Goal: Task Accomplishment & Management: Manage account settings

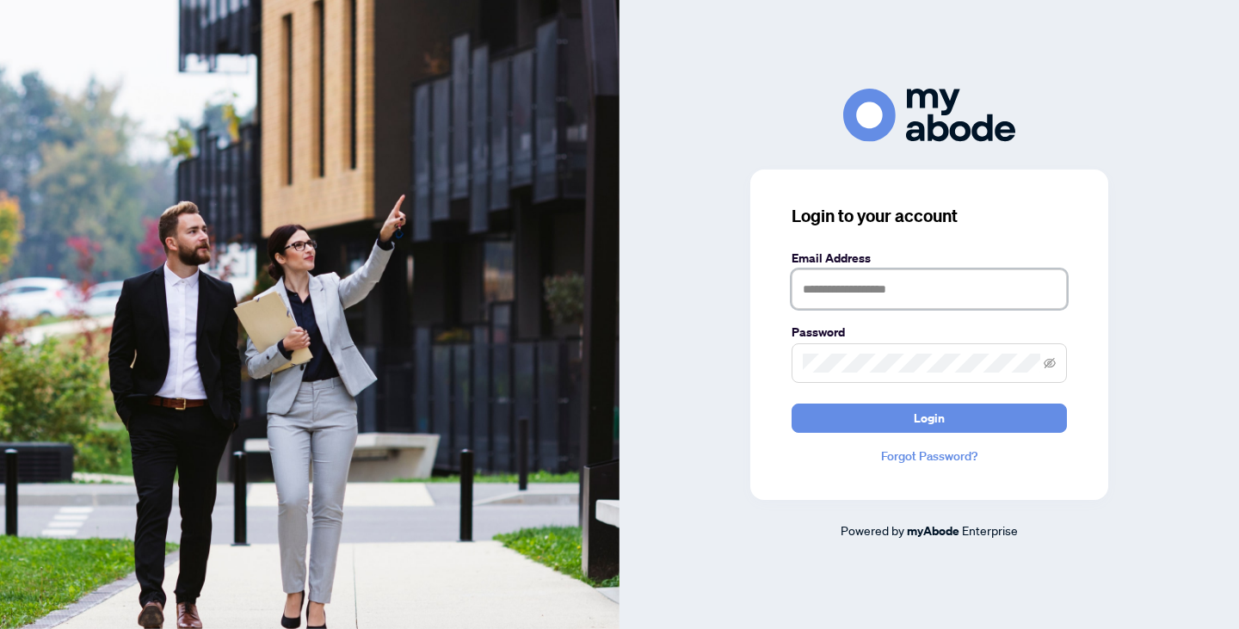
click at [836, 291] on input "text" at bounding box center [928, 289] width 275 height 40
type input "**********"
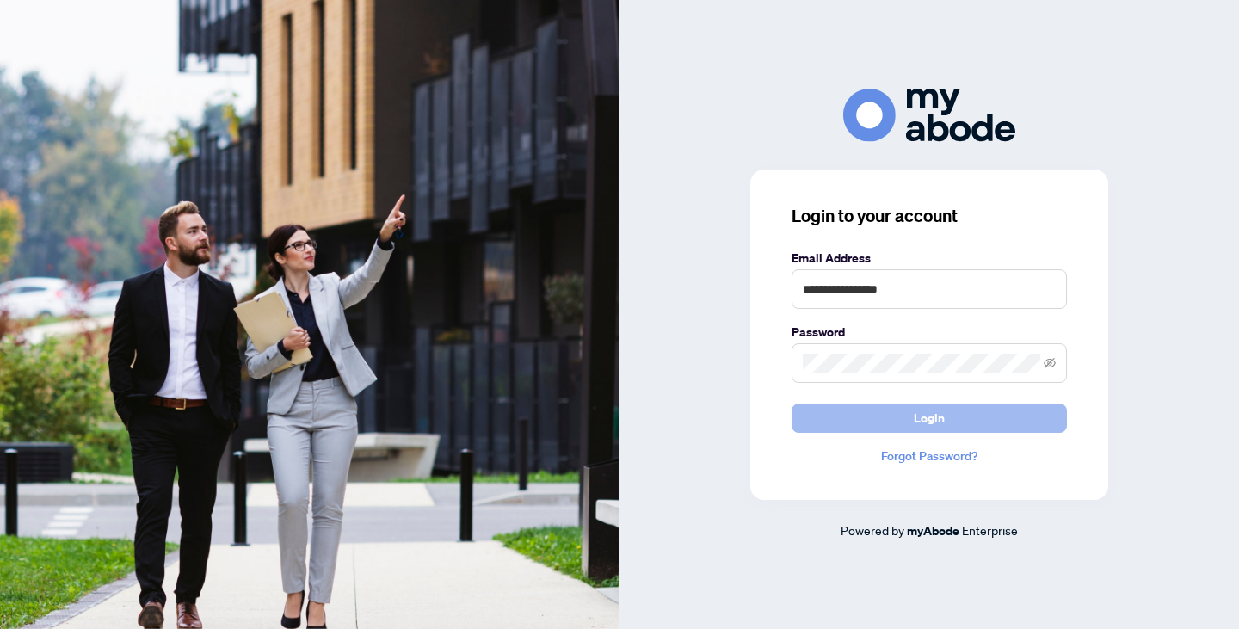
click at [865, 416] on button "Login" at bounding box center [928, 417] width 275 height 29
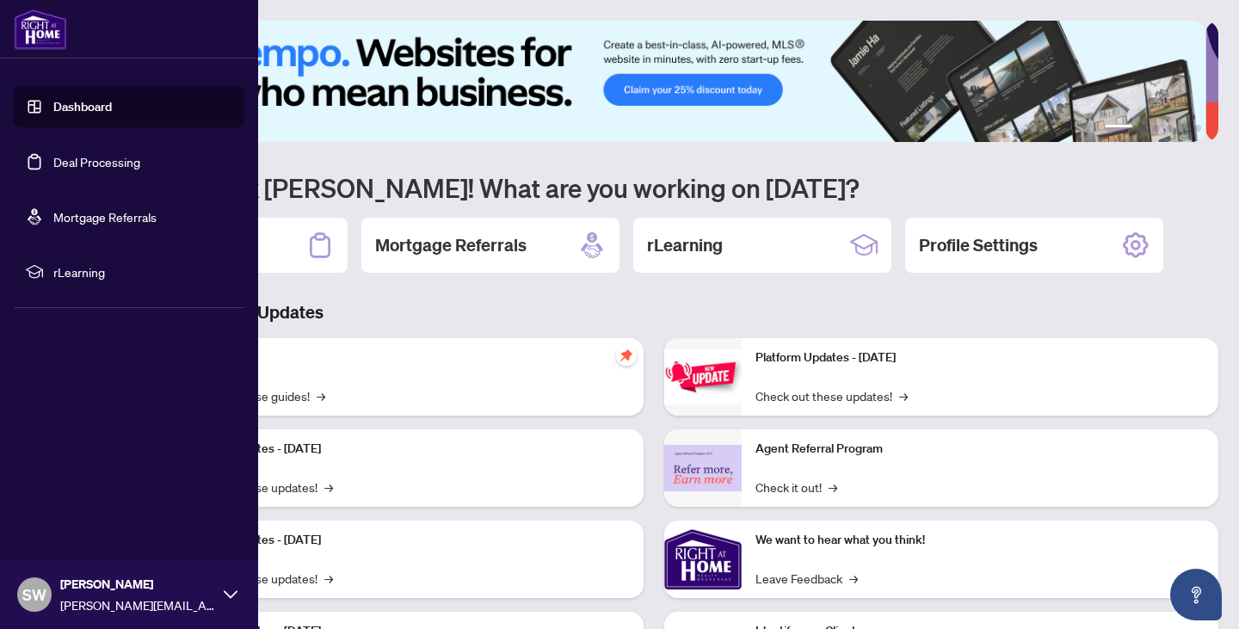
click at [53, 161] on link "Deal Processing" at bounding box center [96, 161] width 87 height 15
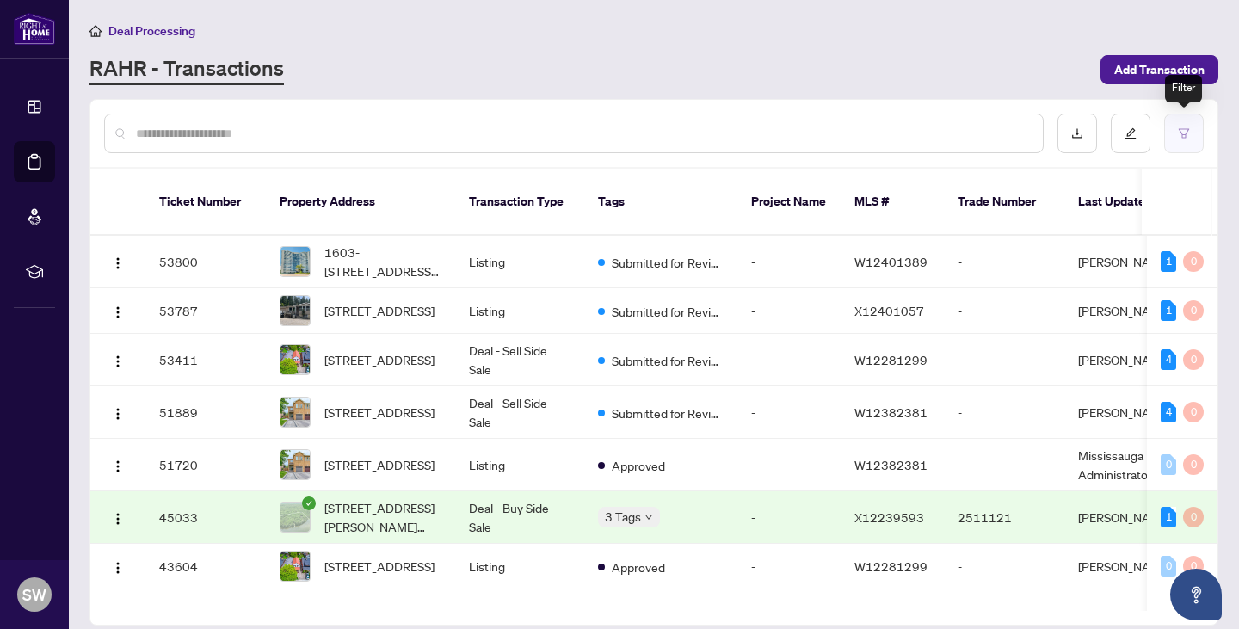
click at [1192, 133] on button "button" at bounding box center [1184, 134] width 40 height 40
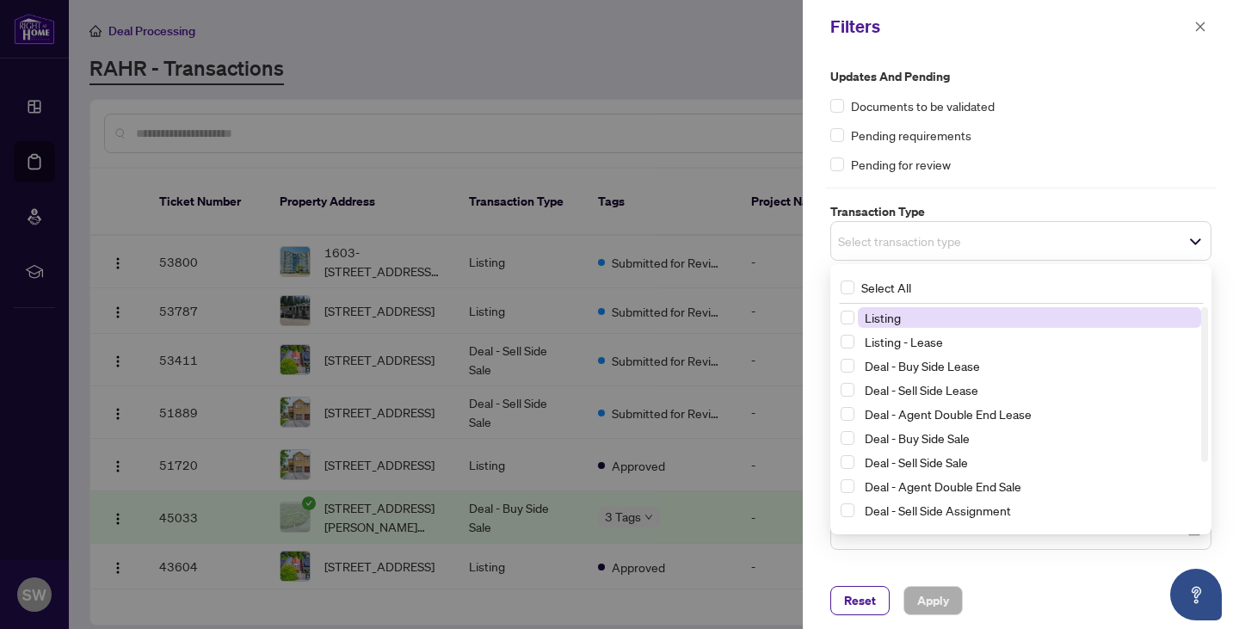
click at [988, 250] on span "Select transaction type" at bounding box center [1020, 241] width 379 height 24
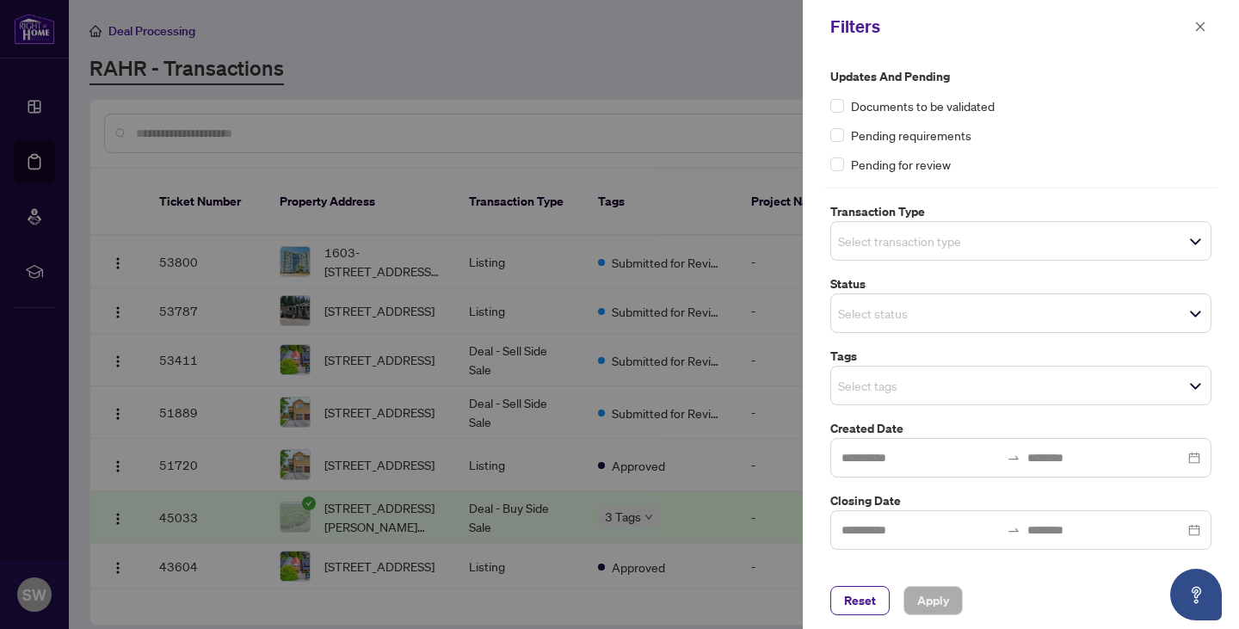
click at [1004, 182] on div "Updates and Pending Documents to be validated Pending requirements Pending for …" at bounding box center [1020, 308] width 391 height 483
click at [963, 326] on div "Select status" at bounding box center [1020, 313] width 381 height 40
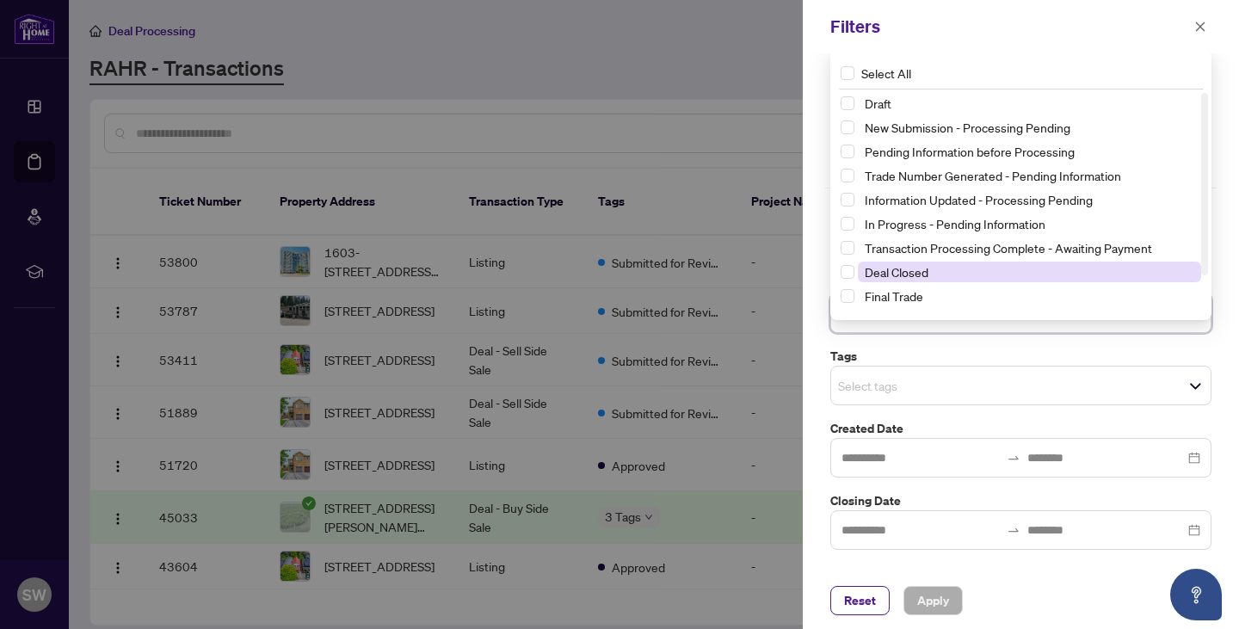
click at [940, 271] on span "Deal Closed" at bounding box center [1029, 272] width 343 height 21
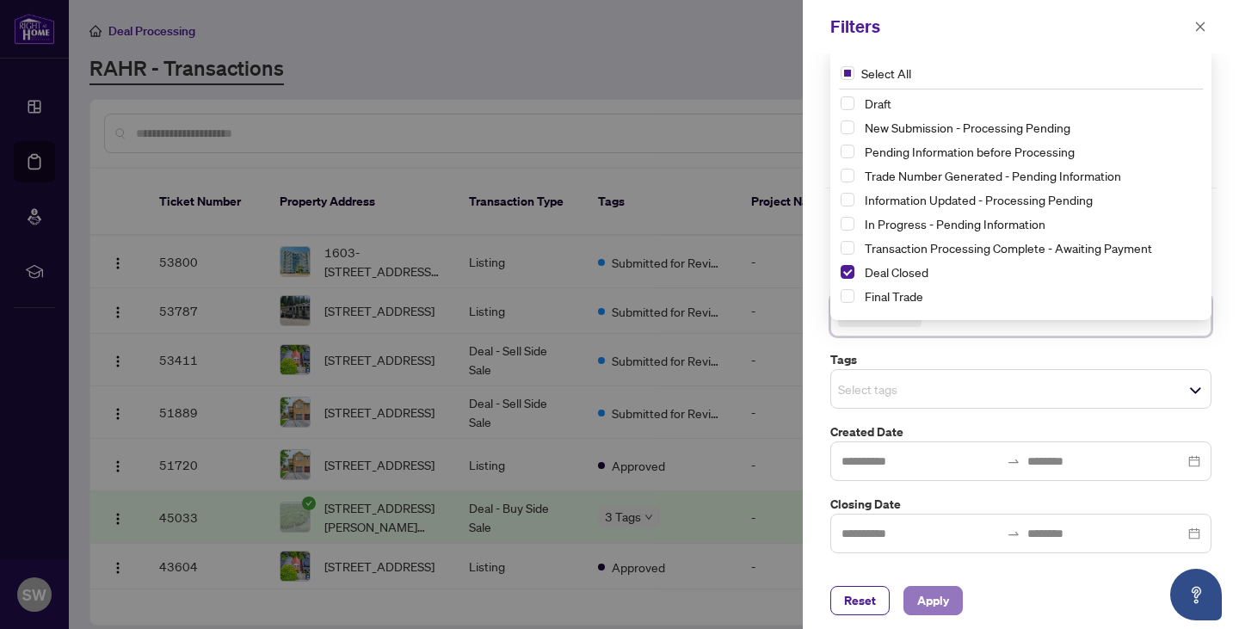
click at [935, 607] on span "Apply" at bounding box center [933, 601] width 32 height 28
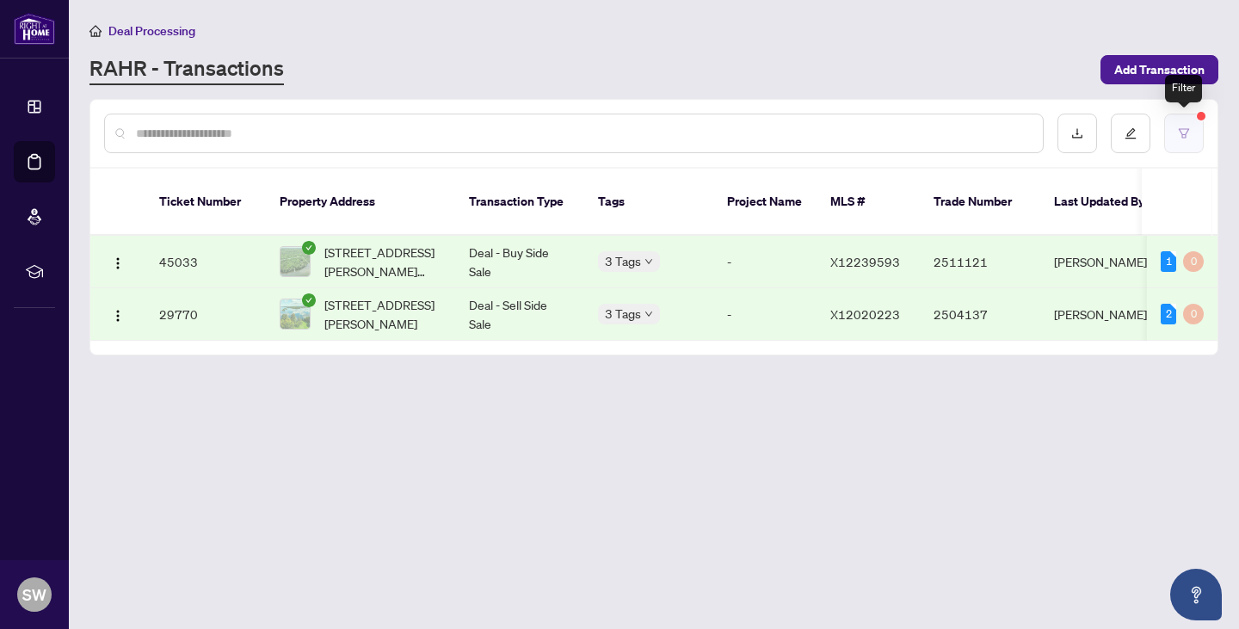
click at [1192, 128] on button "button" at bounding box center [1184, 134] width 40 height 40
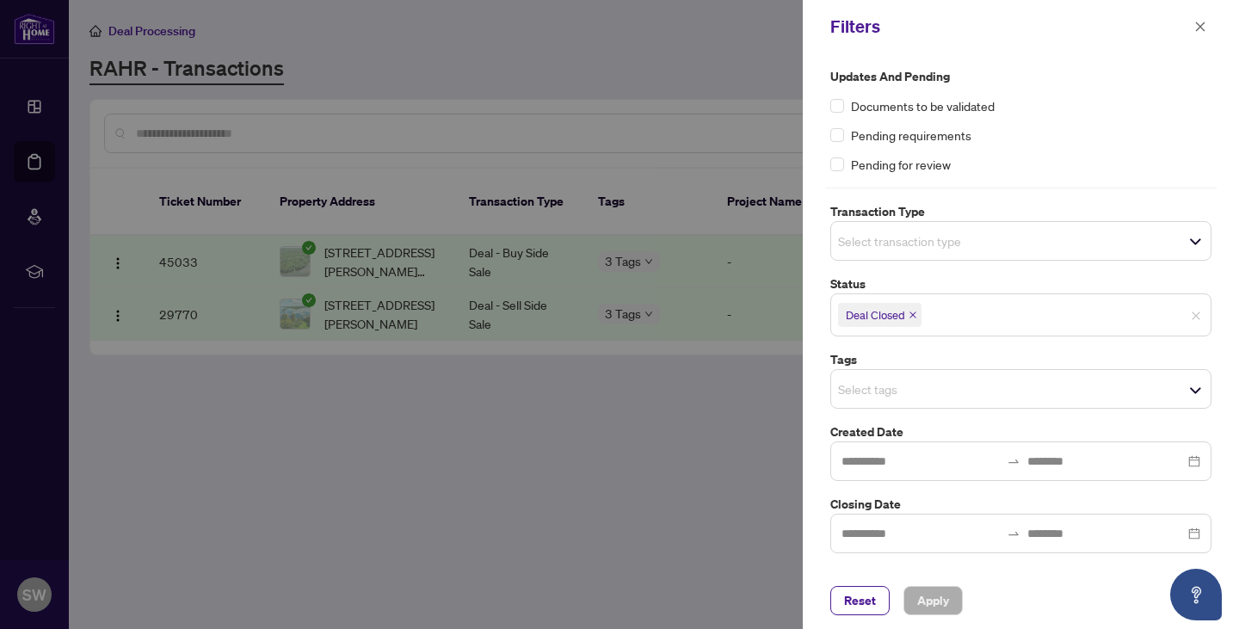
click at [913, 311] on icon "close" at bounding box center [912, 315] width 9 height 9
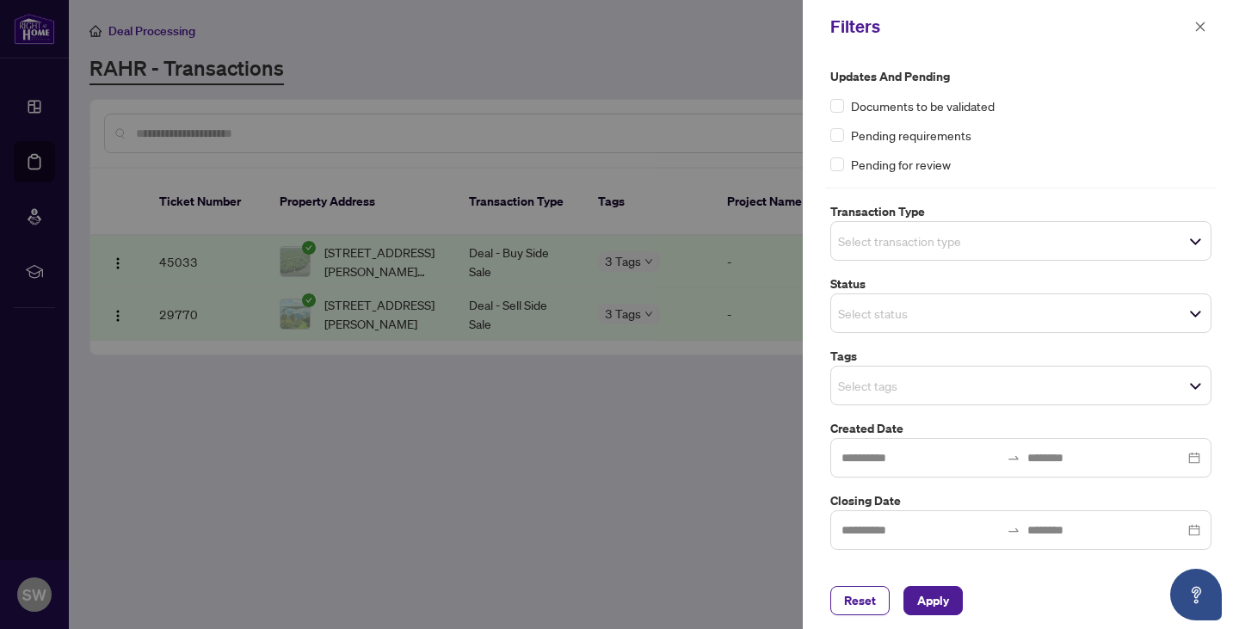
click at [1195, 318] on div "Select status" at bounding box center [1020, 313] width 381 height 40
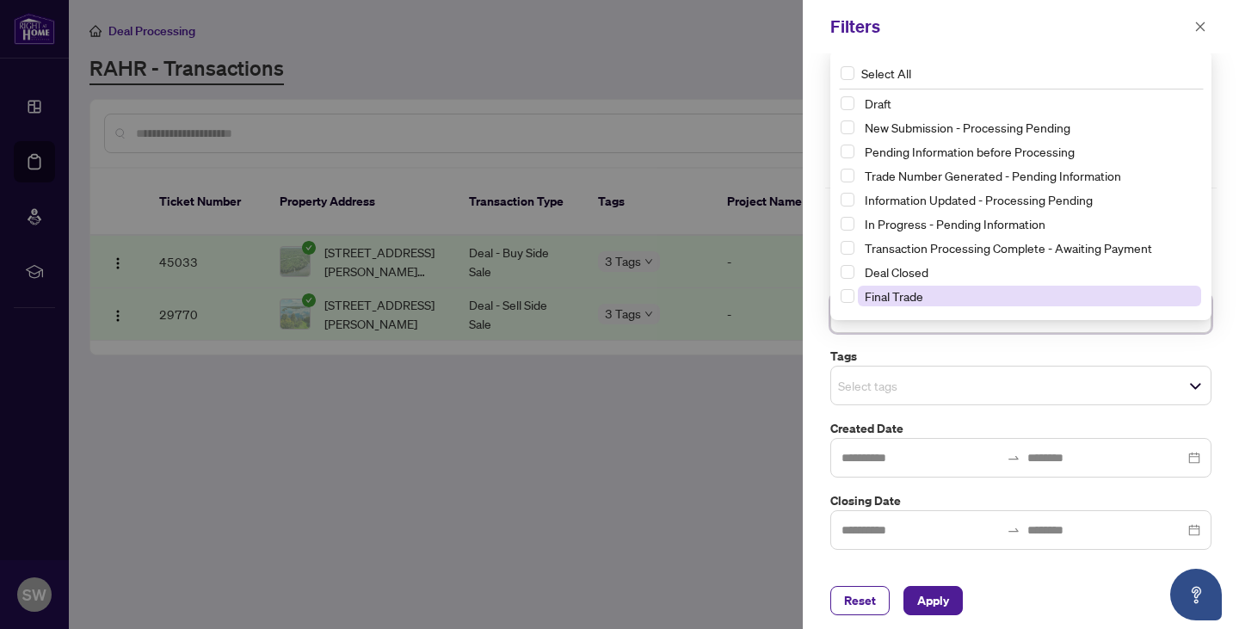
click at [958, 292] on span "Final Trade" at bounding box center [1029, 296] width 343 height 21
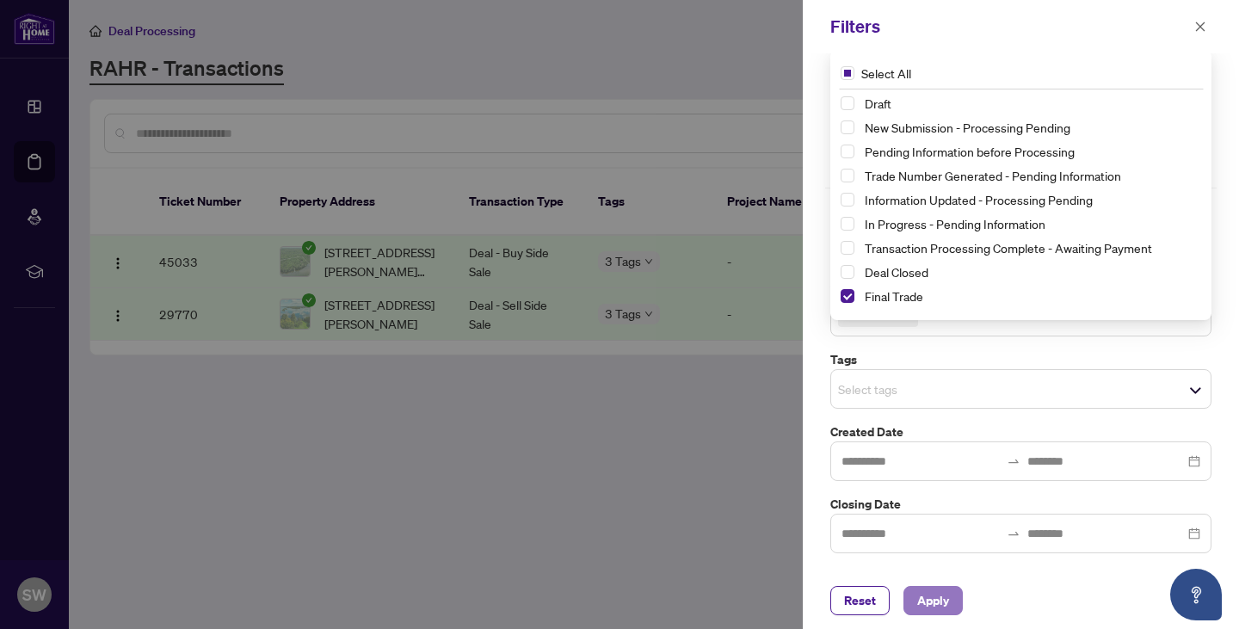
click at [933, 602] on span "Apply" at bounding box center [933, 601] width 32 height 28
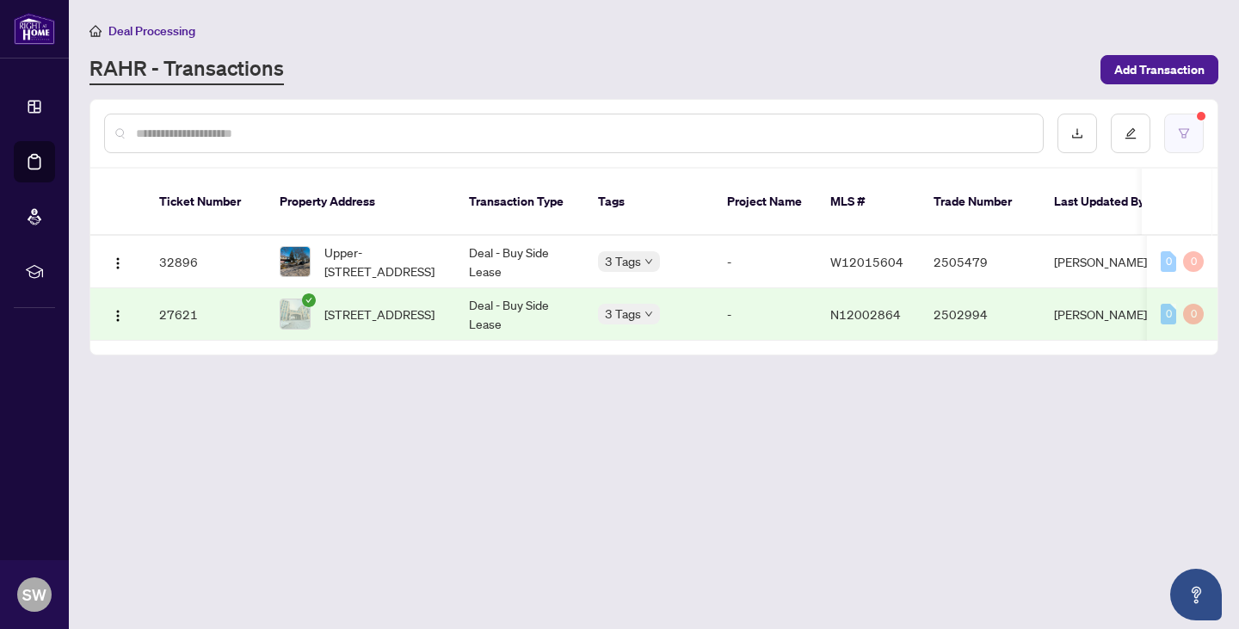
drag, startPoint x: 1137, startPoint y: 137, endPoint x: 1177, endPoint y: 123, distance: 41.9
click at [1177, 123] on div at bounding box center [1130, 134] width 146 height 40
click at [1128, 129] on icon "edit" at bounding box center [1130, 133] width 12 height 12
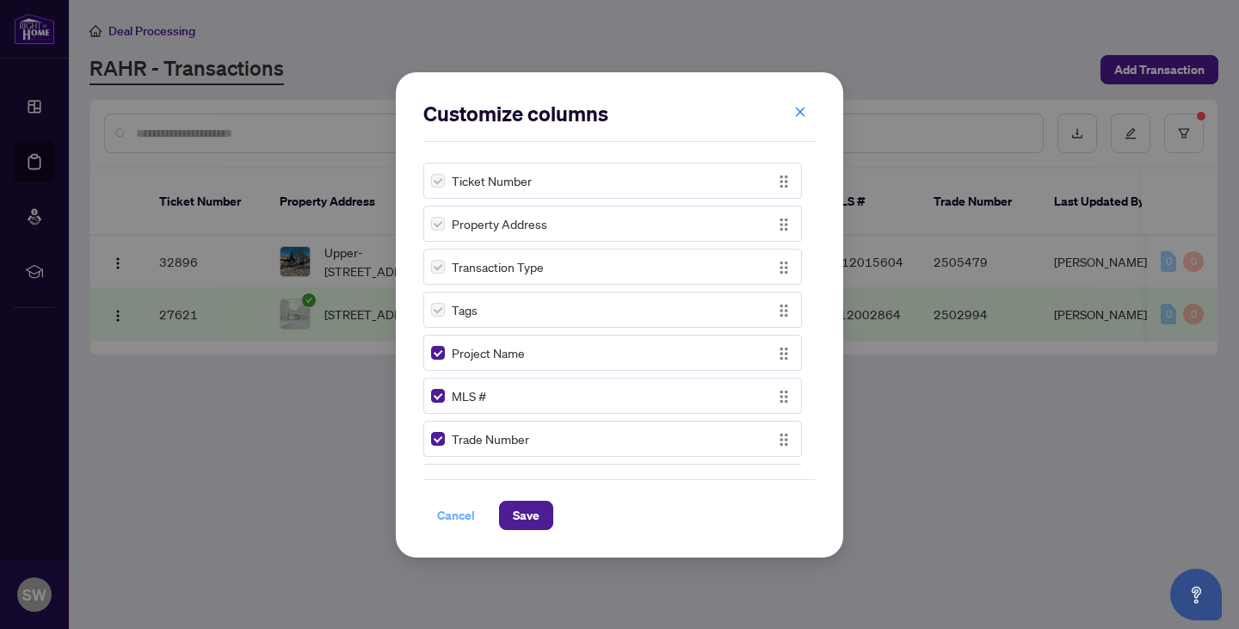
click at [455, 508] on span "Cancel" at bounding box center [456, 516] width 38 height 28
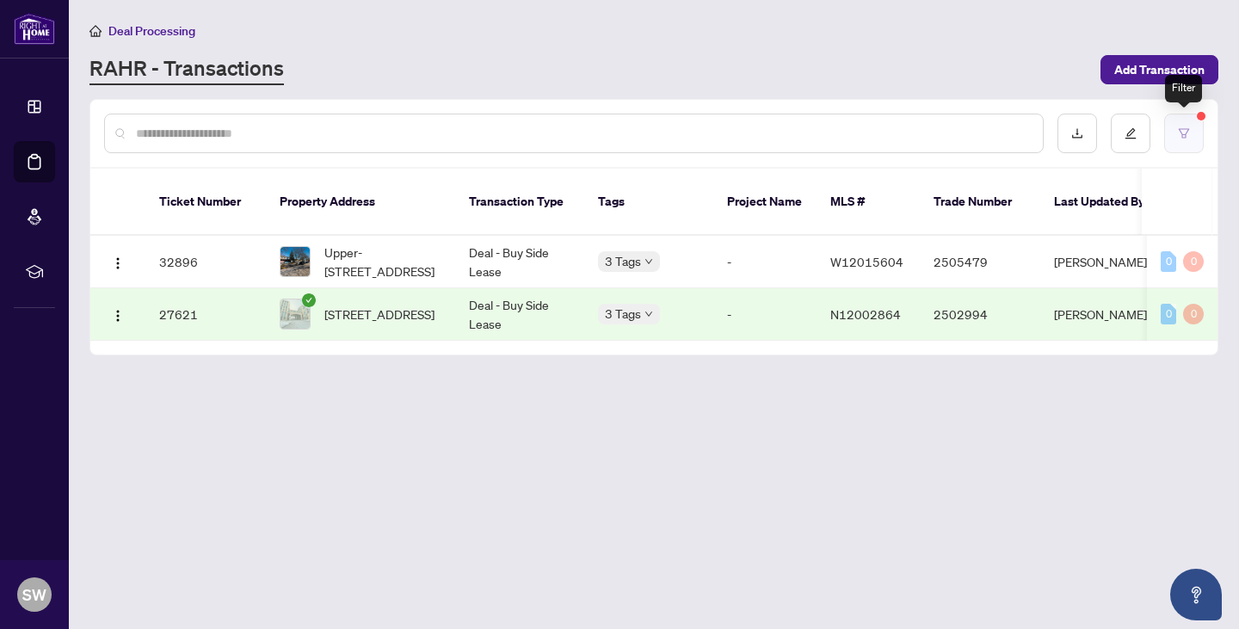
click at [1173, 134] on button "button" at bounding box center [1184, 134] width 40 height 40
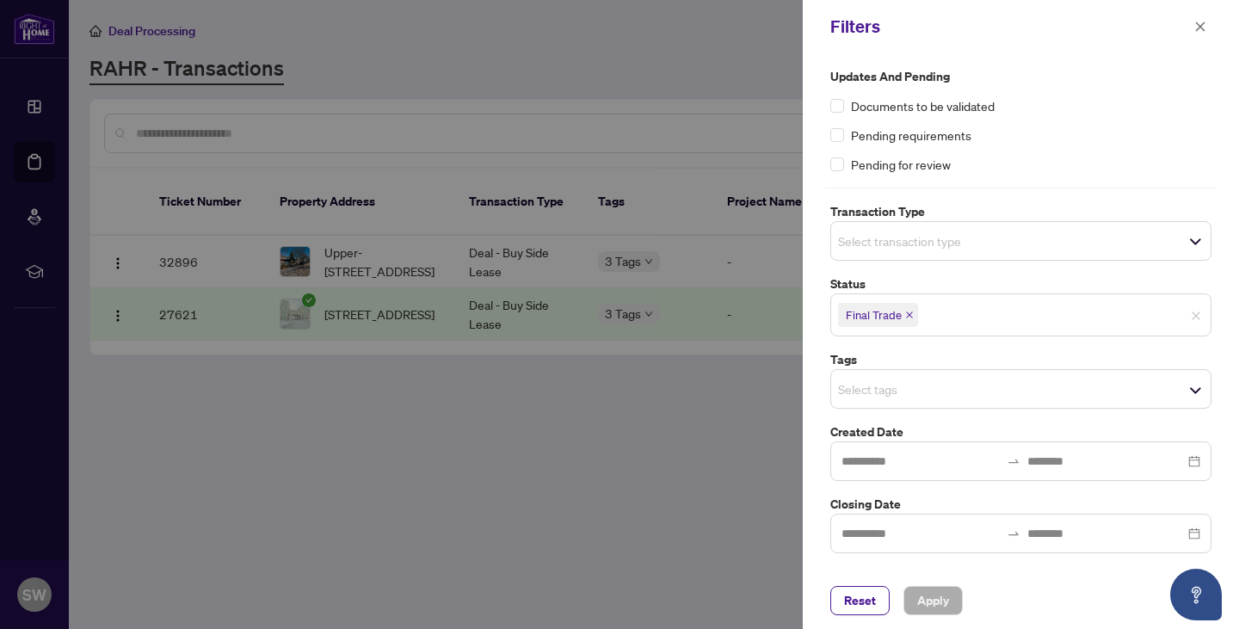
click at [905, 315] on icon "close" at bounding box center [909, 315] width 9 height 9
click at [927, 606] on span "Apply" at bounding box center [933, 601] width 32 height 28
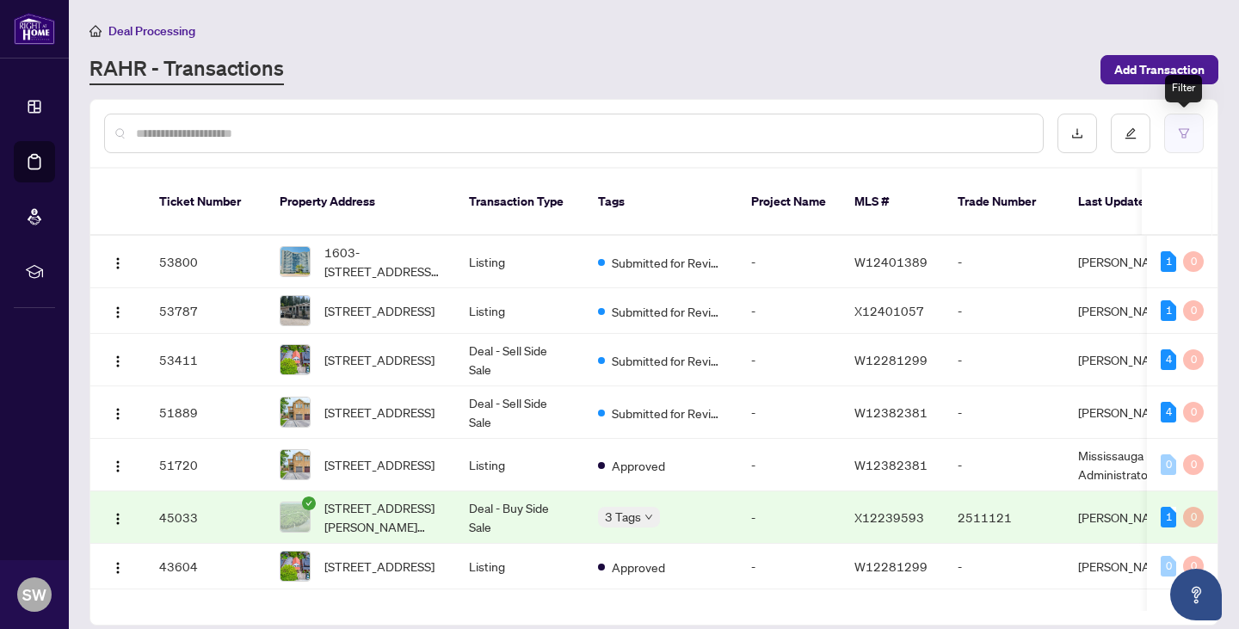
click at [1177, 132] on button "button" at bounding box center [1184, 134] width 40 height 40
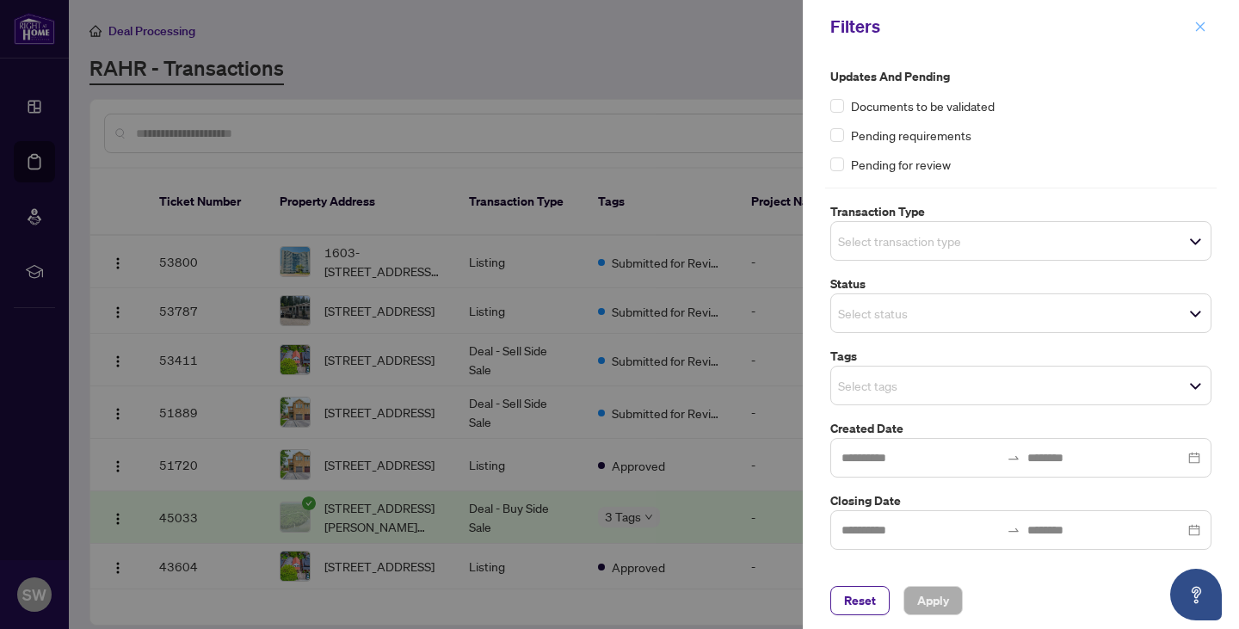
click at [1194, 28] on icon "close" at bounding box center [1200, 27] width 12 height 12
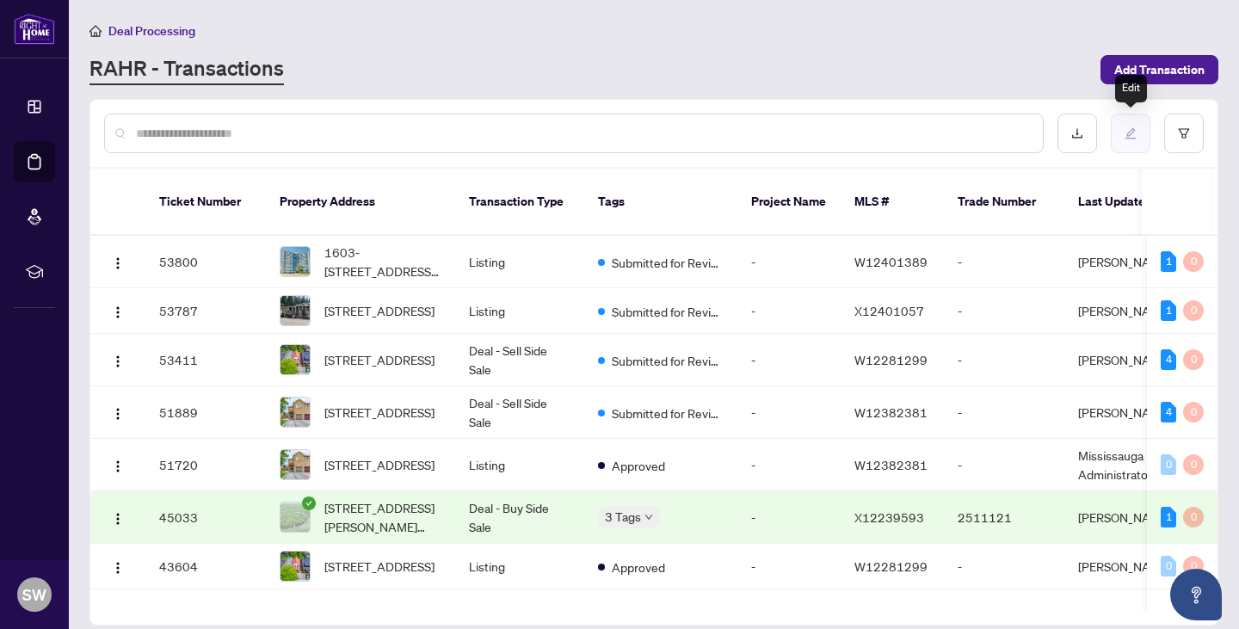
click at [1127, 133] on icon "edit" at bounding box center [1130, 133] width 11 height 11
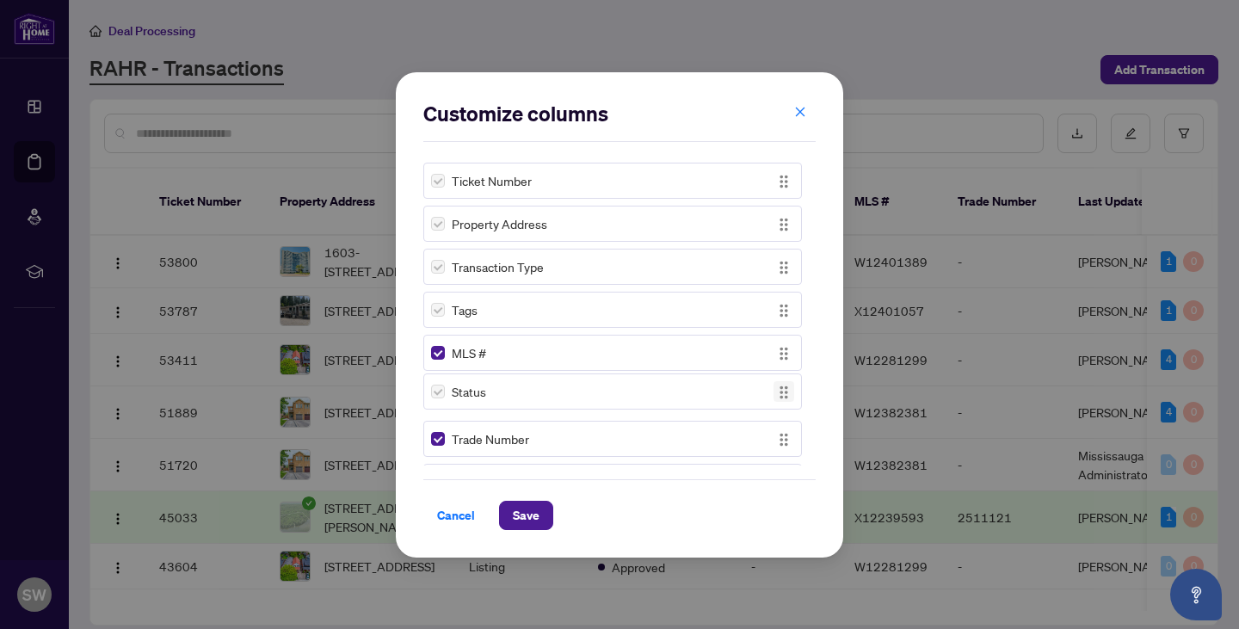
drag, startPoint x: 777, startPoint y: 367, endPoint x: 780, endPoint y: 392, distance: 25.2
click at [780, 392] on img "button" at bounding box center [783, 392] width 19 height 19
click at [523, 511] on span "Save" at bounding box center [526, 516] width 27 height 28
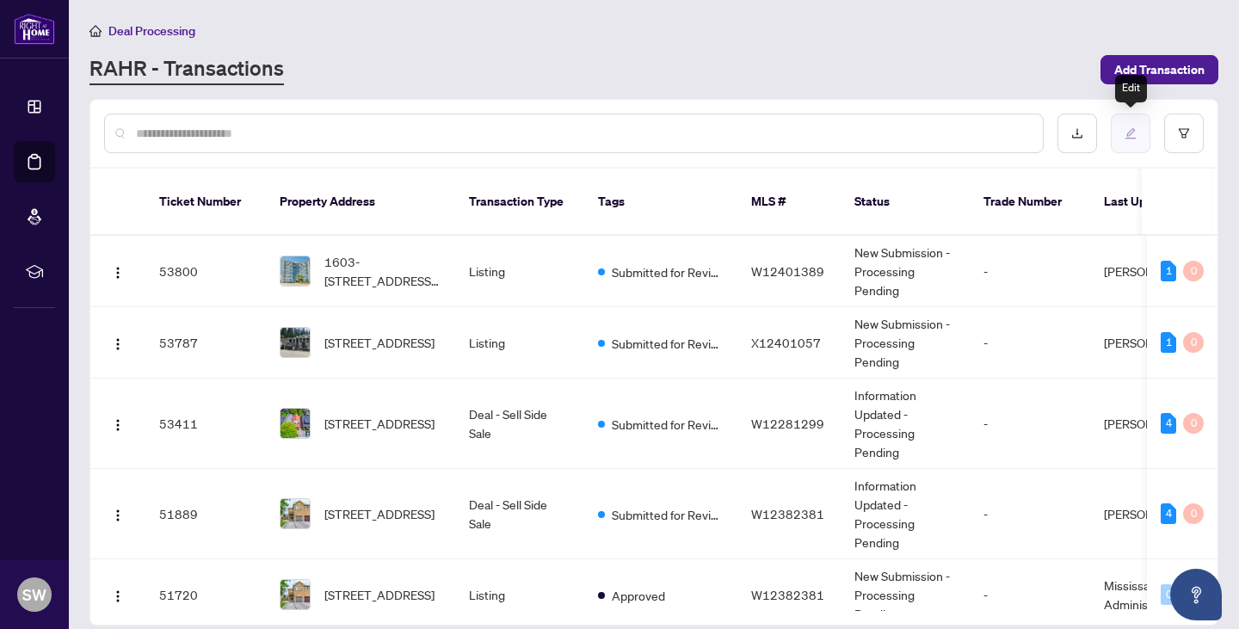
click at [1122, 131] on button "button" at bounding box center [1131, 134] width 40 height 40
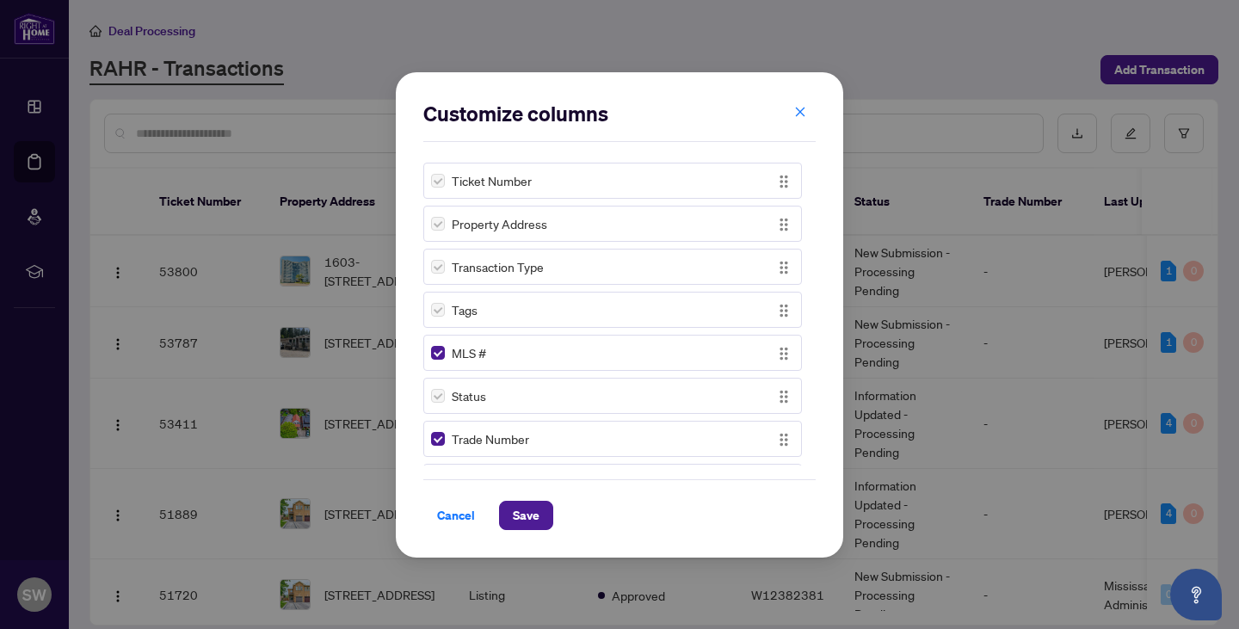
click at [437, 397] on label at bounding box center [438, 395] width 14 height 19
drag, startPoint x: 550, startPoint y: 393, endPoint x: 540, endPoint y: 429, distance: 37.4
click at [540, 429] on div "Ticket Number Property Address Transaction Type Tags MLS # Status Trade Number …" at bounding box center [619, 311] width 392 height 310
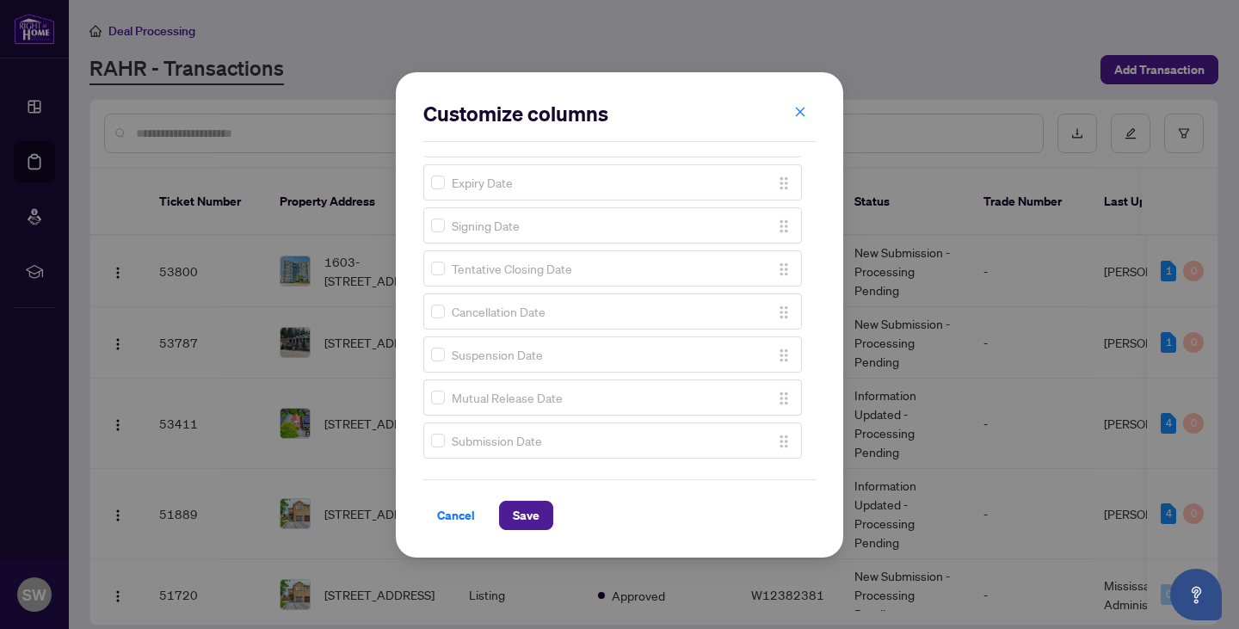
scroll to position [1332, 0]
drag, startPoint x: 816, startPoint y: 437, endPoint x: 824, endPoint y: 301, distance: 136.2
click at [824, 301] on div "Customize columns Ticket Number Property Address Transaction Type Tags MLS # Tr…" at bounding box center [619, 314] width 447 height 485
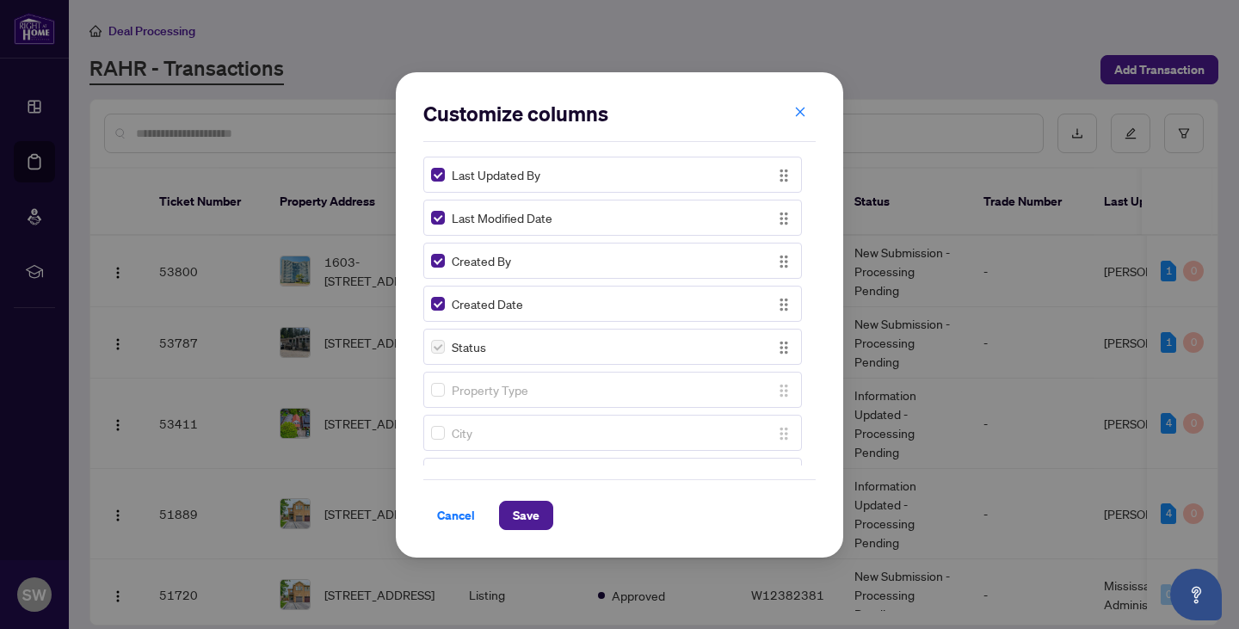
scroll to position [256, 0]
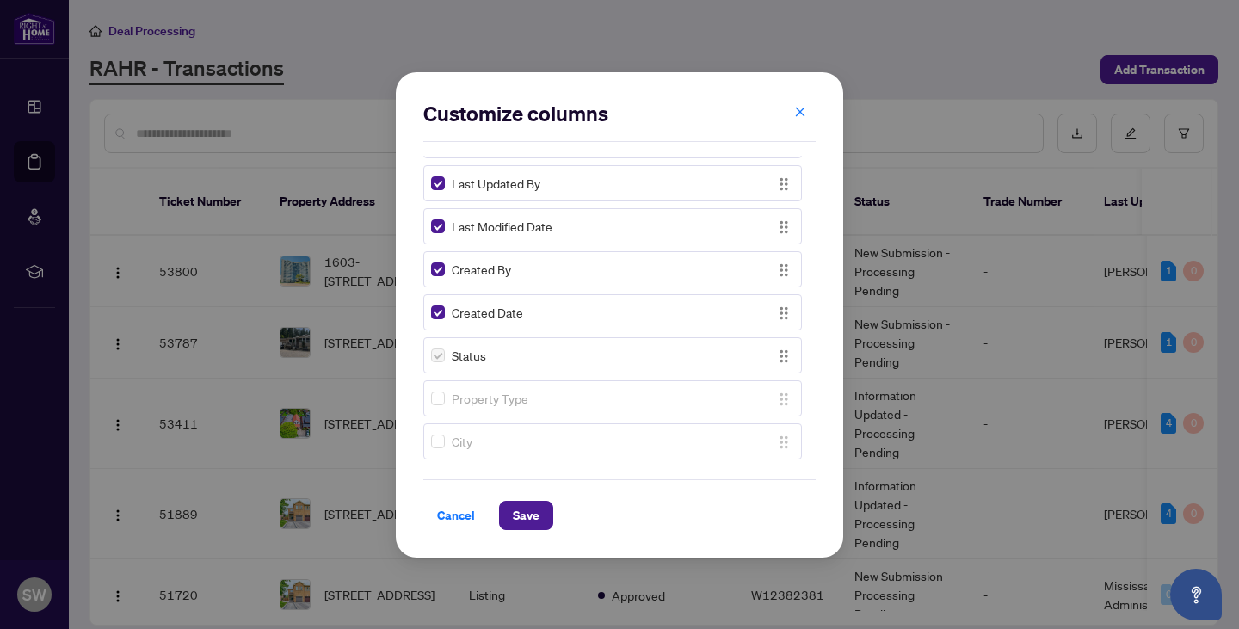
click at [434, 357] on label at bounding box center [438, 355] width 14 height 19
click at [785, 356] on img "button" at bounding box center [783, 356] width 19 height 19
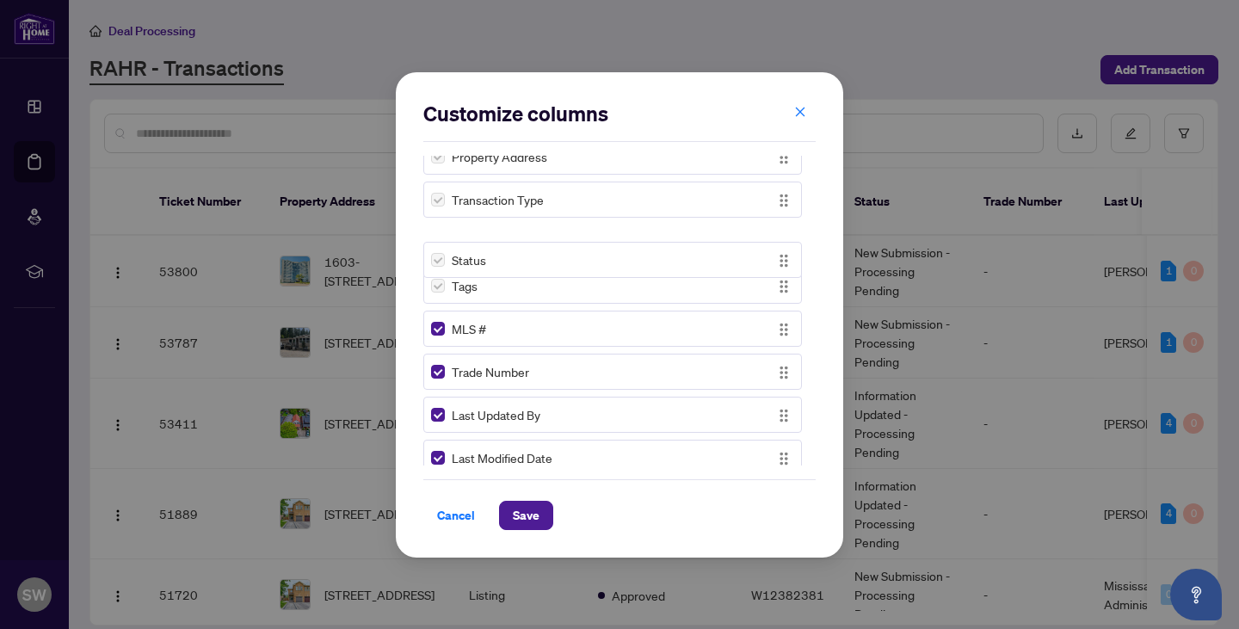
scroll to position [0, 0]
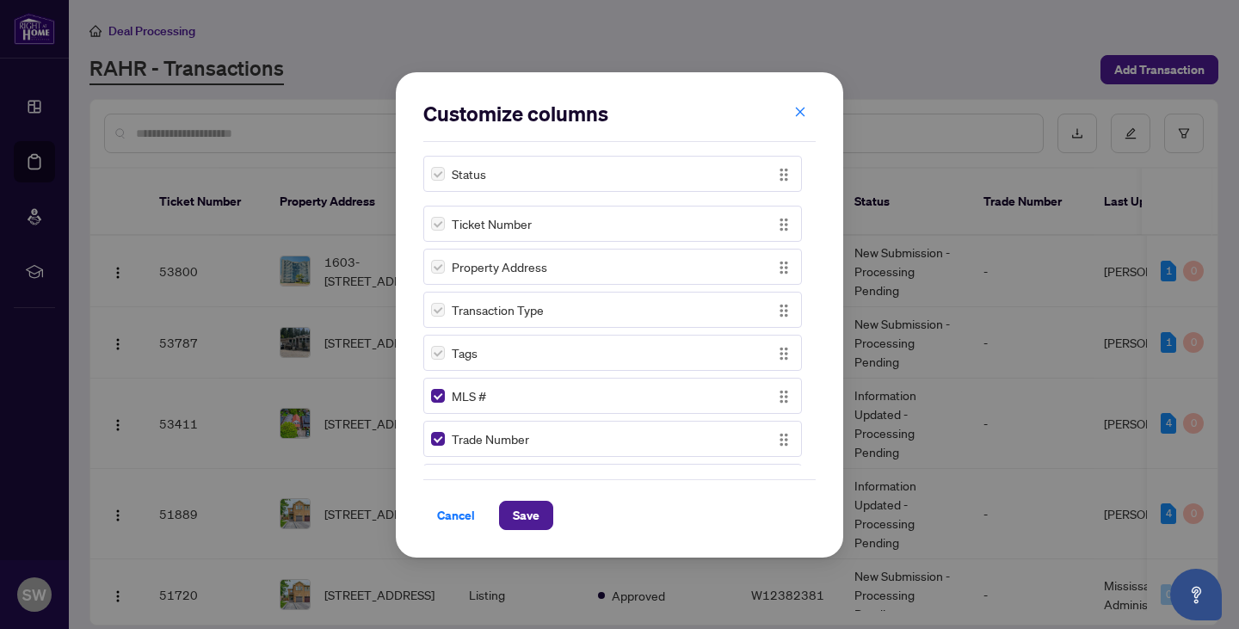
drag, startPoint x: 780, startPoint y: 356, endPoint x: 779, endPoint y: 136, distance: 220.2
click at [779, 136] on div "Customize columns Ticket Number Property Address Transaction Type Tags MLS # Tr…" at bounding box center [619, 315] width 392 height 430
click at [516, 510] on span "Save" at bounding box center [526, 516] width 27 height 28
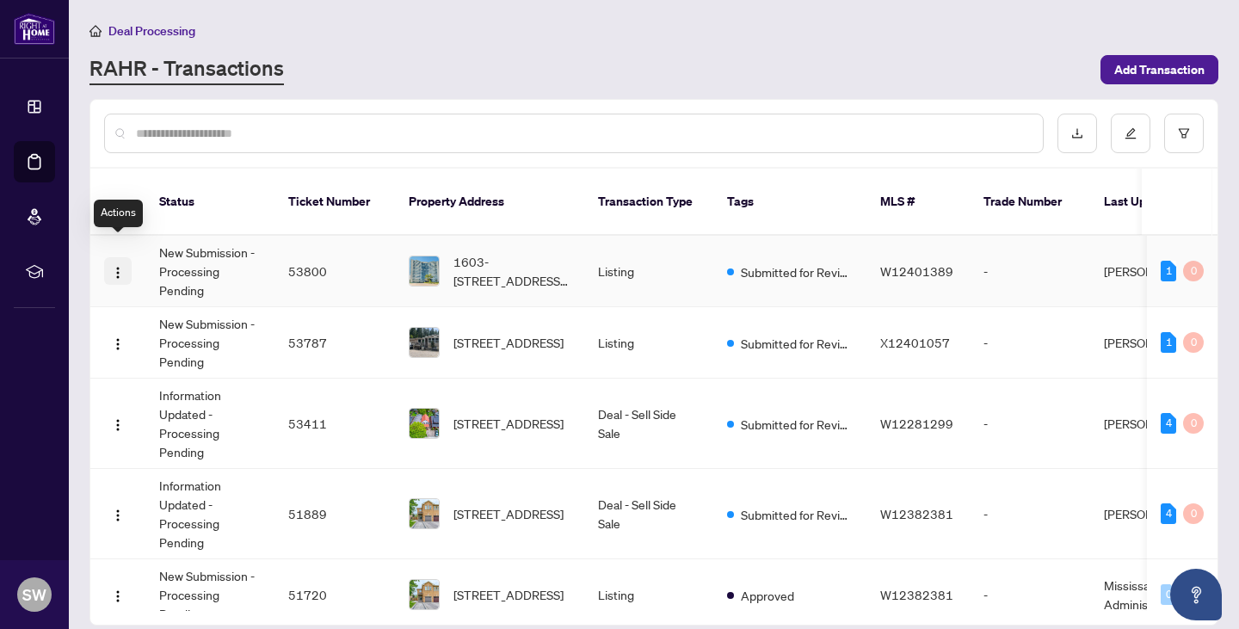
click at [115, 266] on img "button" at bounding box center [118, 273] width 14 height 14
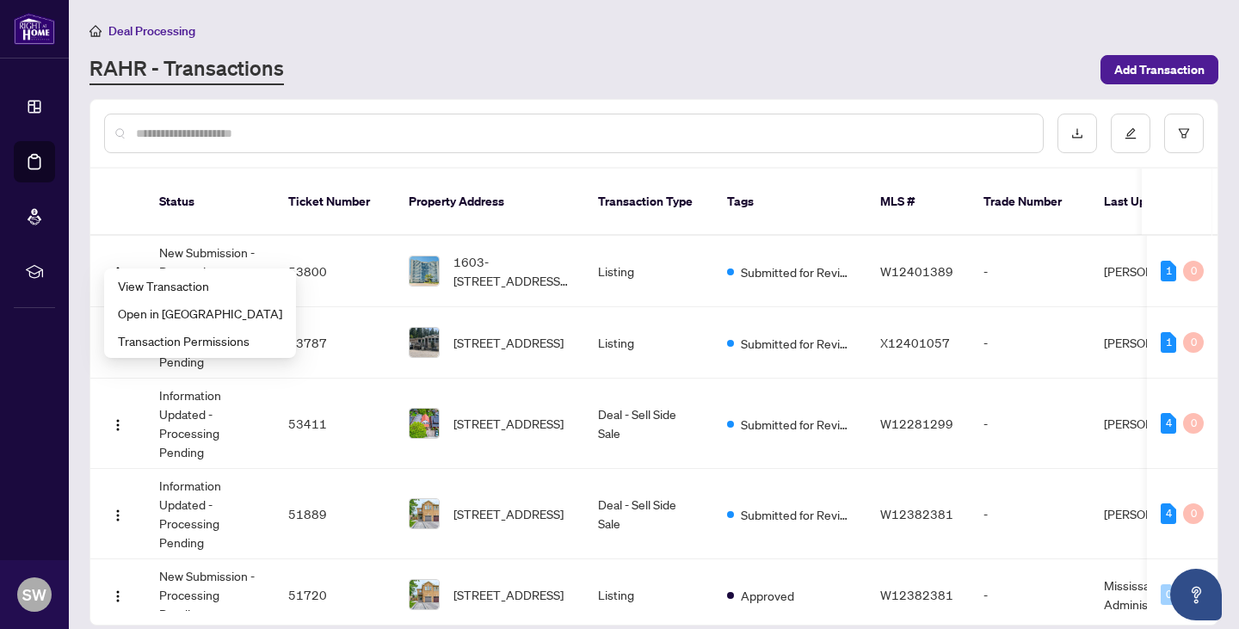
click at [120, 182] on th at bounding box center [117, 202] width 55 height 67
click at [176, 240] on td "New Submission - Processing Pending" at bounding box center [209, 271] width 129 height 71
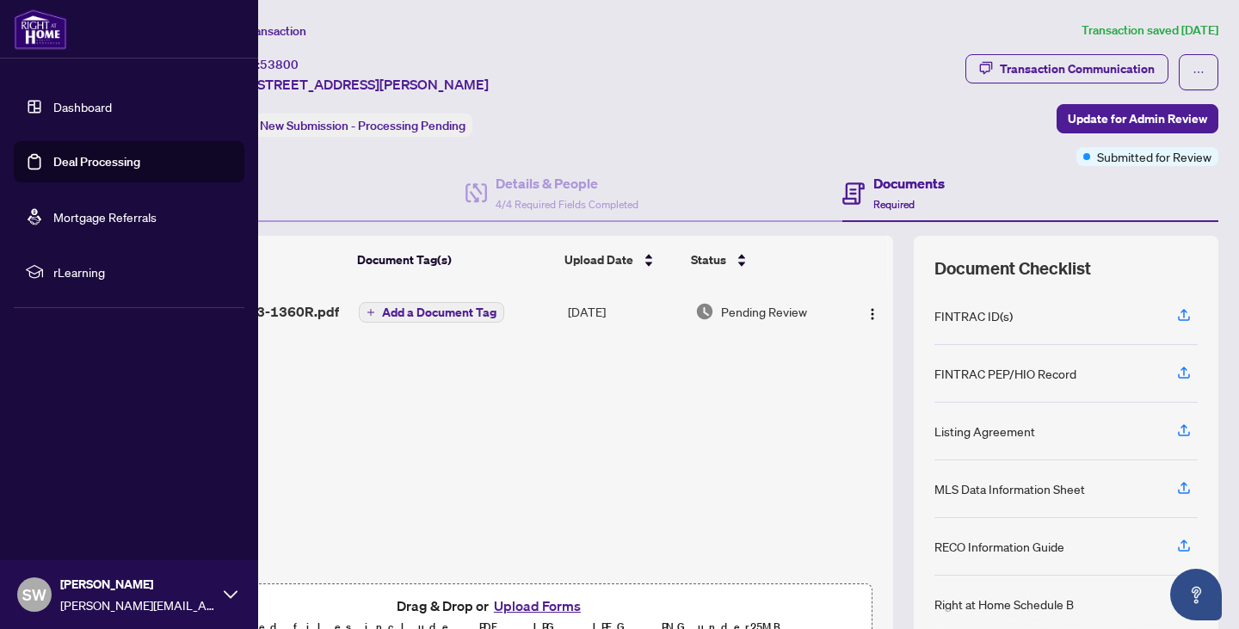
click at [58, 160] on link "Deal Processing" at bounding box center [96, 161] width 87 height 15
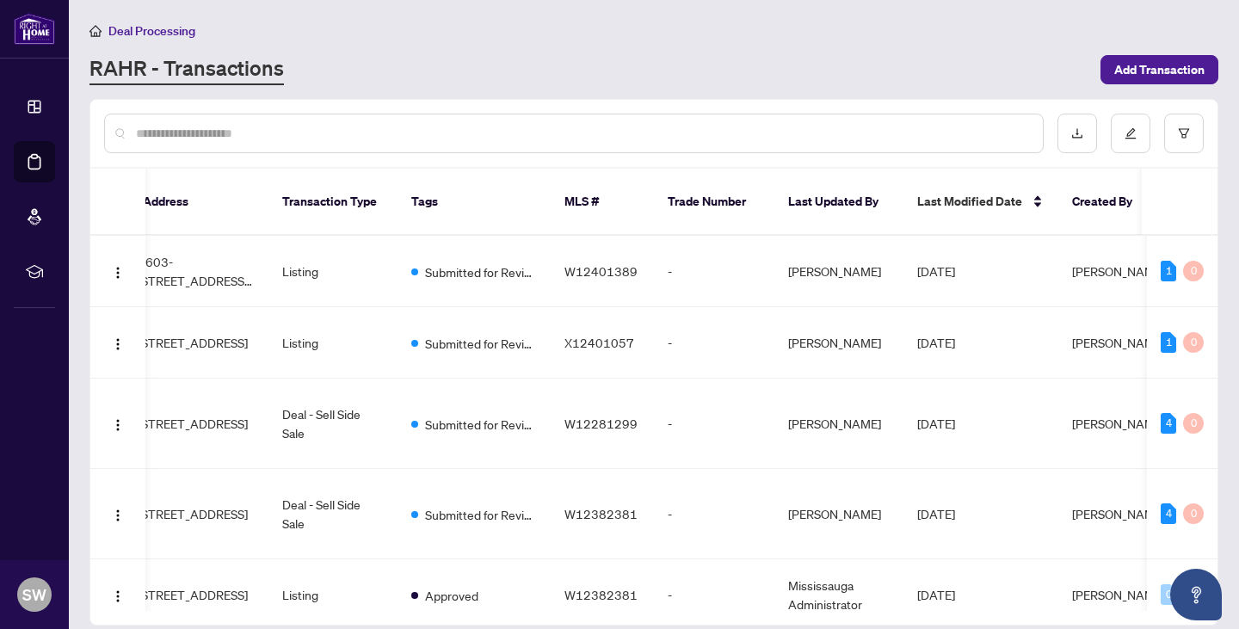
scroll to position [0, 319]
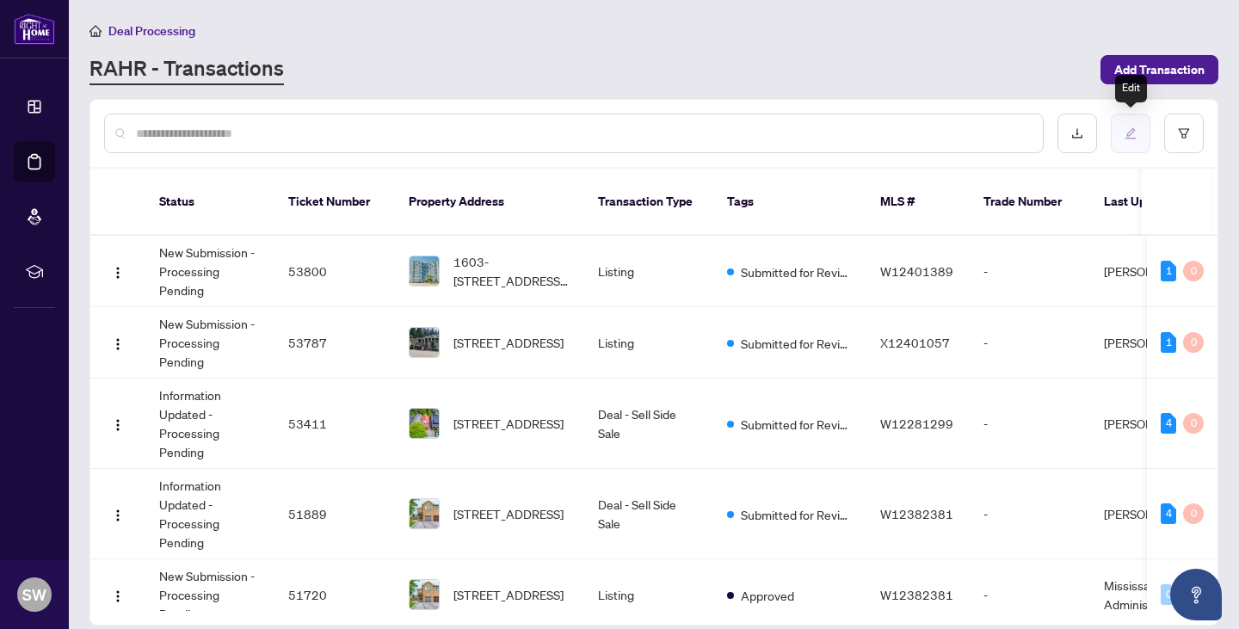
click at [1133, 137] on icon "edit" at bounding box center [1130, 133] width 12 height 12
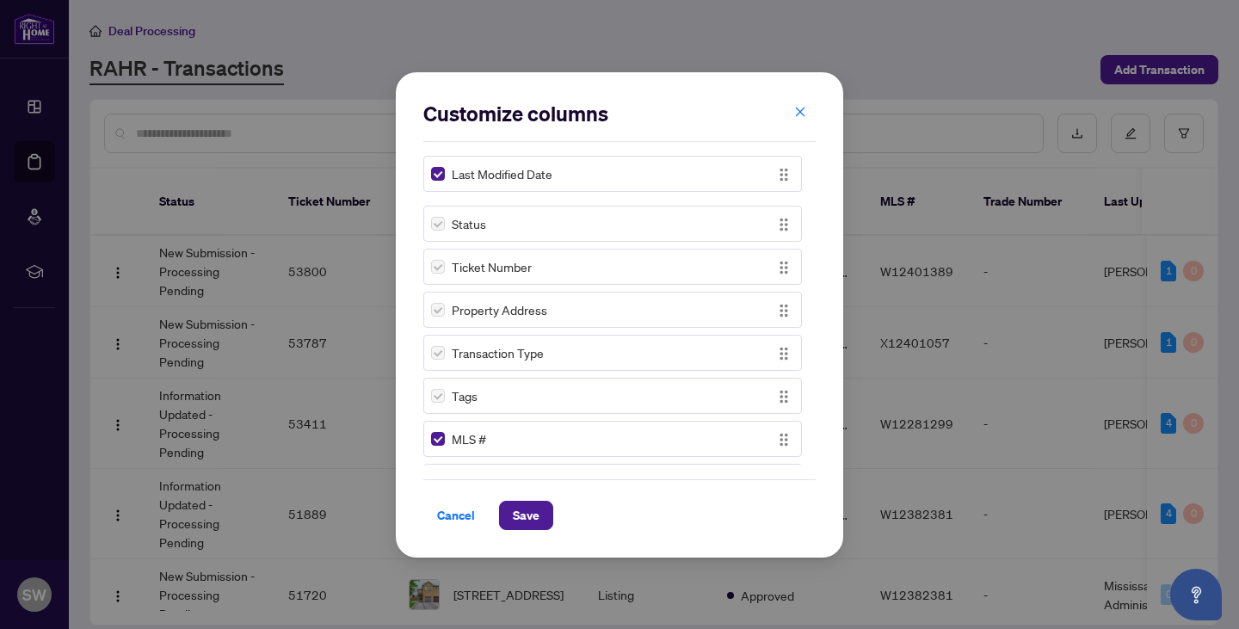
drag, startPoint x: 779, startPoint y: 314, endPoint x: 768, endPoint y: 153, distance: 161.3
click at [768, 153] on div "Customize columns Status Ticket Number Property Address Transaction Type Tags M…" at bounding box center [619, 315] width 392 height 430
drag, startPoint x: 775, startPoint y: 313, endPoint x: 774, endPoint y: 258, distance: 55.1
click at [774, 258] on img "button" at bounding box center [783, 255] width 19 height 19
click at [515, 510] on span "Save" at bounding box center [526, 516] width 27 height 28
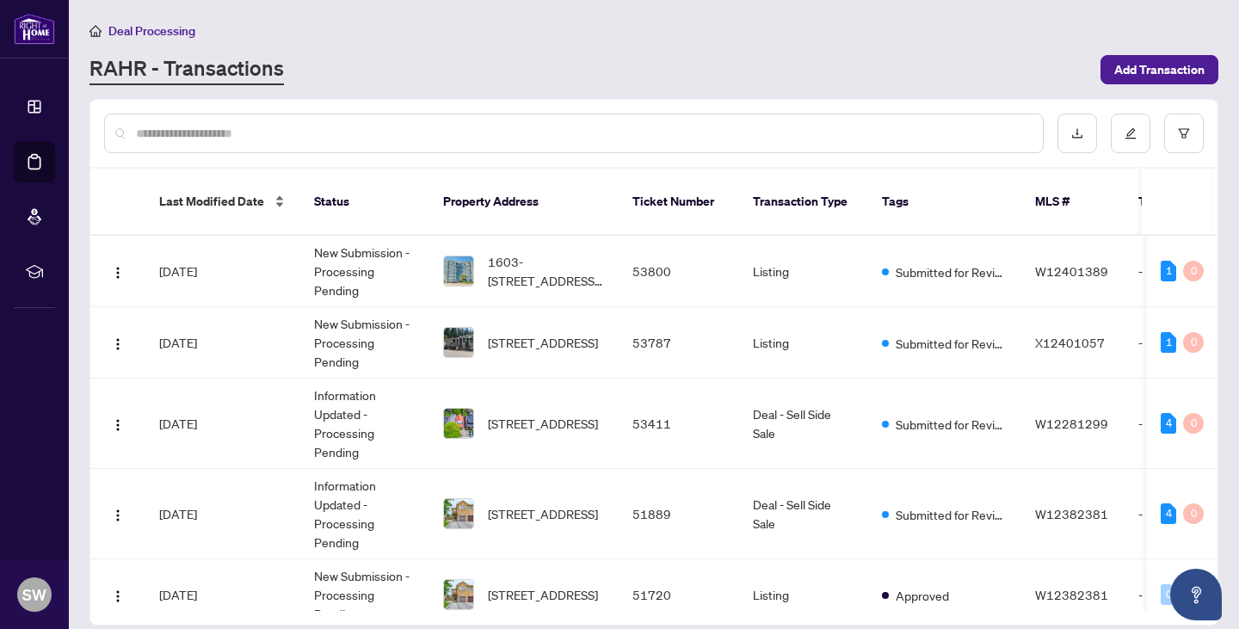
click at [275, 192] on div "Last Modified Date" at bounding box center [222, 201] width 127 height 19
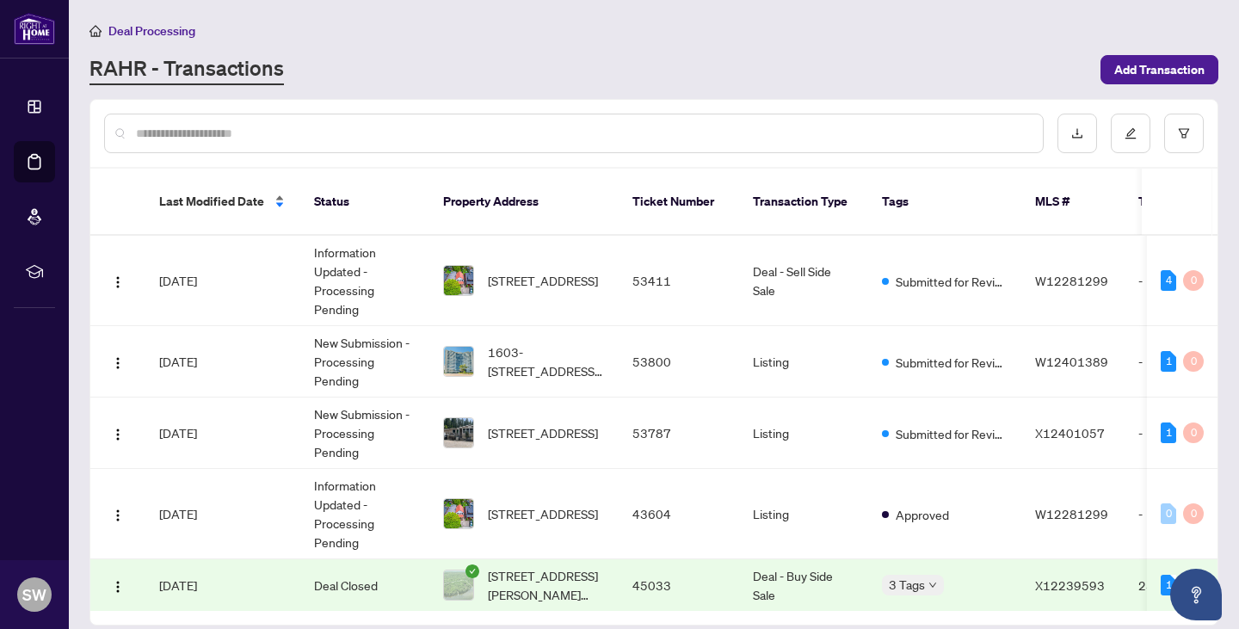
click at [275, 192] on div "Last Modified Date" at bounding box center [222, 201] width 127 height 19
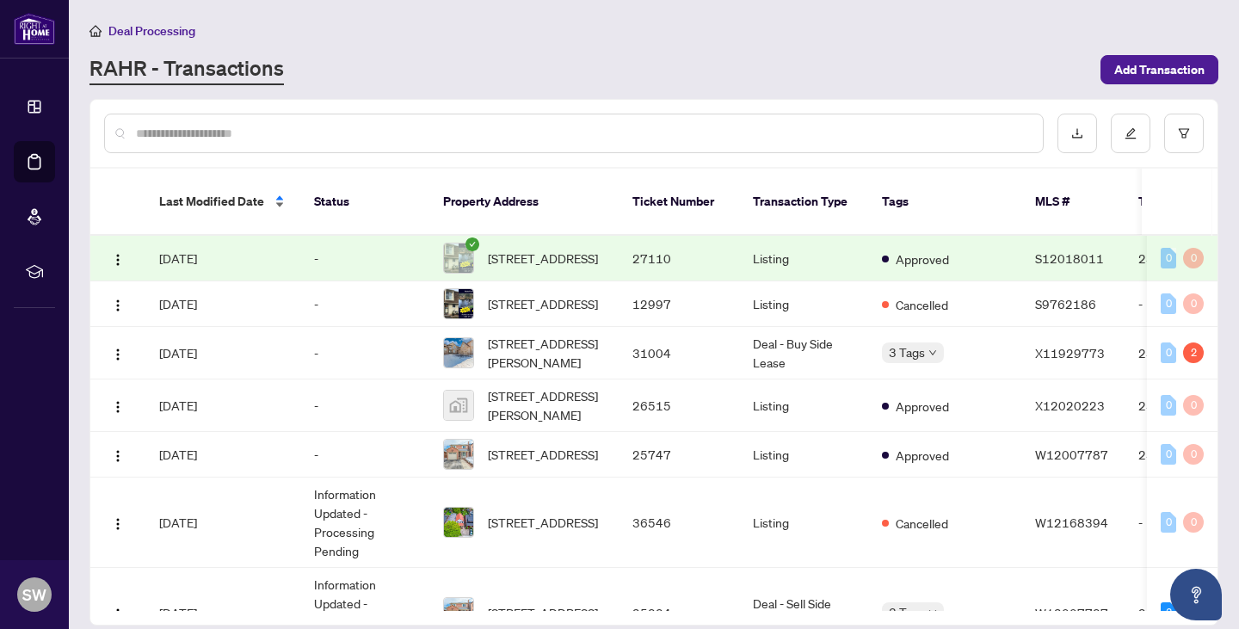
click at [275, 192] on div "Last Modified Date" at bounding box center [222, 201] width 127 height 19
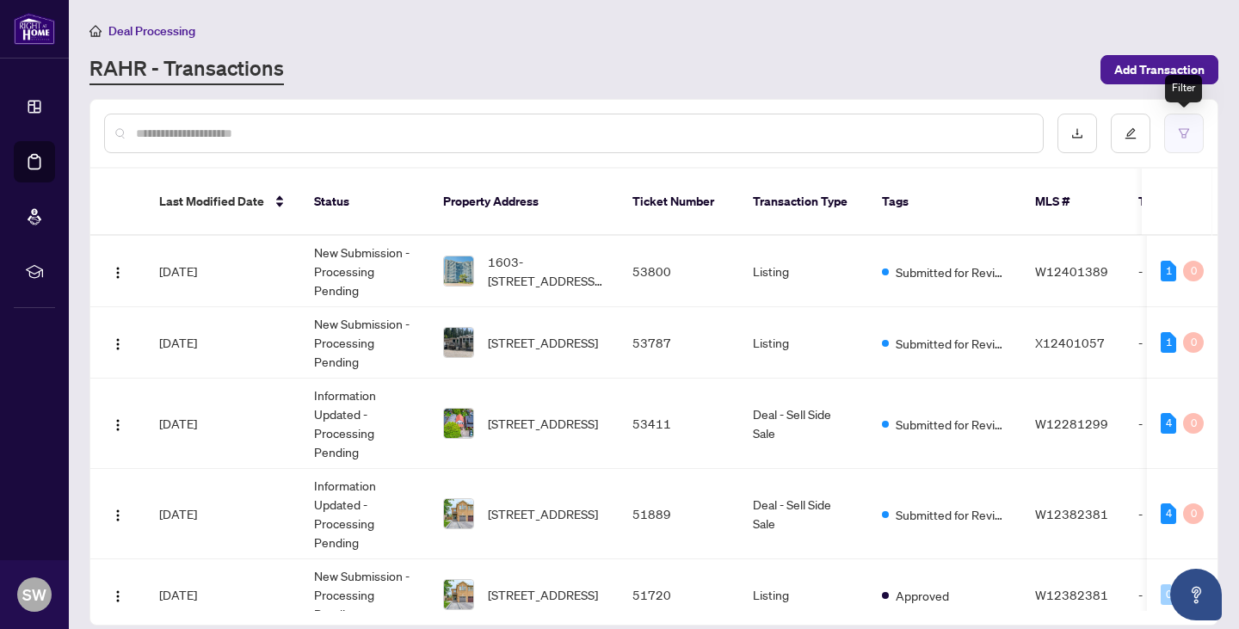
click at [1186, 134] on icon "filter" at bounding box center [1184, 132] width 10 height 9
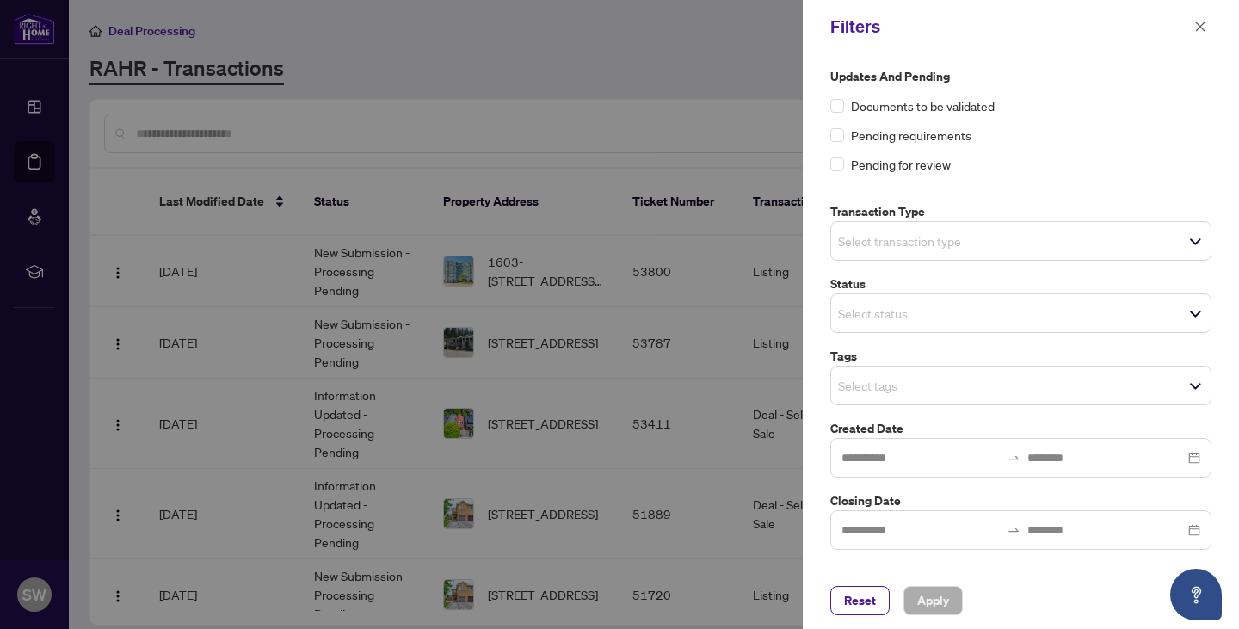
click at [976, 399] on div "Select tags" at bounding box center [1020, 386] width 381 height 40
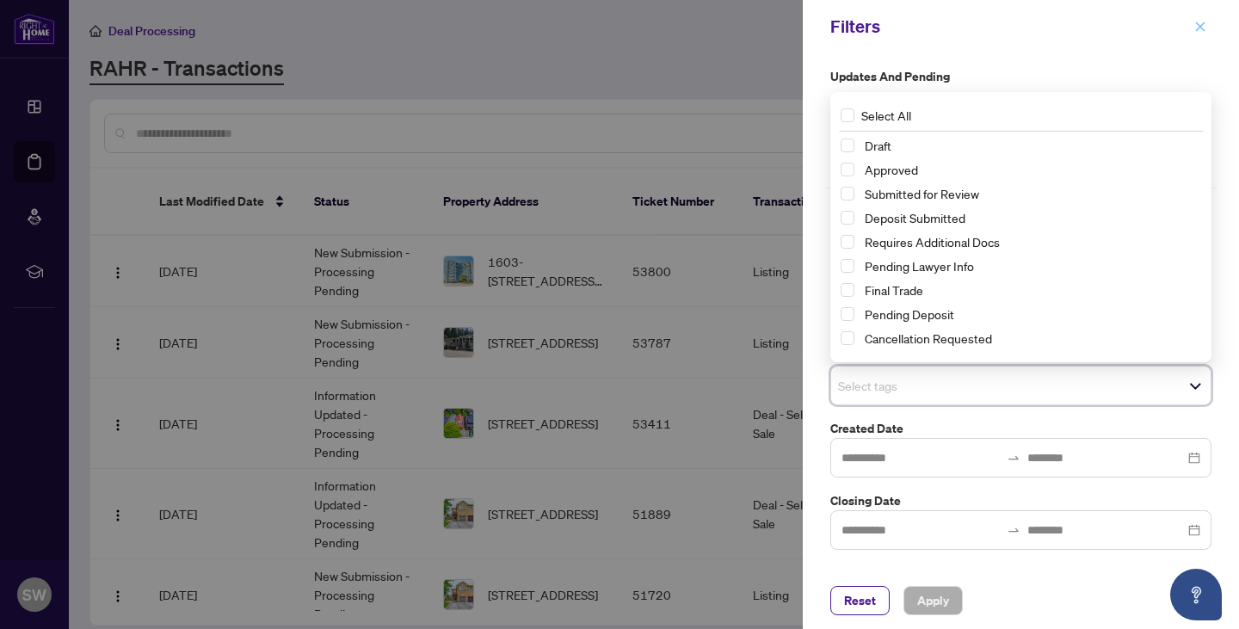
click at [1203, 31] on icon "close" at bounding box center [1200, 27] width 12 height 12
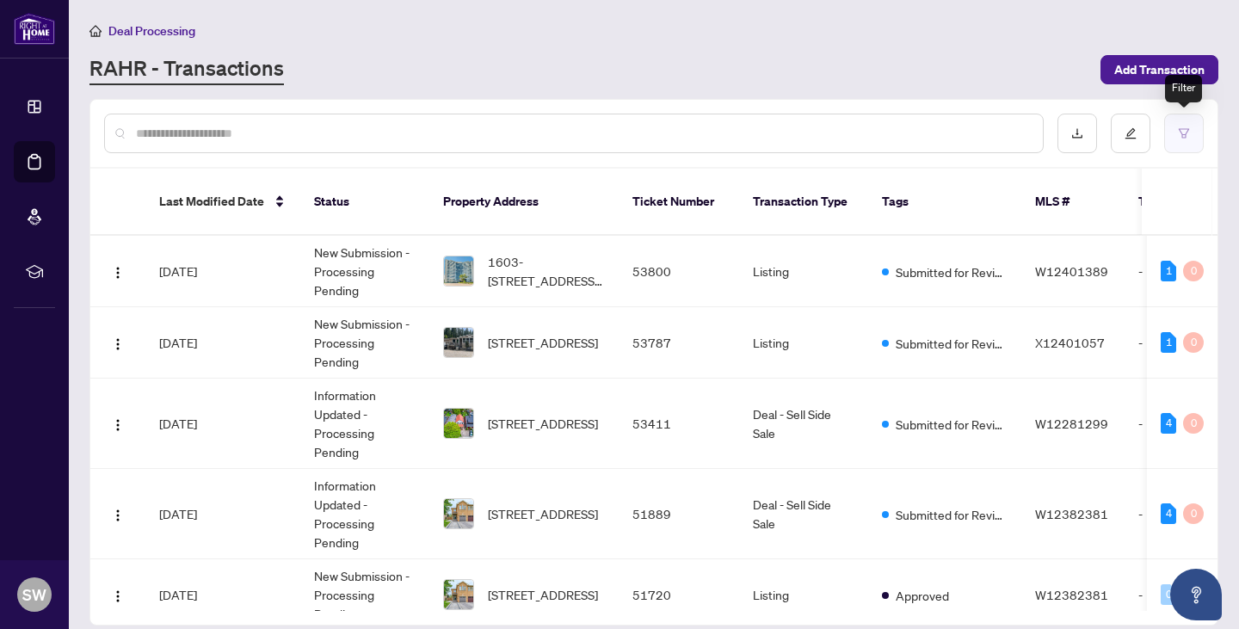
click at [1186, 136] on icon "filter" at bounding box center [1184, 133] width 12 height 12
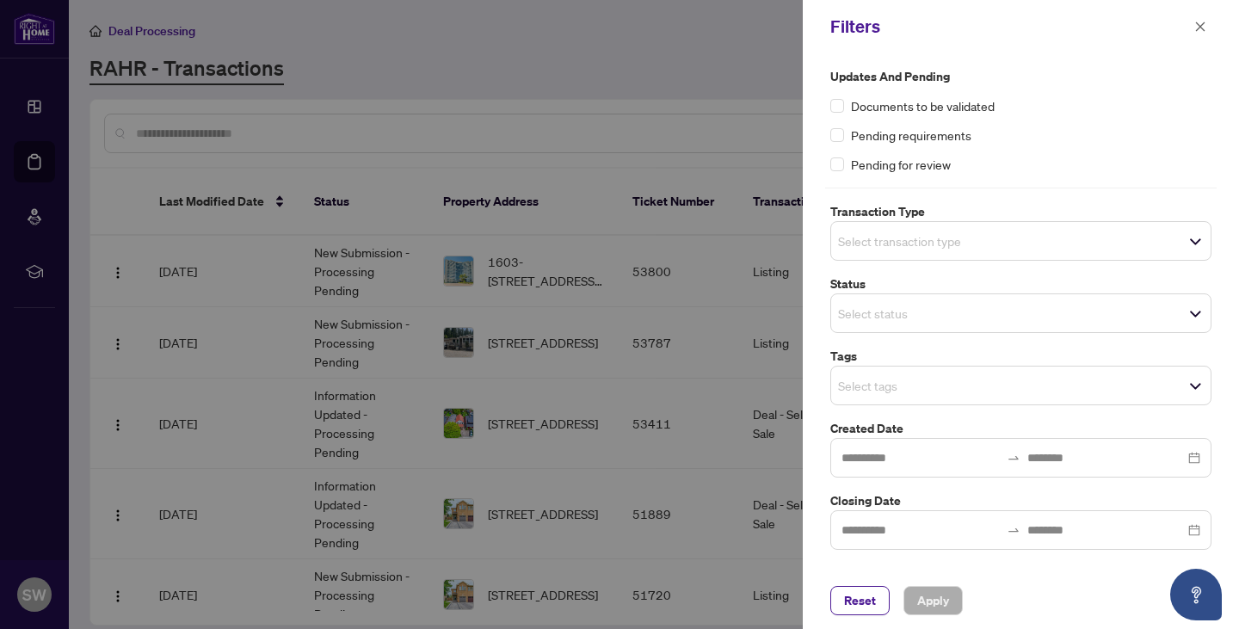
click at [1042, 245] on span "Select transaction type" at bounding box center [1020, 241] width 379 height 24
click at [503, 139] on div at bounding box center [619, 314] width 1239 height 629
click at [683, 107] on div at bounding box center [619, 314] width 1239 height 629
click at [1202, 21] on icon "close" at bounding box center [1200, 27] width 12 height 12
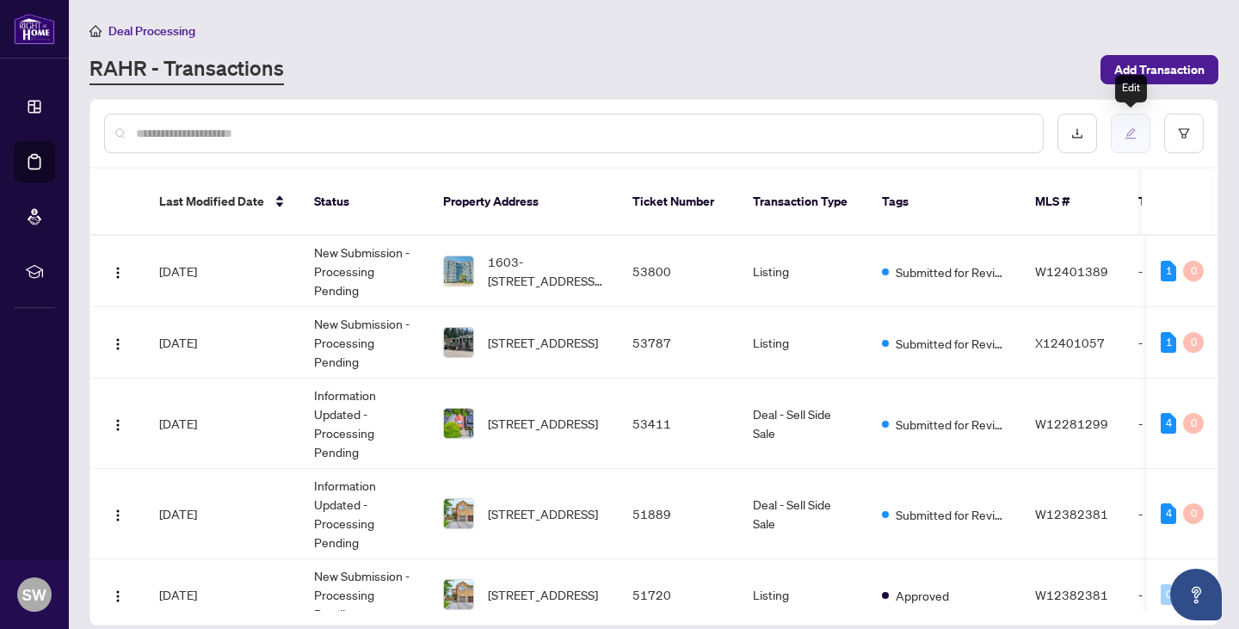
click at [1130, 136] on icon "edit" at bounding box center [1130, 133] width 12 height 12
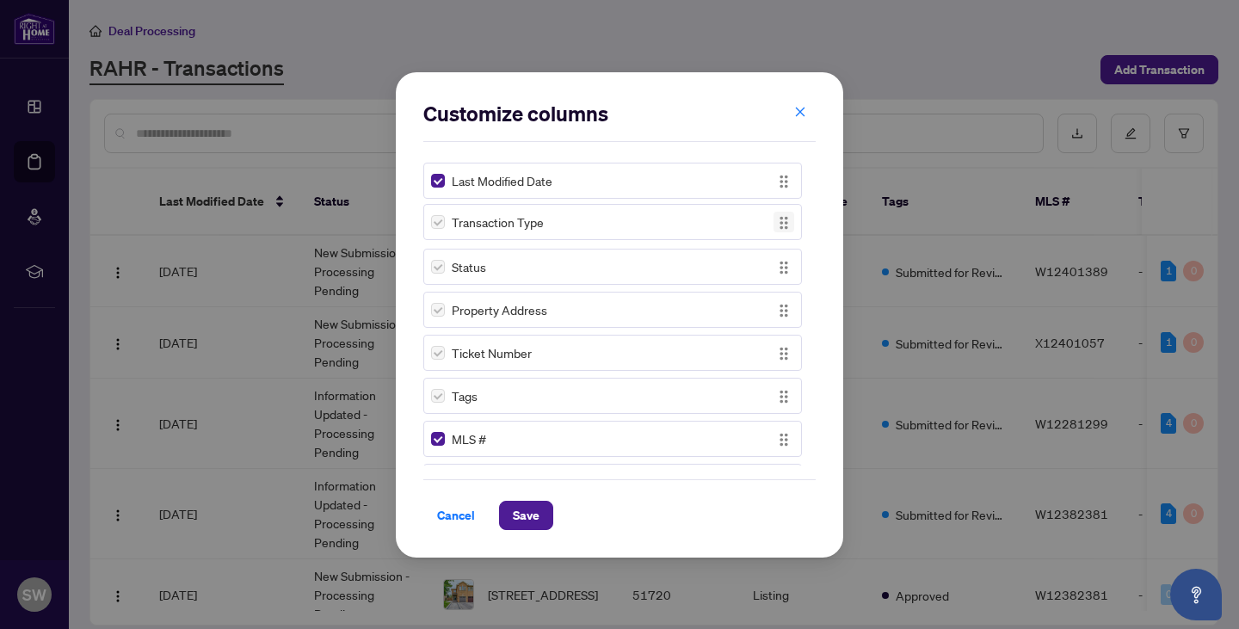
drag, startPoint x: 779, startPoint y: 351, endPoint x: 779, endPoint y: 220, distance: 130.8
click at [779, 220] on img "button" at bounding box center [783, 222] width 19 height 19
drag, startPoint x: 778, startPoint y: 397, endPoint x: 781, endPoint y: 307, distance: 89.5
click at [781, 307] on img "button" at bounding box center [783, 307] width 19 height 19
click at [520, 514] on span "Save" at bounding box center [526, 516] width 27 height 28
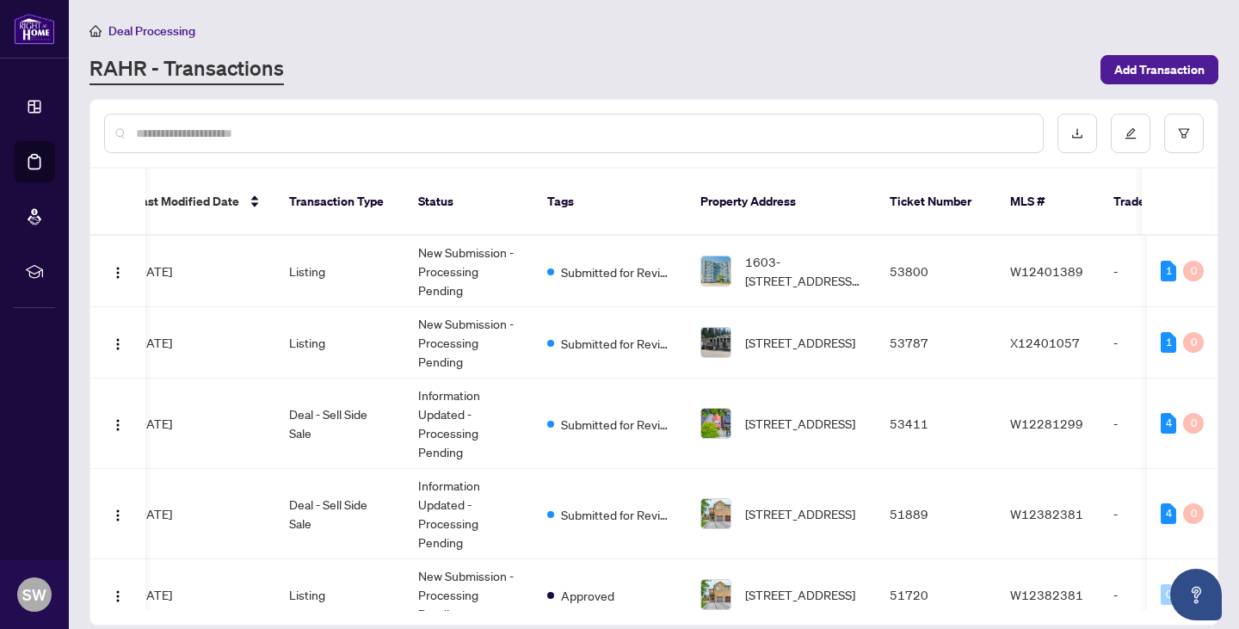
scroll to position [0, 0]
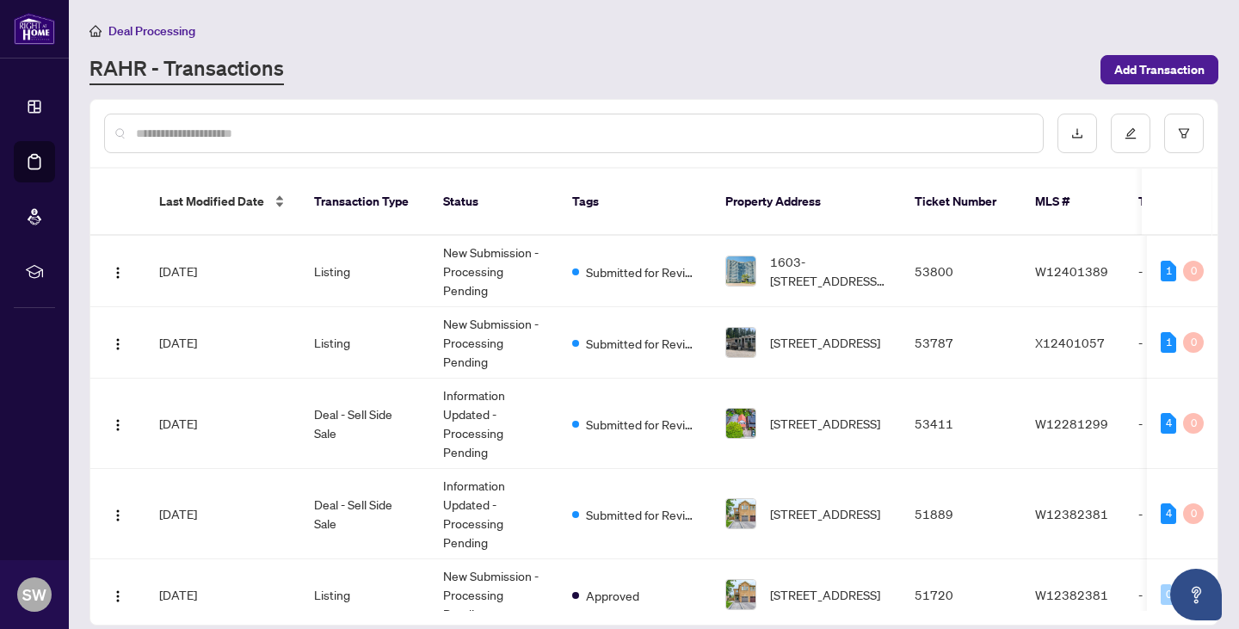
click at [277, 193] on div "Last Modified Date" at bounding box center [222, 201] width 127 height 19
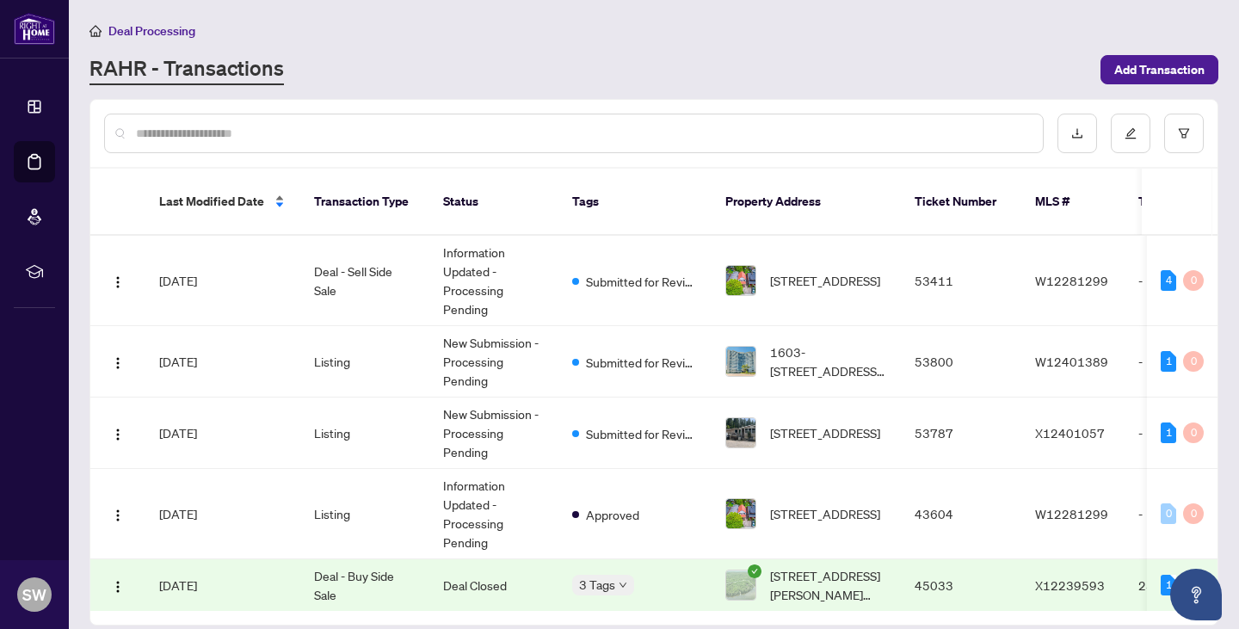
click at [277, 196] on div "Last Modified Date" at bounding box center [222, 201] width 127 height 19
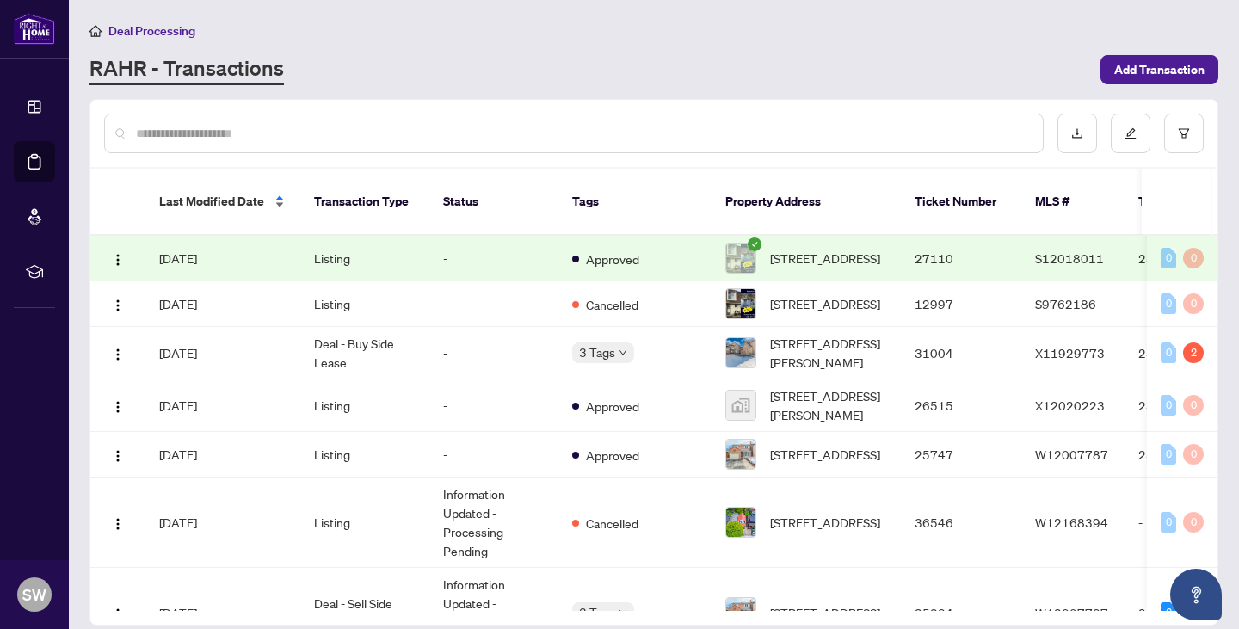
click at [277, 196] on div "Last Modified Date" at bounding box center [222, 201] width 127 height 19
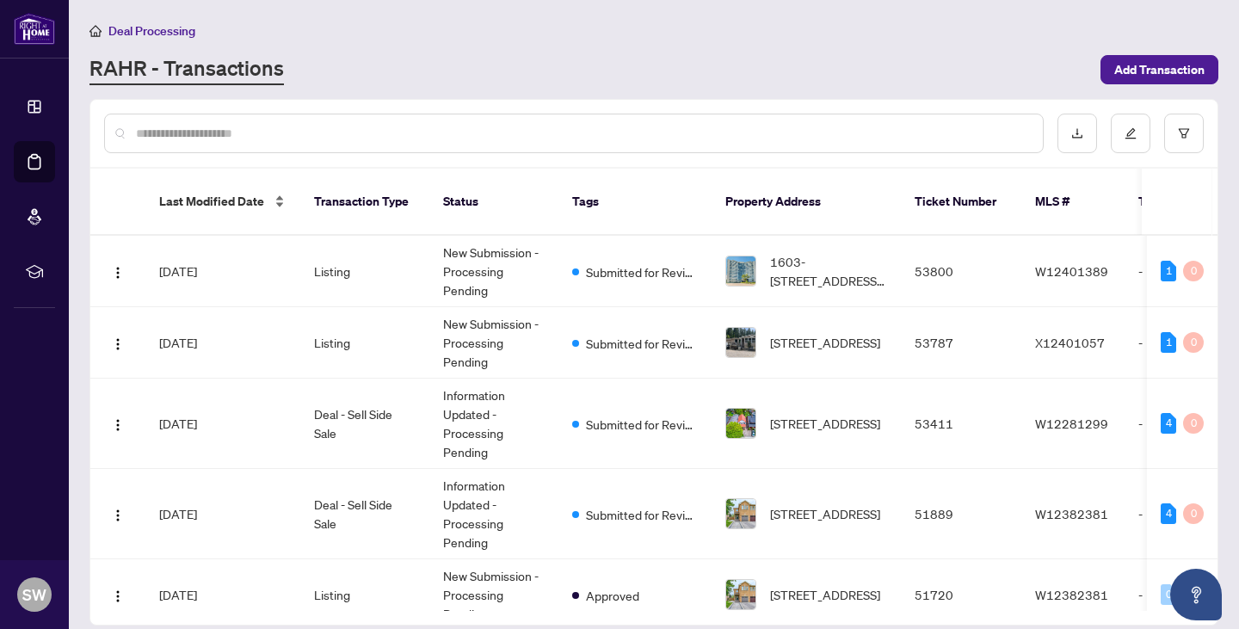
click at [277, 196] on div "Last Modified Date" at bounding box center [222, 201] width 127 height 19
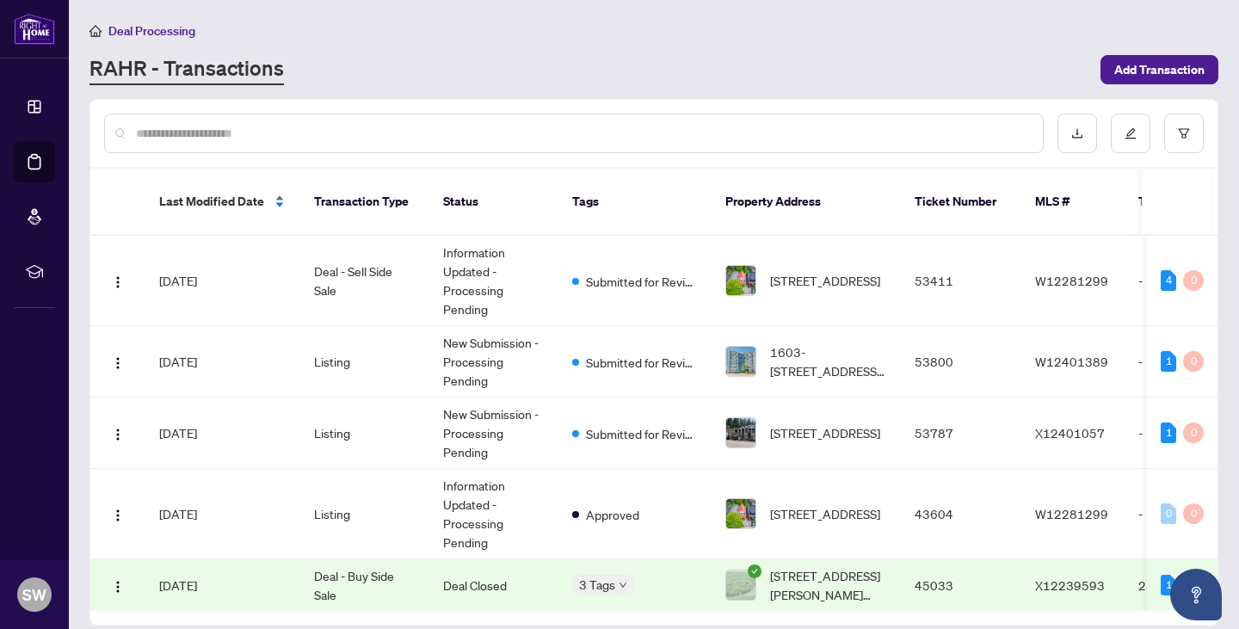
click at [218, 195] on span "Last Modified Date" at bounding box center [211, 201] width 105 height 19
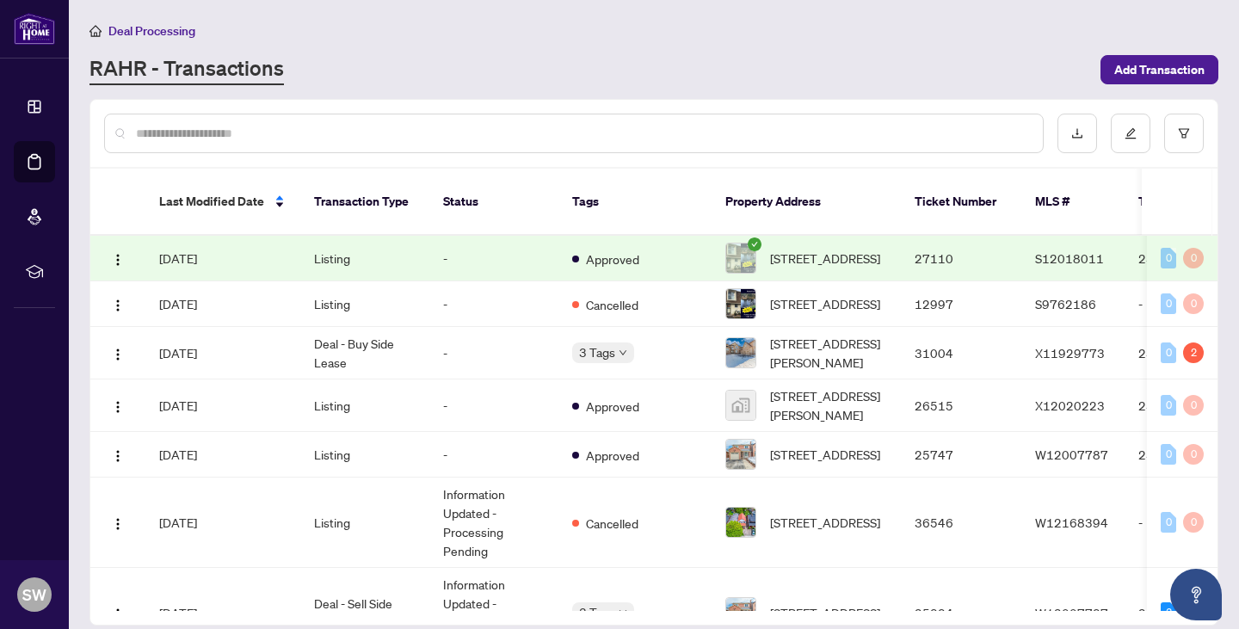
click at [181, 250] on span "[DATE]" at bounding box center [178, 257] width 38 height 15
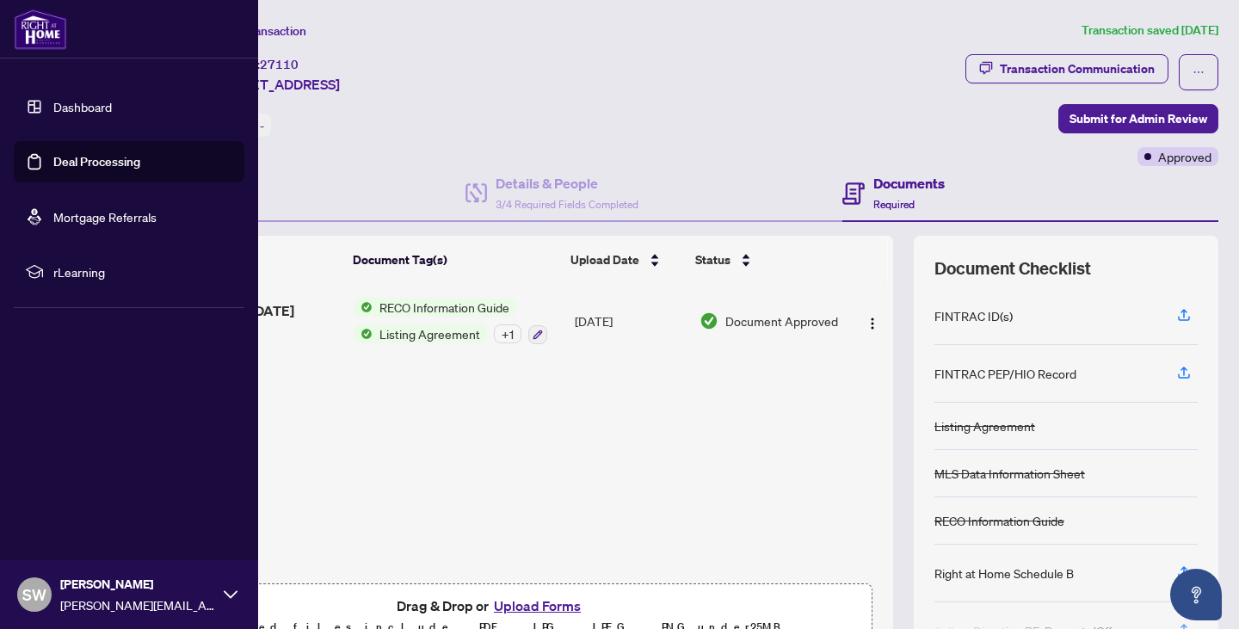
click at [69, 157] on link "Deal Processing" at bounding box center [96, 161] width 87 height 15
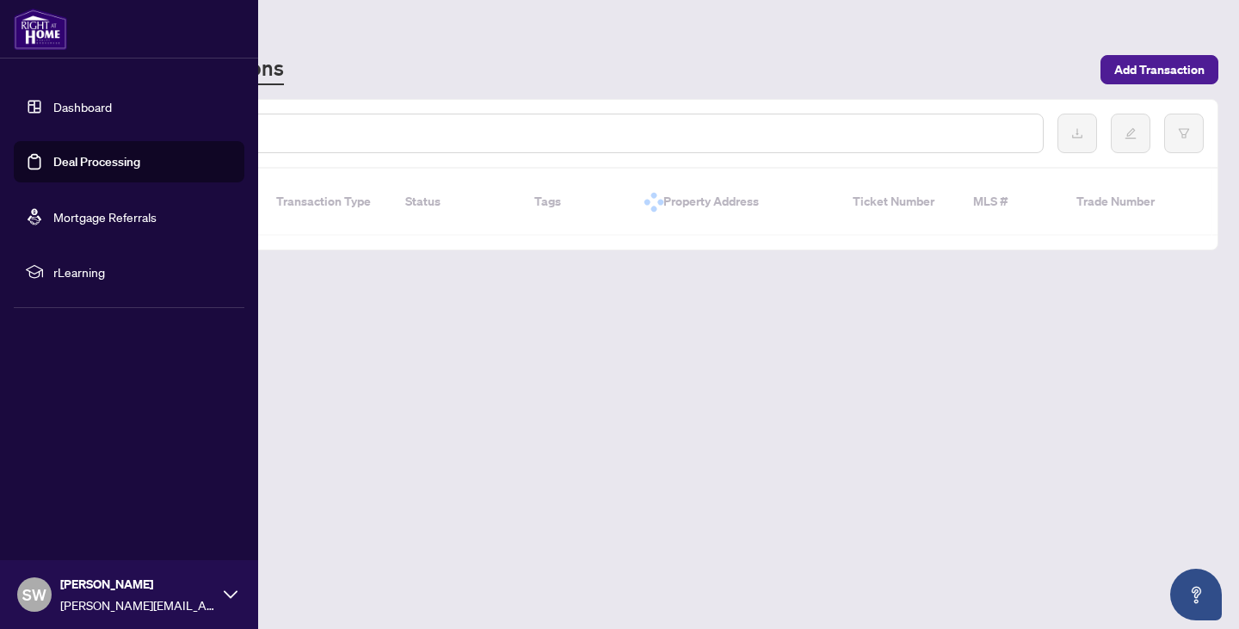
click at [69, 157] on link "Deal Processing" at bounding box center [96, 161] width 87 height 15
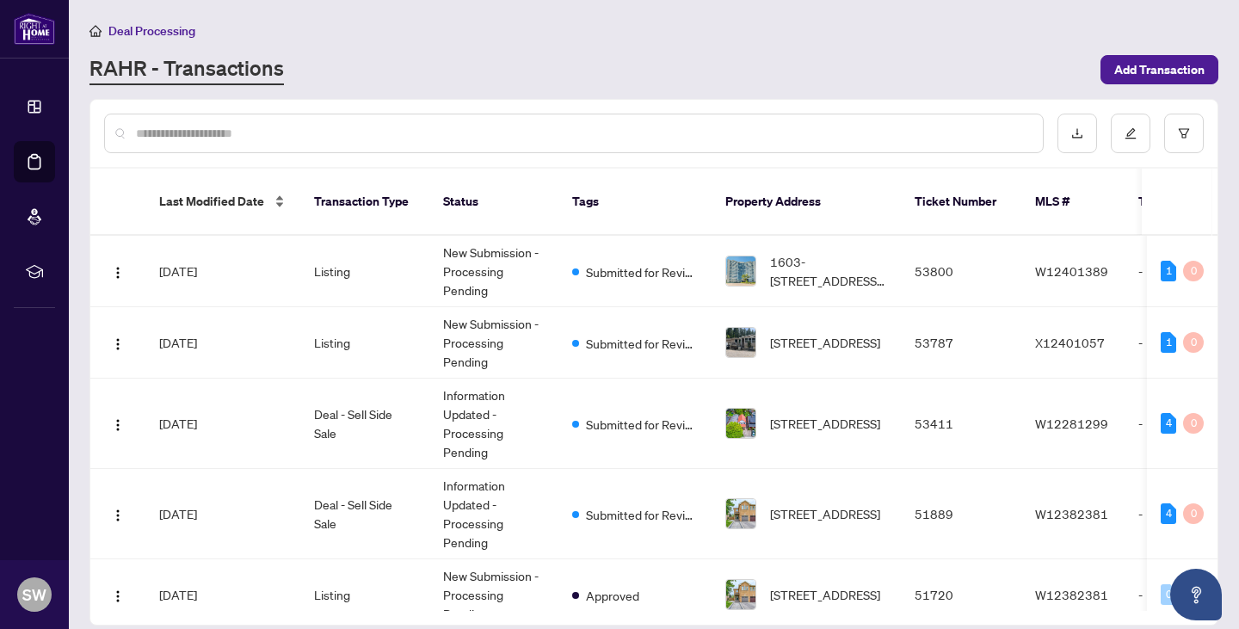
click at [246, 192] on span "Last Modified Date" at bounding box center [211, 201] width 105 height 19
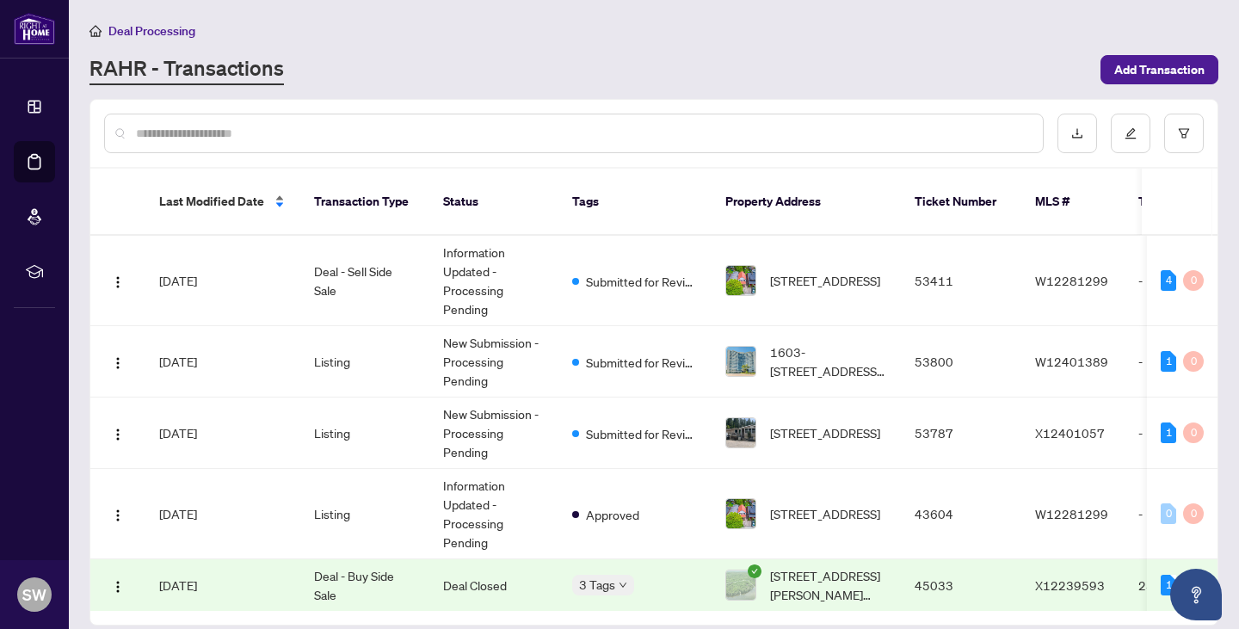
click at [213, 196] on span "Last Modified Date" at bounding box center [211, 201] width 105 height 19
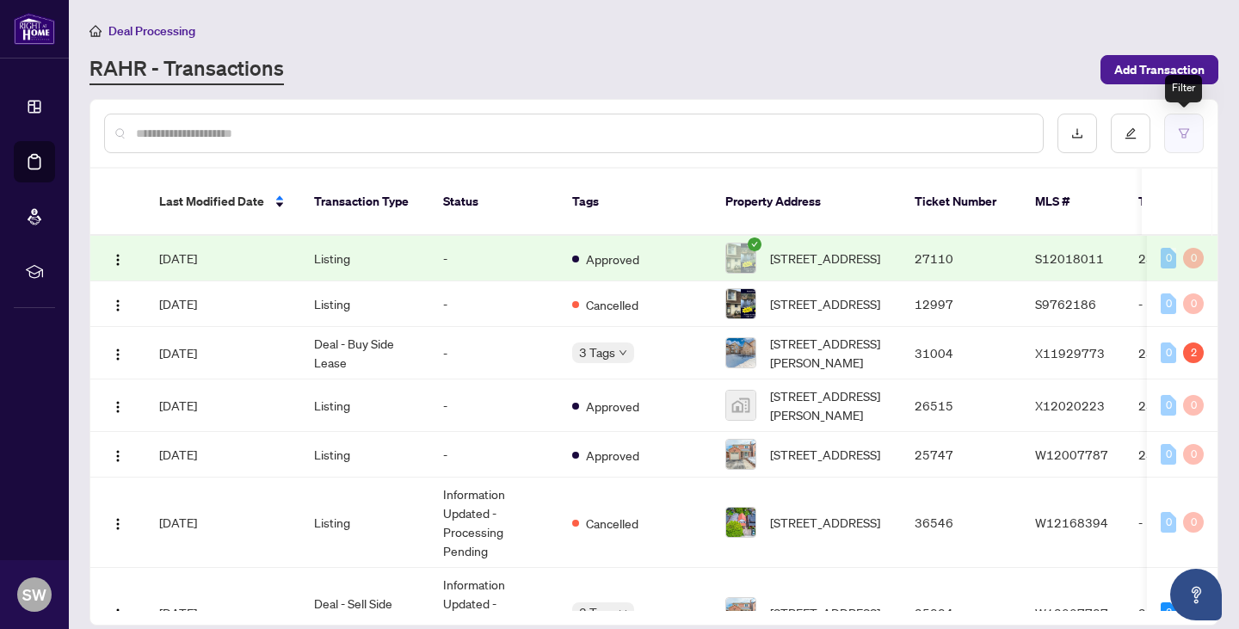
click at [1186, 129] on icon "filter" at bounding box center [1184, 133] width 12 height 12
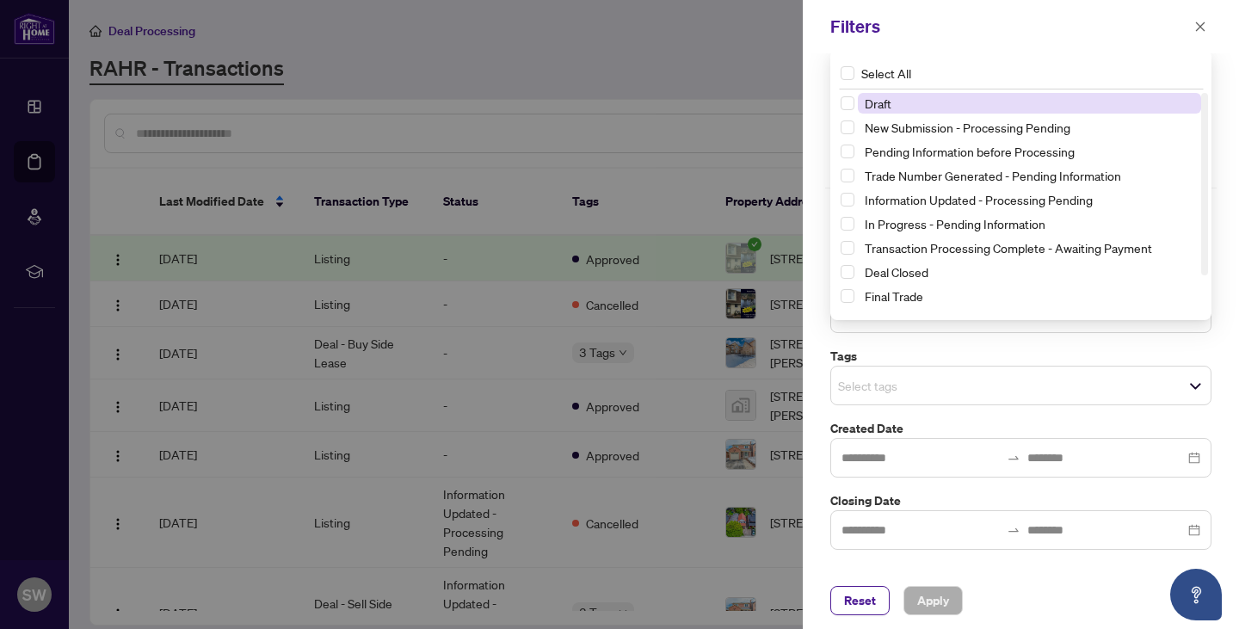
click at [1198, 318] on div "Select status Select All 1 Draft New Submission - Processing Pending Pending In…" at bounding box center [1020, 313] width 381 height 40
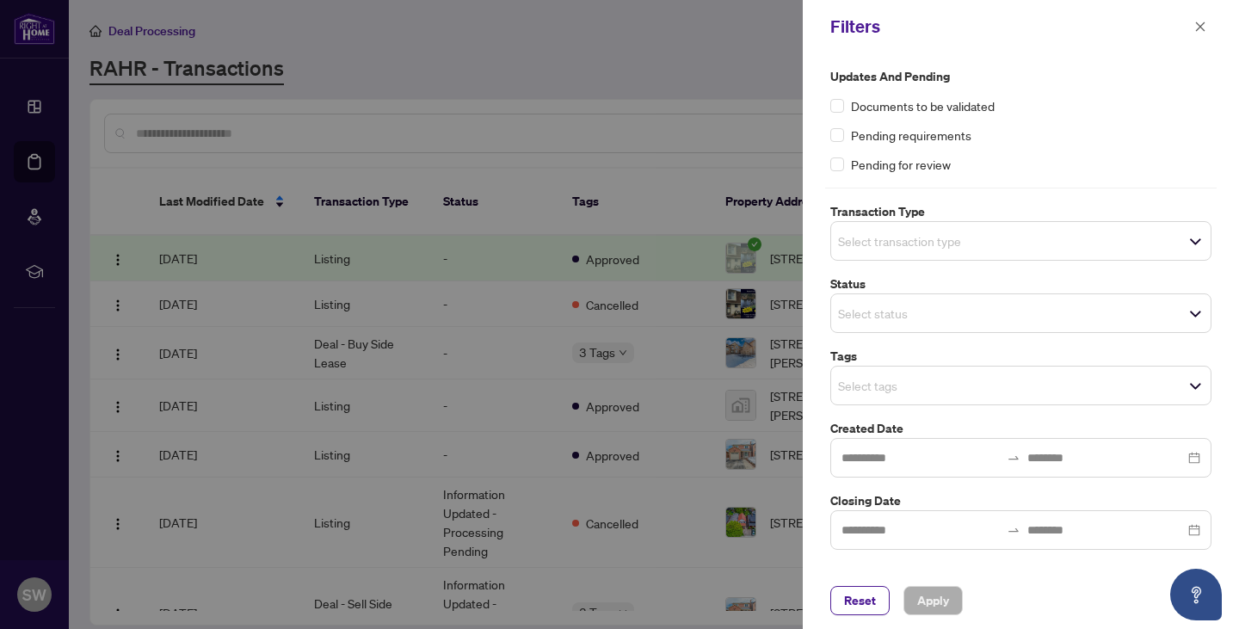
click at [1226, 82] on div "Updates and Pending Documents to be validated Pending requirements Pending for …" at bounding box center [1021, 312] width 436 height 519
click at [933, 323] on input "search" at bounding box center [898, 313] width 120 height 21
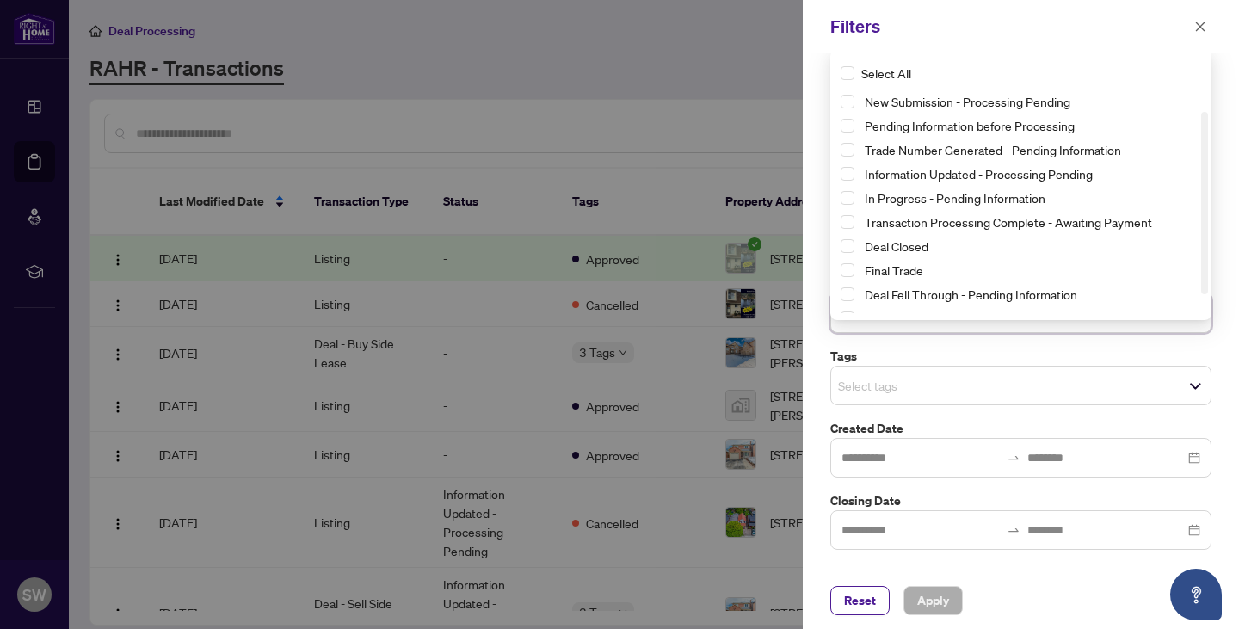
scroll to position [45, 0]
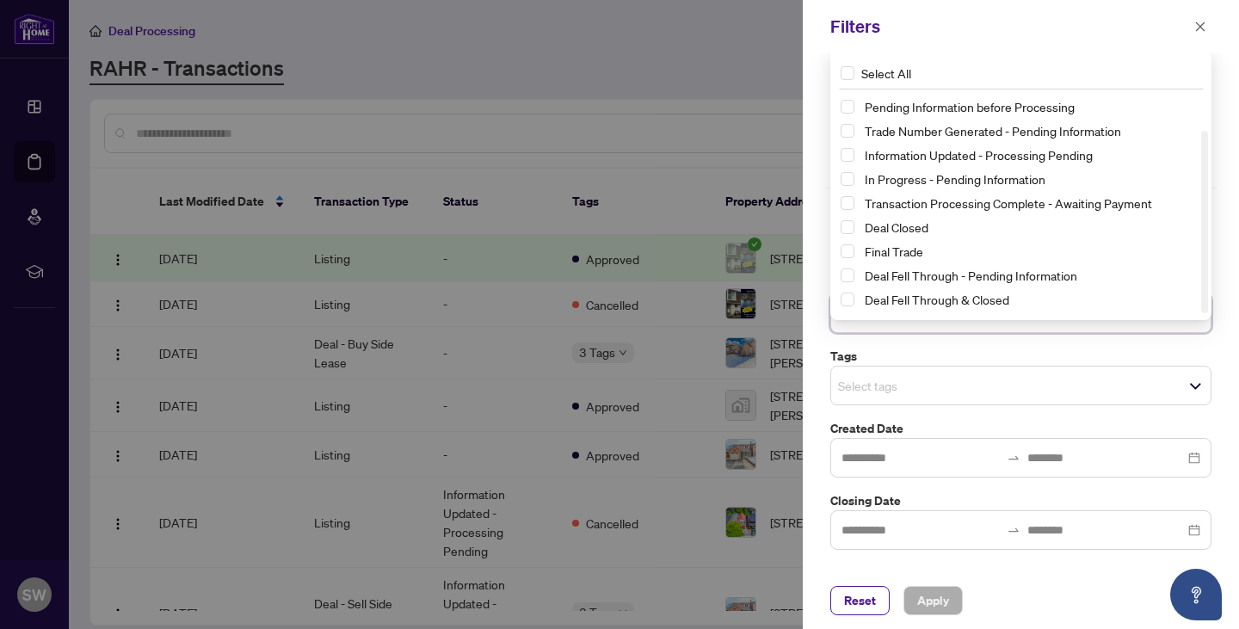
drag, startPoint x: 1205, startPoint y: 157, endPoint x: 1227, endPoint y: 224, distance: 70.5
click at [1227, 224] on div "Updates and Pending Documents to be validated Pending requirements Pending for …" at bounding box center [1021, 312] width 436 height 519
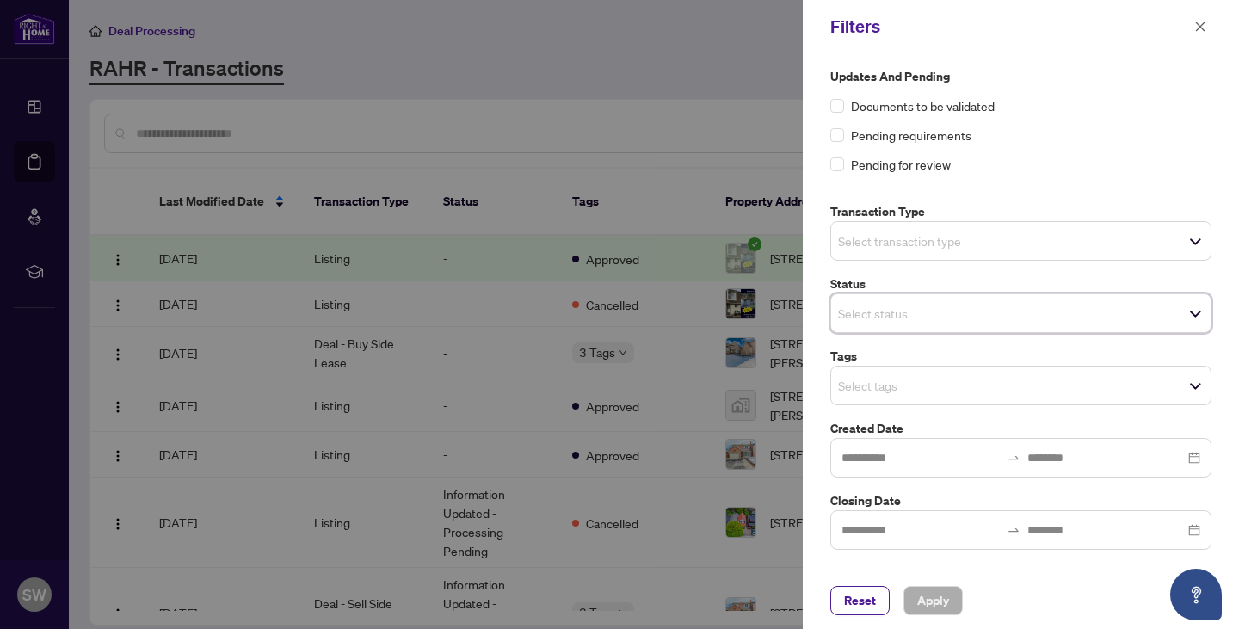
click at [1230, 188] on div "Updates and Pending Documents to be validated Pending requirements Pending for …" at bounding box center [1021, 312] width 436 height 519
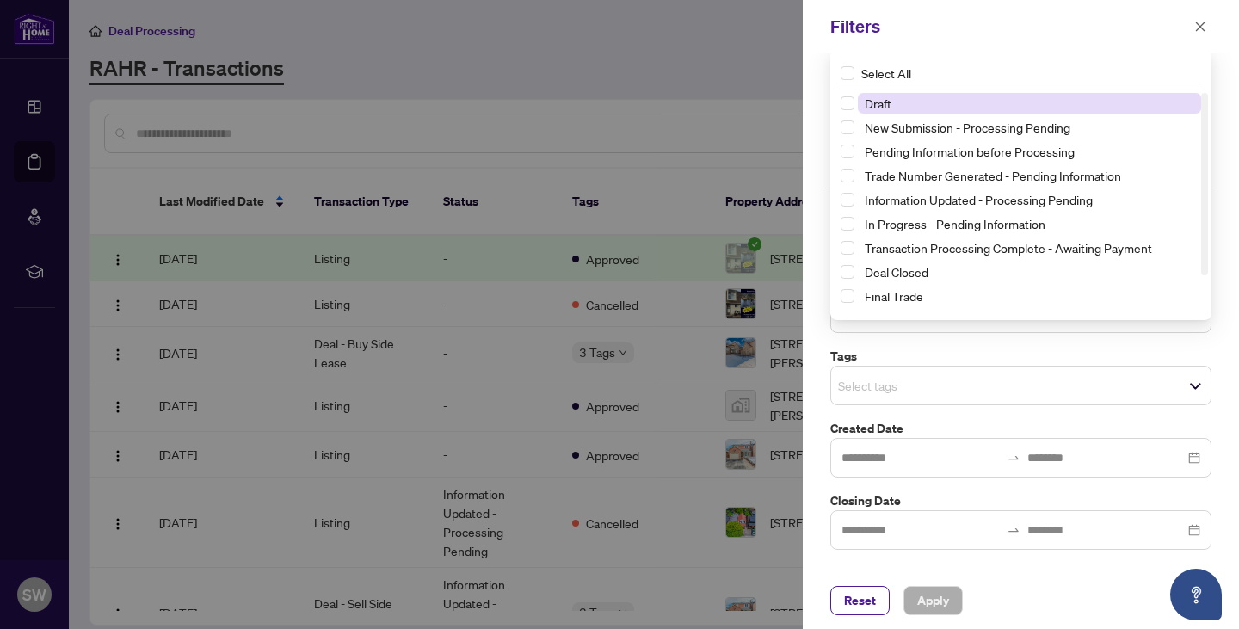
click at [1196, 310] on div "Select status Select All 1 Draft New Submission - Processing Pending Pending In…" at bounding box center [1020, 313] width 381 height 40
click at [1229, 251] on div "Updates and Pending Documents to be validated Pending requirements Pending for …" at bounding box center [1021, 312] width 436 height 519
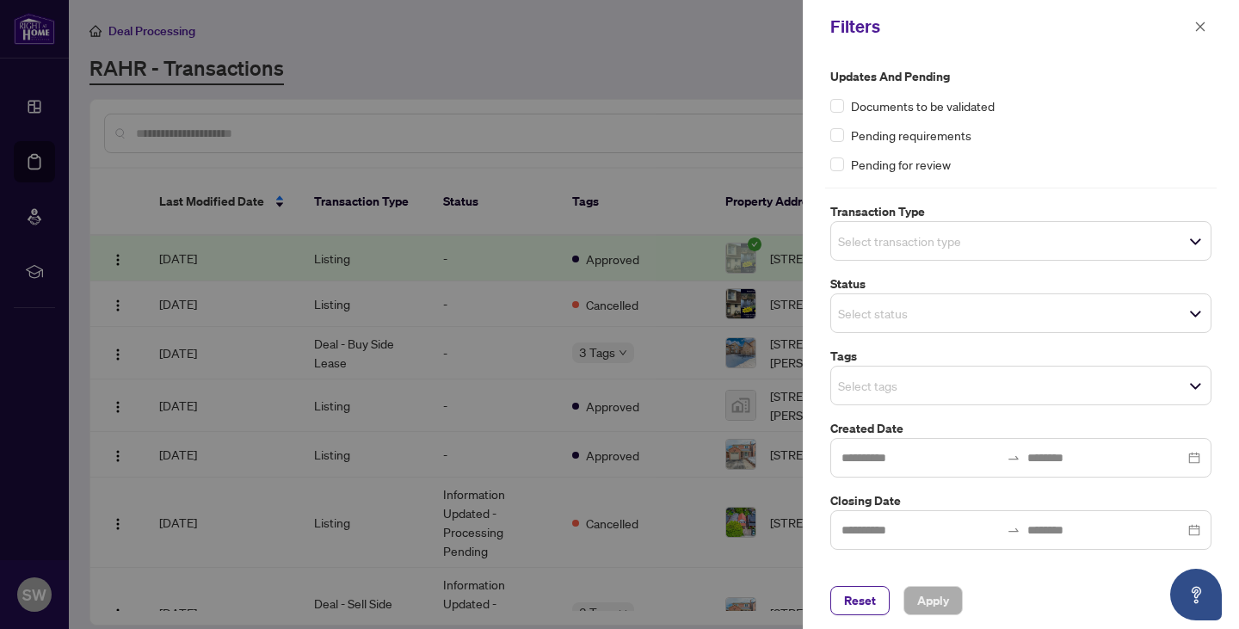
click at [1201, 240] on span "Select transaction type" at bounding box center [1020, 241] width 379 height 24
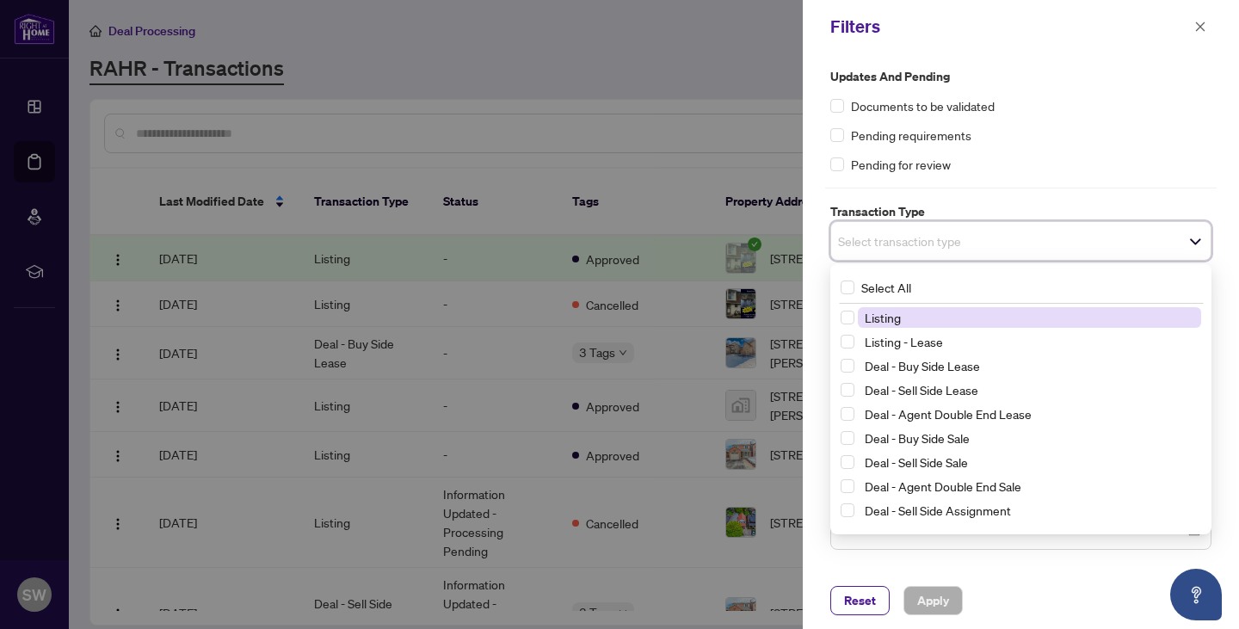
click at [1228, 204] on div "Updates and Pending Documents to be validated Pending requirements Pending for …" at bounding box center [1021, 312] width 436 height 519
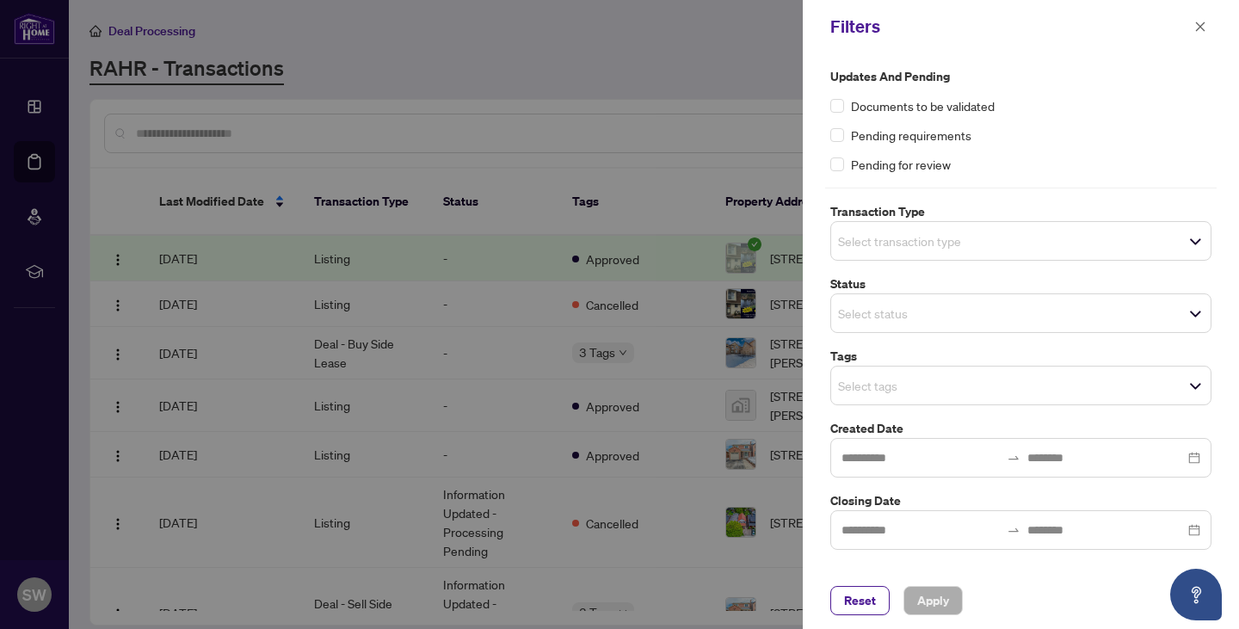
click at [1199, 314] on div "Select status Select All Draft New Submission - Processing Pending Pending Info…" at bounding box center [1020, 313] width 381 height 40
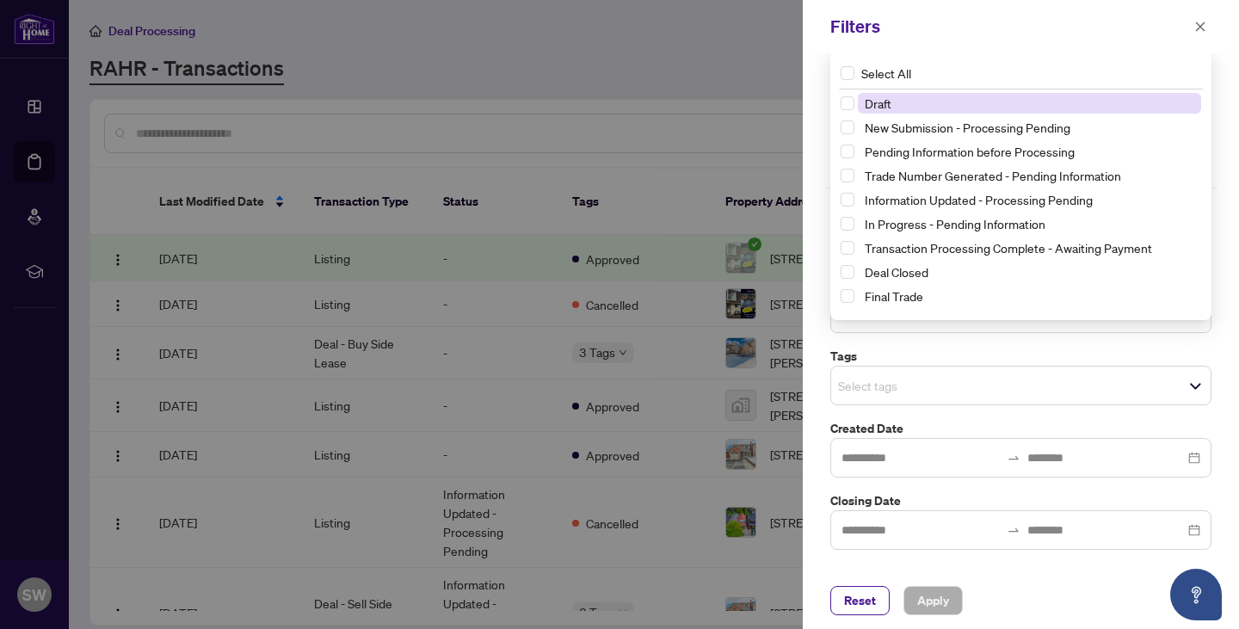
click at [1222, 330] on div "Updates and Pending Documents to be validated Pending requirements Pending for …" at bounding box center [1021, 312] width 436 height 519
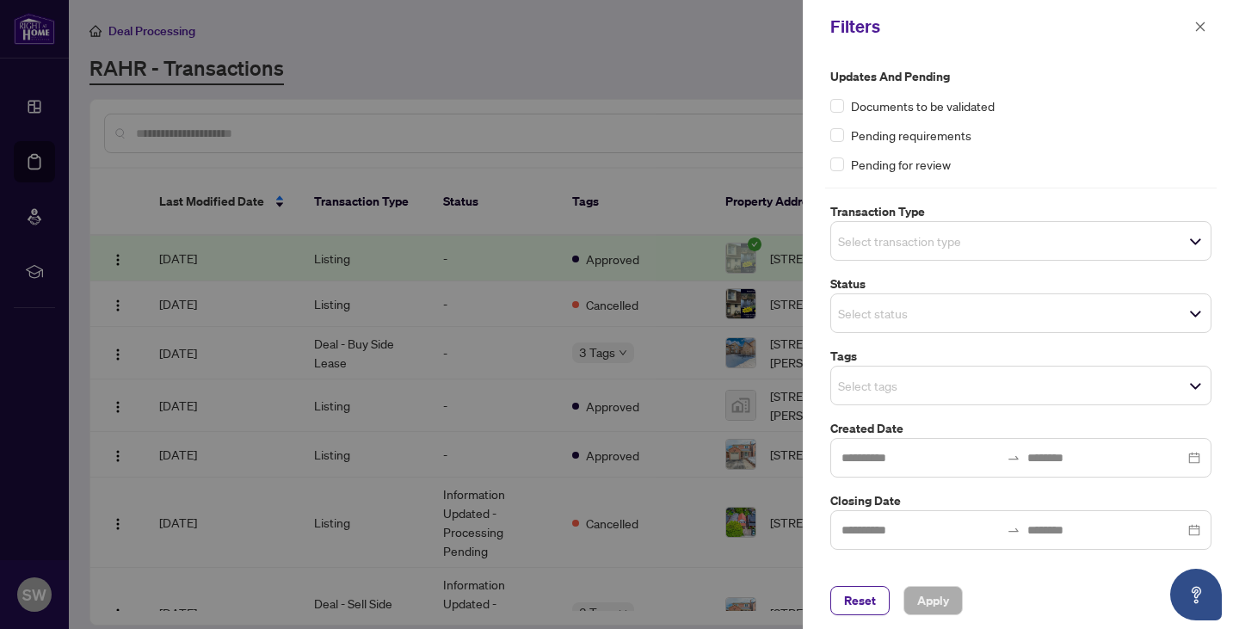
click at [1196, 382] on span "Select tags" at bounding box center [1020, 385] width 379 height 24
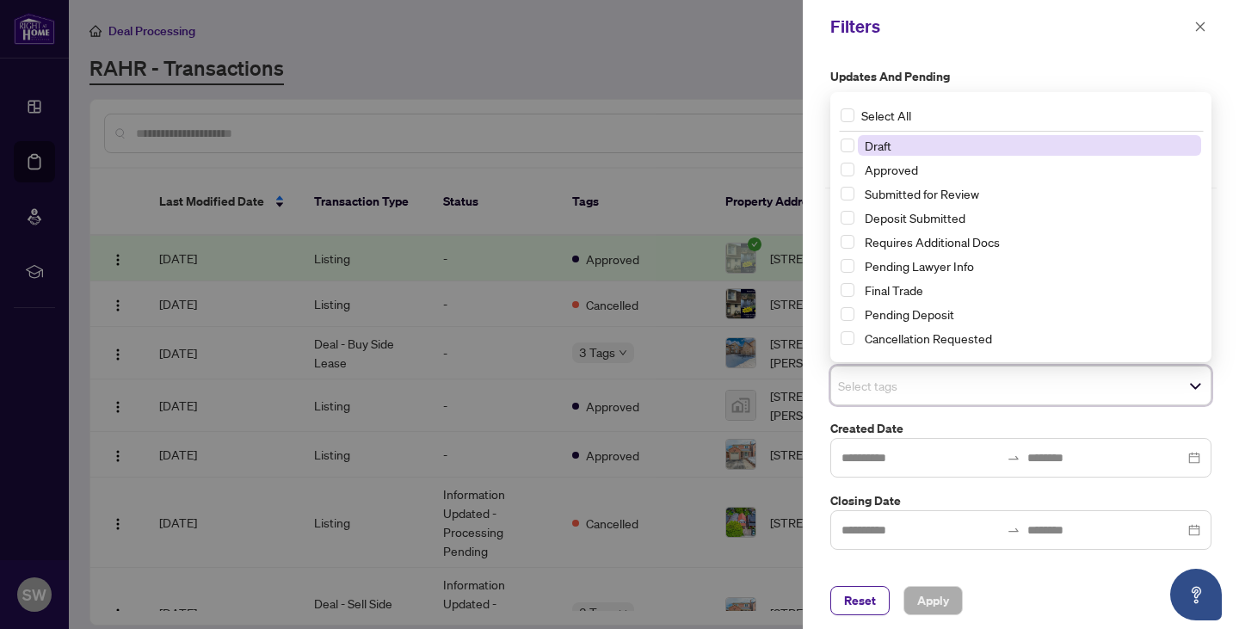
click at [1208, 171] on div "Select All 1 Draft Approved Submitted for Review Deposit Submitted Requires Add…" at bounding box center [1020, 227] width 381 height 270
click at [625, 132] on div at bounding box center [619, 314] width 1239 height 629
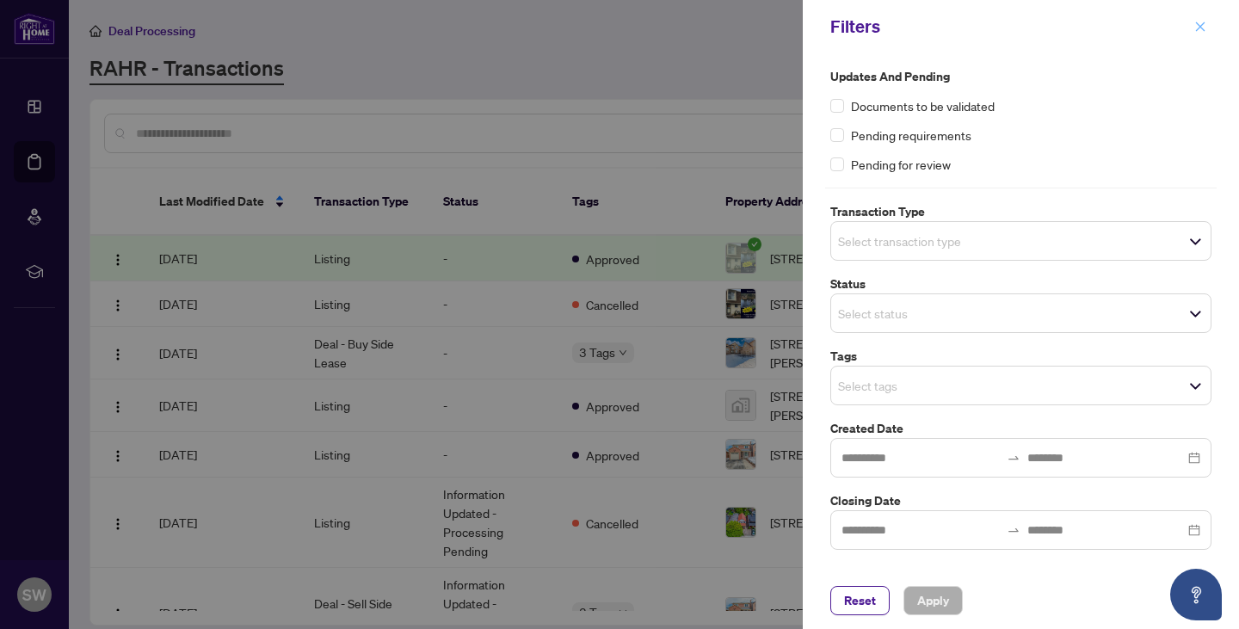
click at [1204, 28] on icon "close" at bounding box center [1200, 27] width 12 height 12
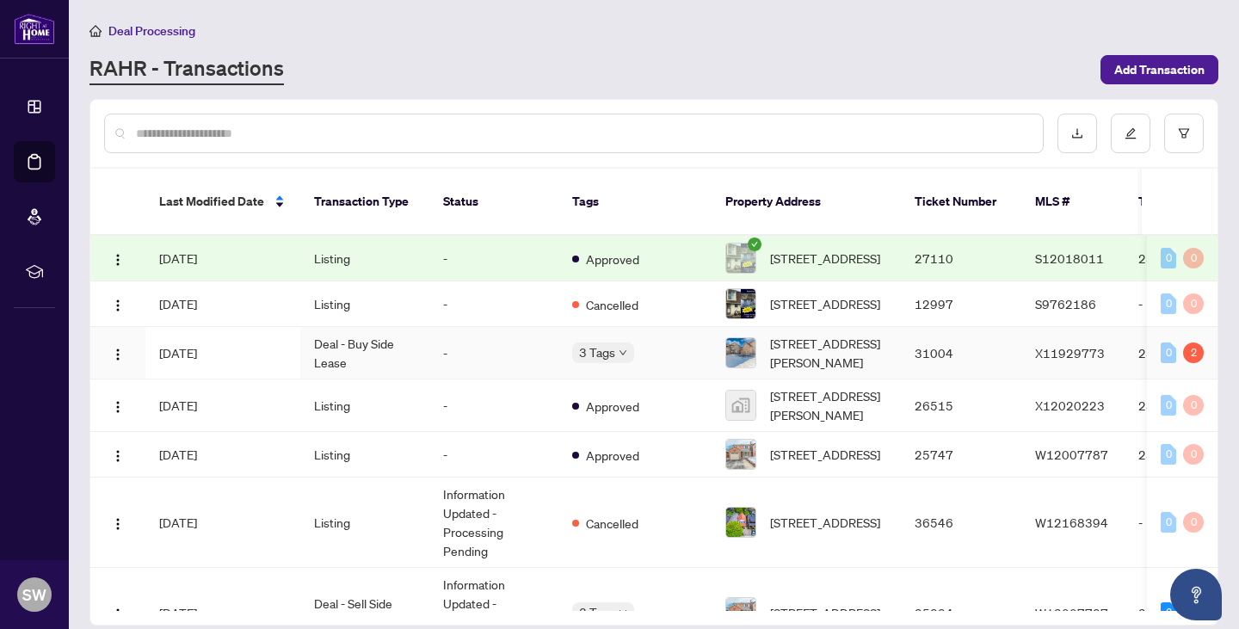
click at [465, 360] on td "-" at bounding box center [493, 353] width 129 height 52
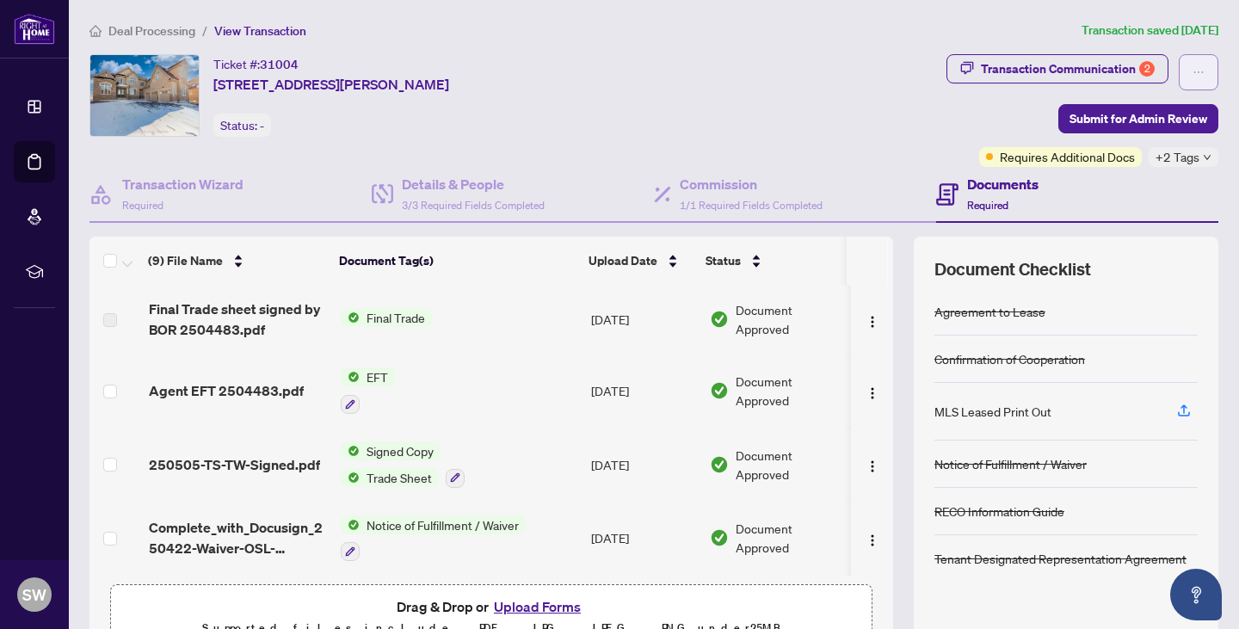
click at [1192, 76] on icon "ellipsis" at bounding box center [1198, 72] width 12 height 12
click at [866, 142] on div "Ticket #: [STREET_ADDRESS][PERSON_NAME] Status: -" at bounding box center [514, 110] width 857 height 113
click at [1203, 155] on icon "down" at bounding box center [1207, 157] width 9 height 9
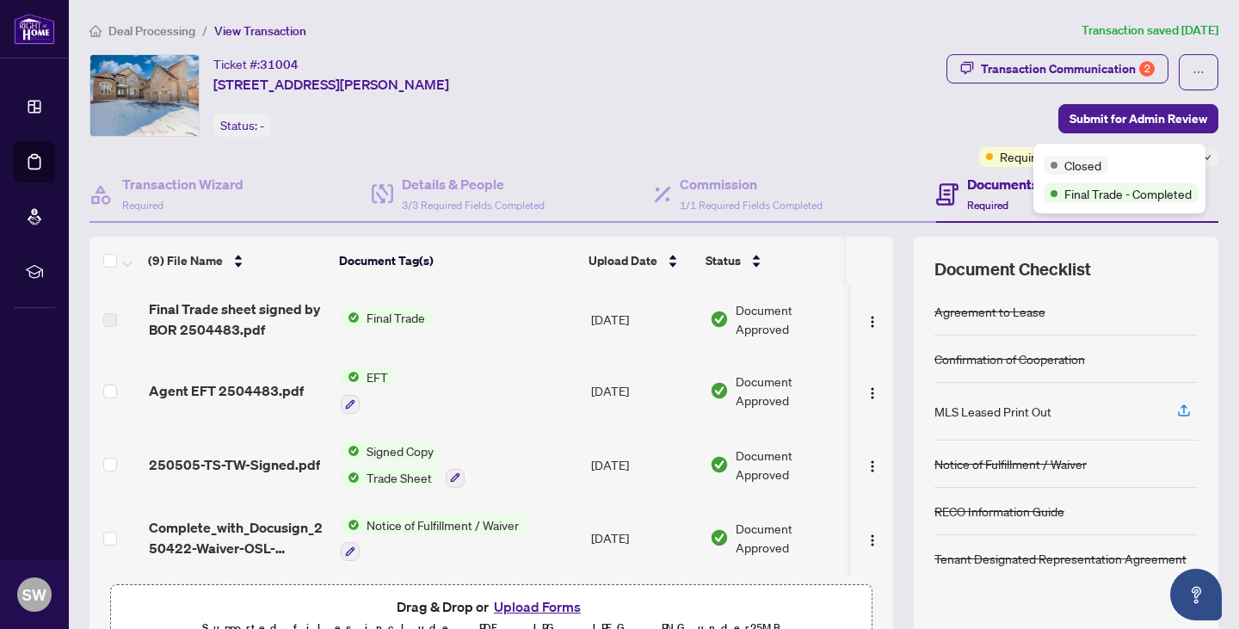
click at [1193, 155] on div "Closed" at bounding box center [1119, 164] width 151 height 21
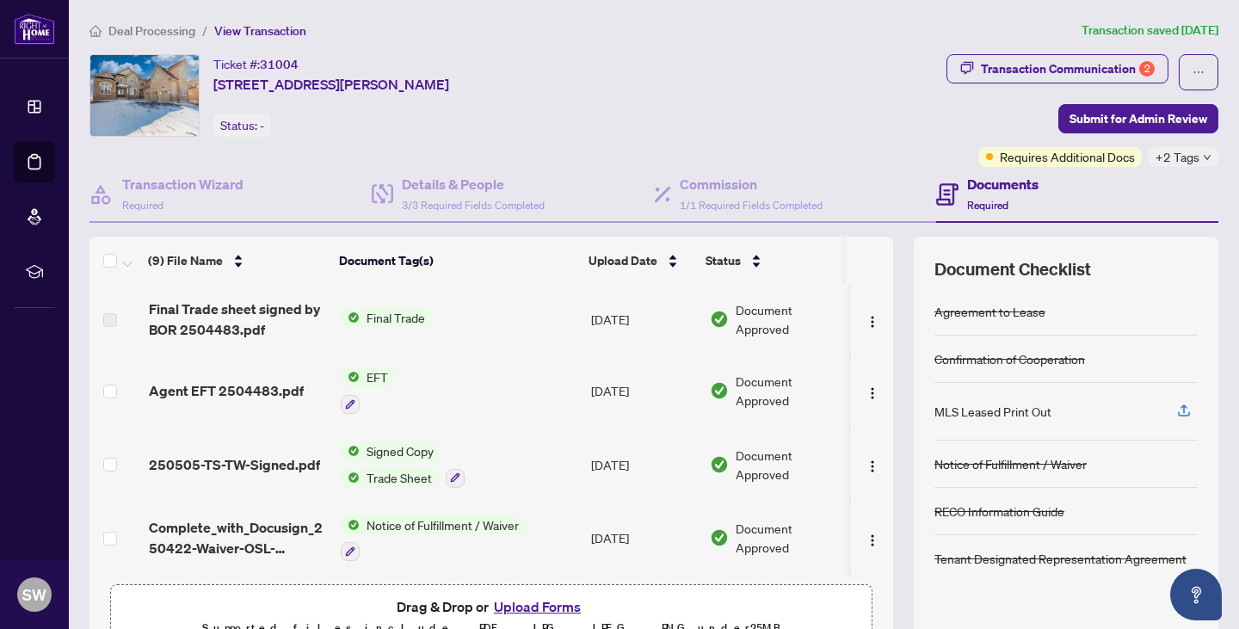
click at [1210, 157] on div "Ticket #: [STREET_ADDRESS][PERSON_NAME] Status: - Transaction Communication 2 S…" at bounding box center [654, 356] width 1142 height 604
click at [1198, 157] on div "+2 Tags" at bounding box center [1184, 157] width 70 height 20
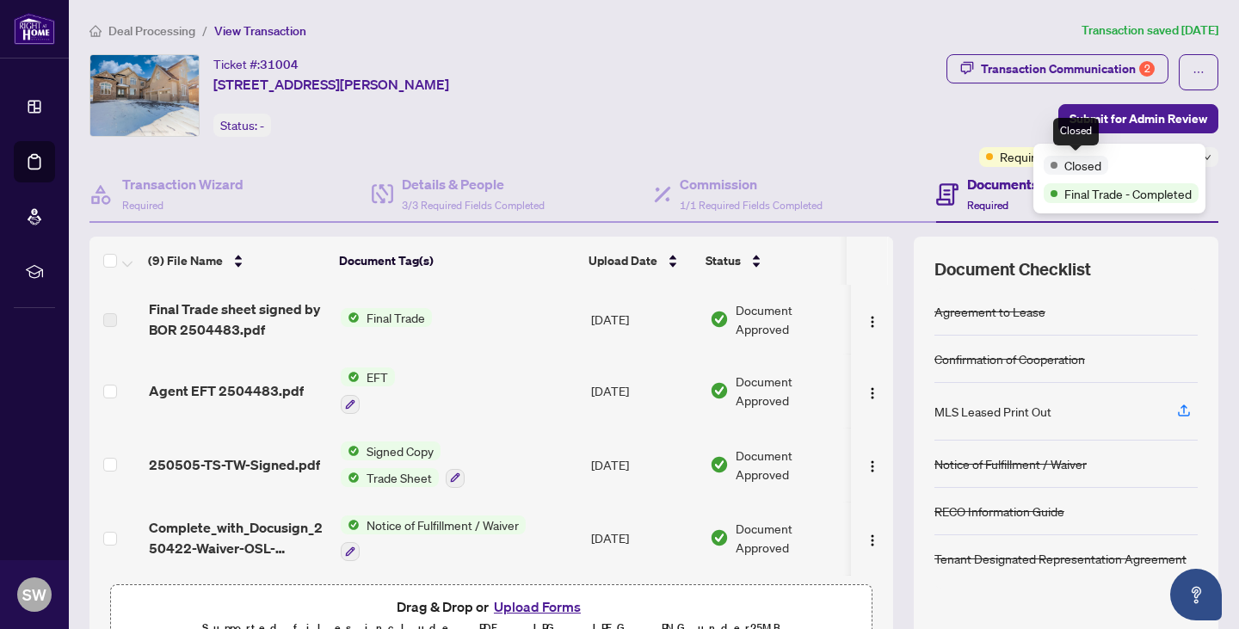
click at [1087, 167] on span "Closed" at bounding box center [1082, 165] width 37 height 19
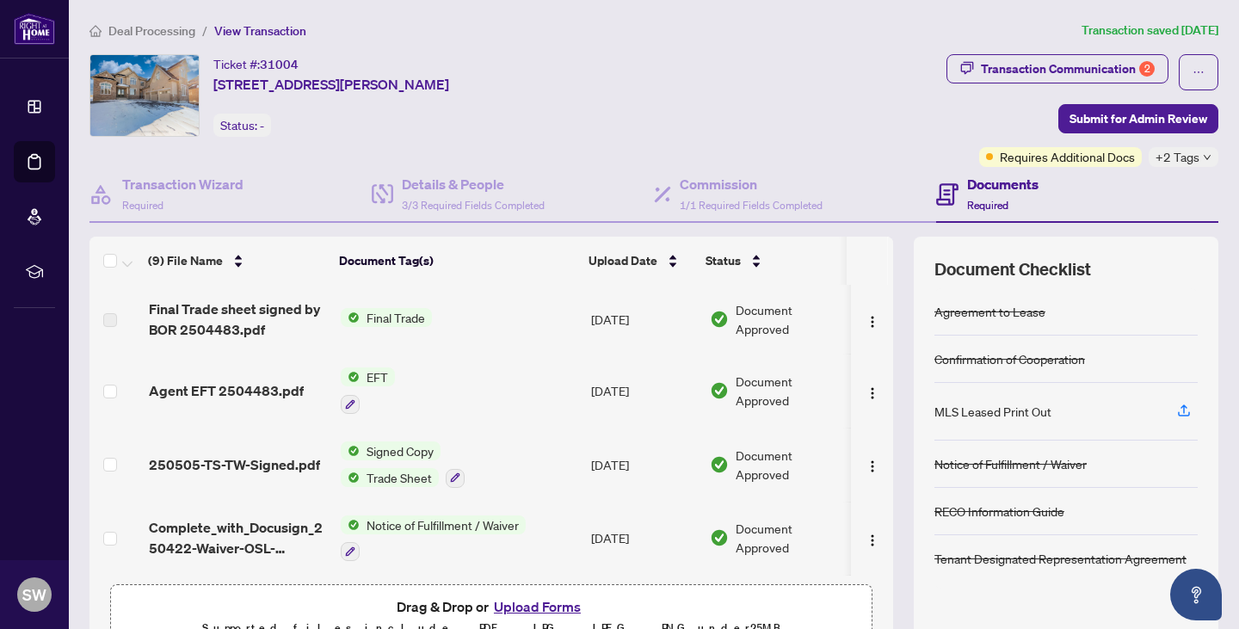
click at [1223, 157] on main "Deal Processing / View Transaction Transaction saved [DATE] Ticket #: 31004 [ST…" at bounding box center [654, 314] width 1170 height 629
click at [1199, 157] on div "+2 Tags" at bounding box center [1184, 157] width 70 height 20
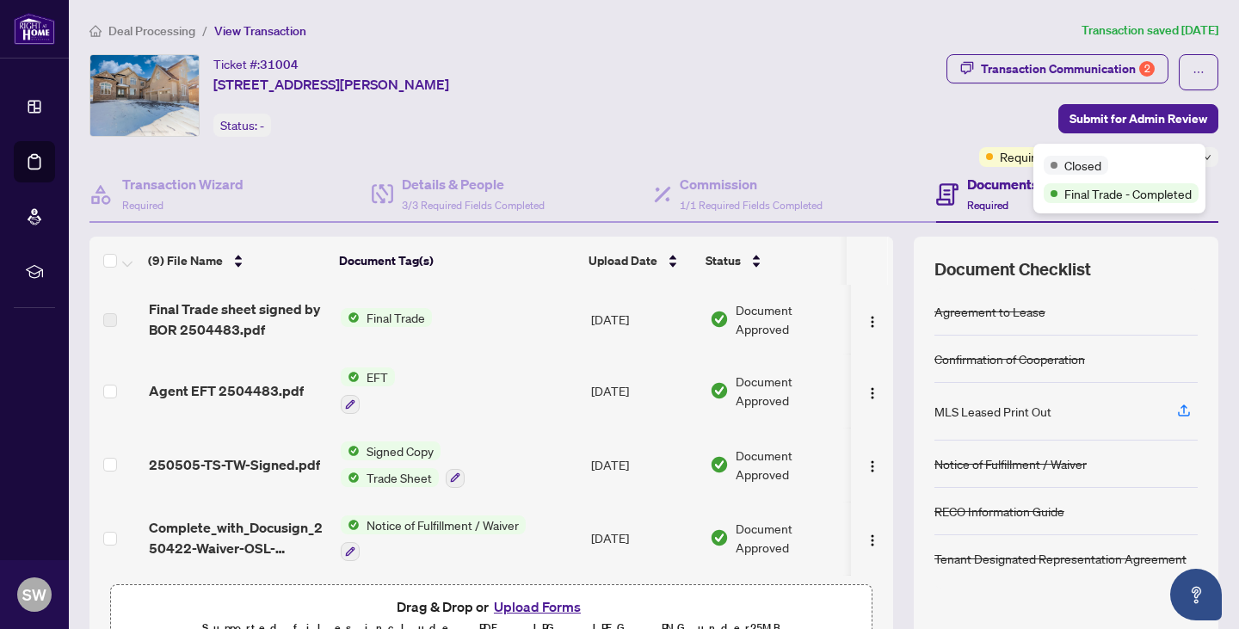
click at [1222, 157] on main "Deal Processing / View Transaction Transaction saved [DATE] Ticket #: 31004 [ST…" at bounding box center [654, 314] width 1170 height 629
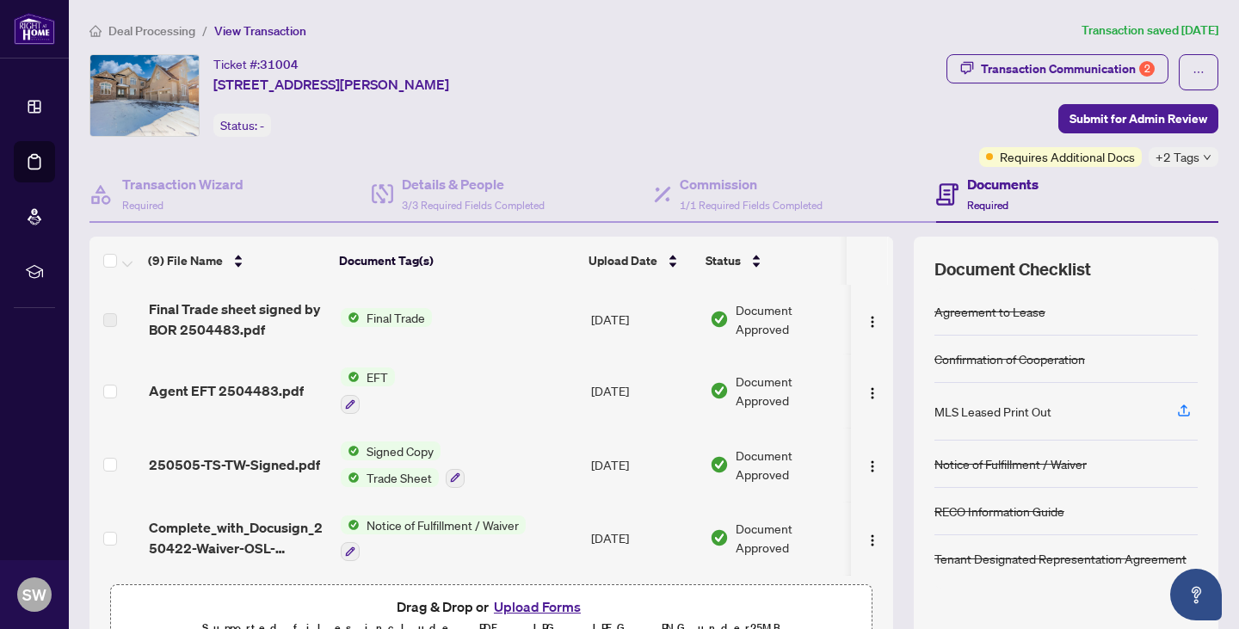
click at [1203, 155] on icon "down" at bounding box center [1207, 157] width 9 height 9
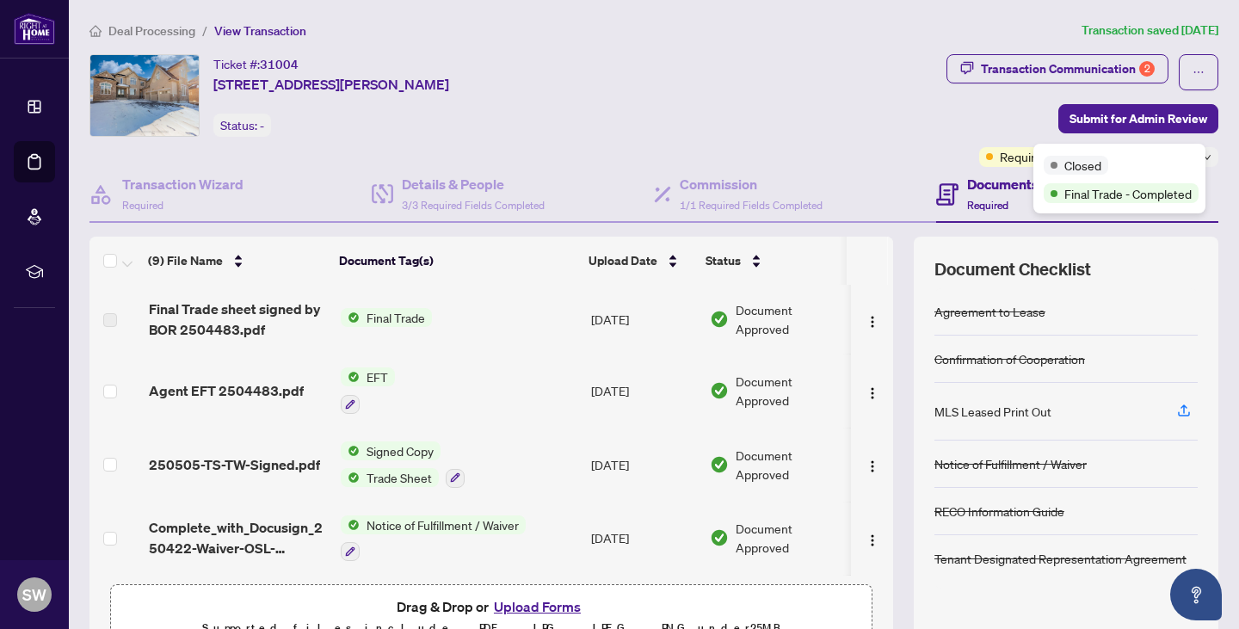
click at [1192, 155] on div "Closed" at bounding box center [1119, 164] width 151 height 21
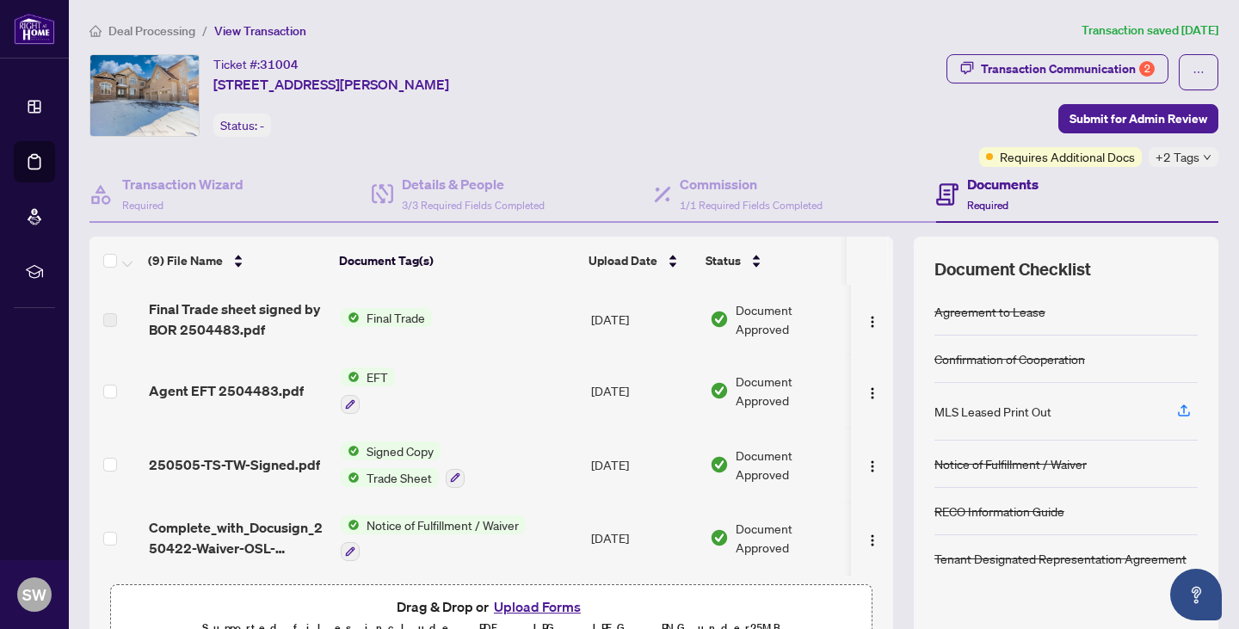
click at [946, 162] on div "Transaction Communication 2 Submit for Admin Review Requires Additional Docs +2…" at bounding box center [1082, 110] width 272 height 113
click at [1039, 157] on span "Requires Additional Docs" at bounding box center [1067, 156] width 135 height 19
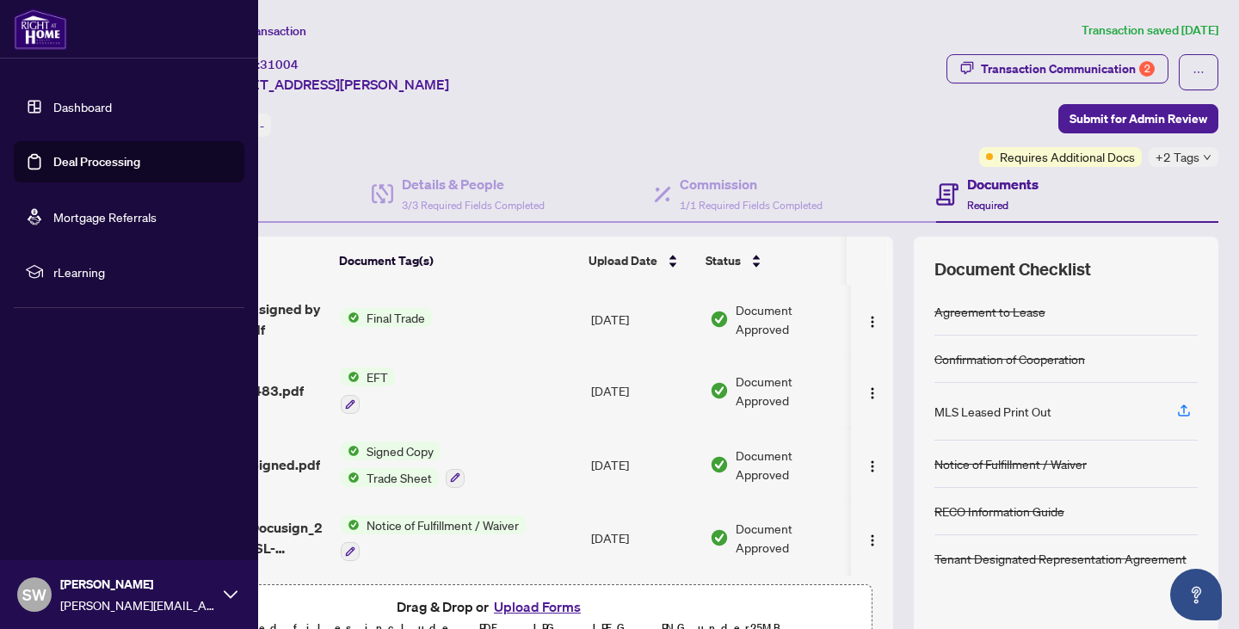
click at [65, 160] on link "Deal Processing" at bounding box center [96, 161] width 87 height 15
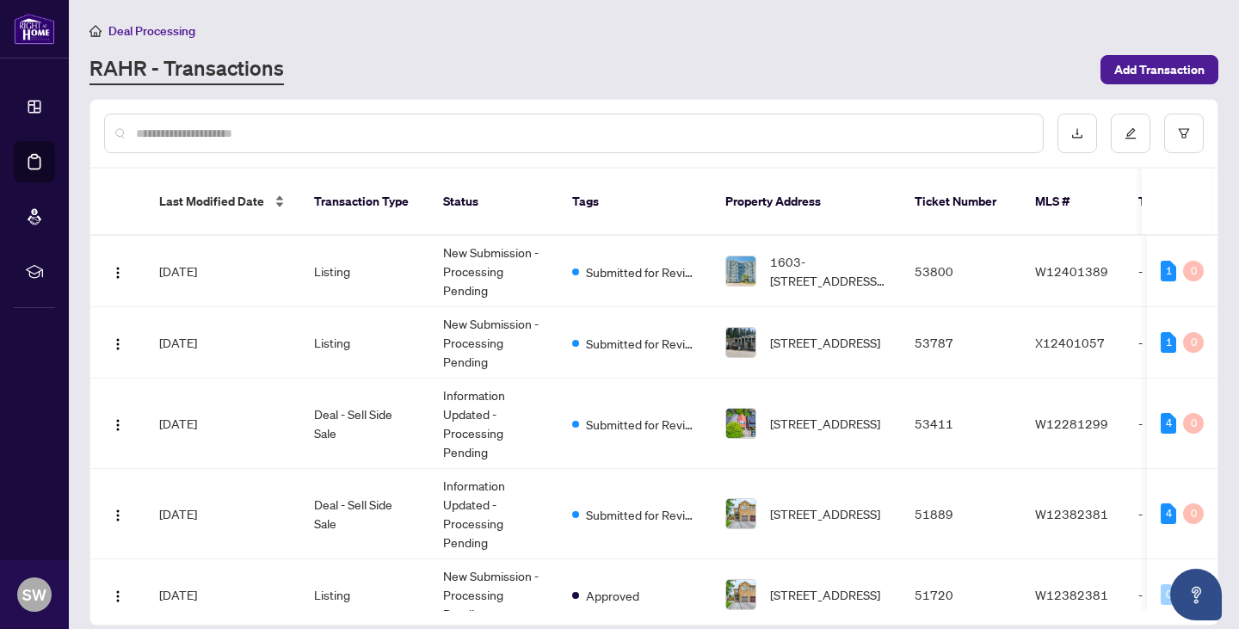
click at [275, 192] on div "Last Modified Date" at bounding box center [222, 201] width 127 height 19
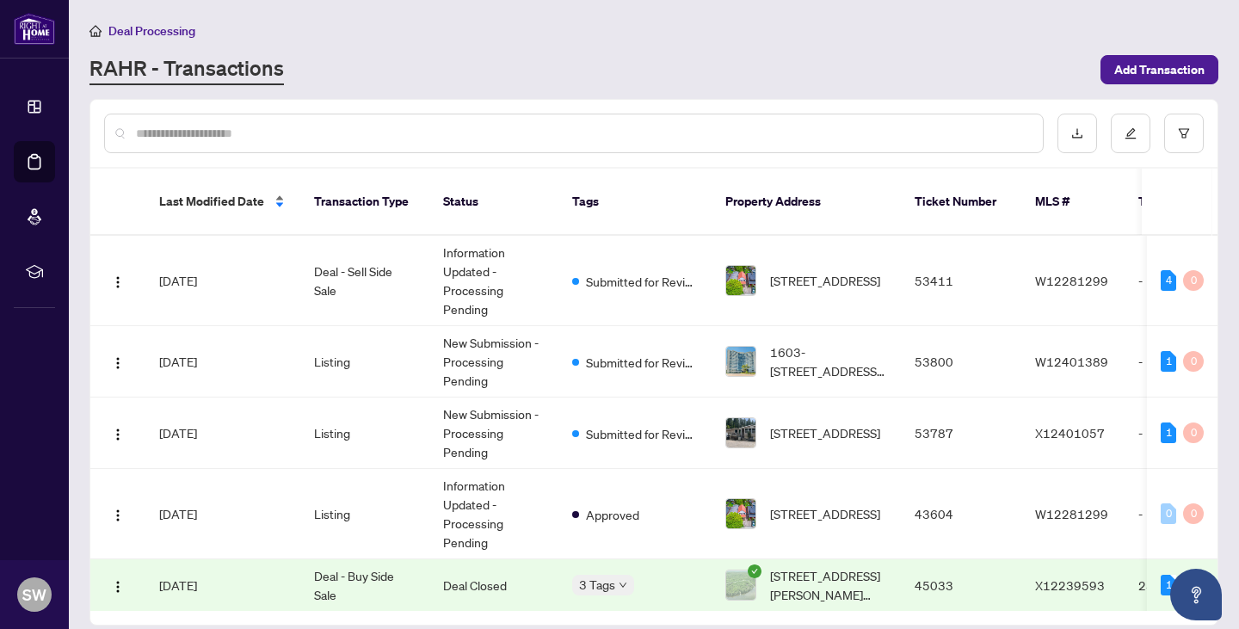
click at [223, 192] on span "Last Modified Date" at bounding box center [211, 201] width 105 height 19
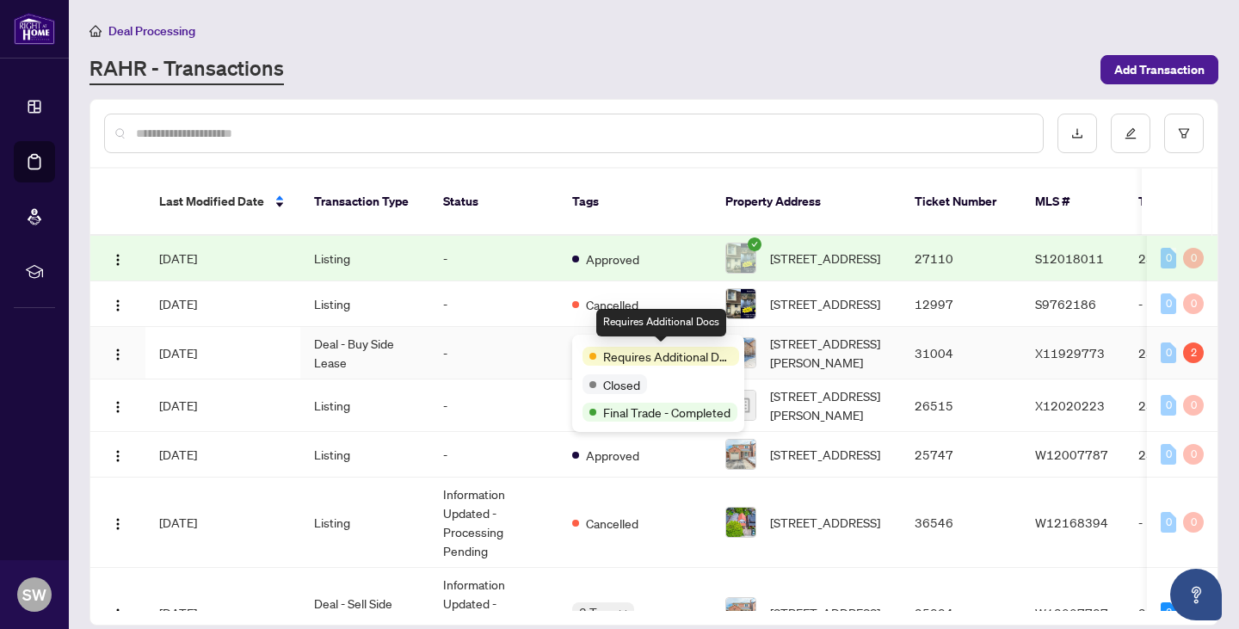
click at [681, 358] on span "Requires Additional Docs" at bounding box center [667, 356] width 129 height 19
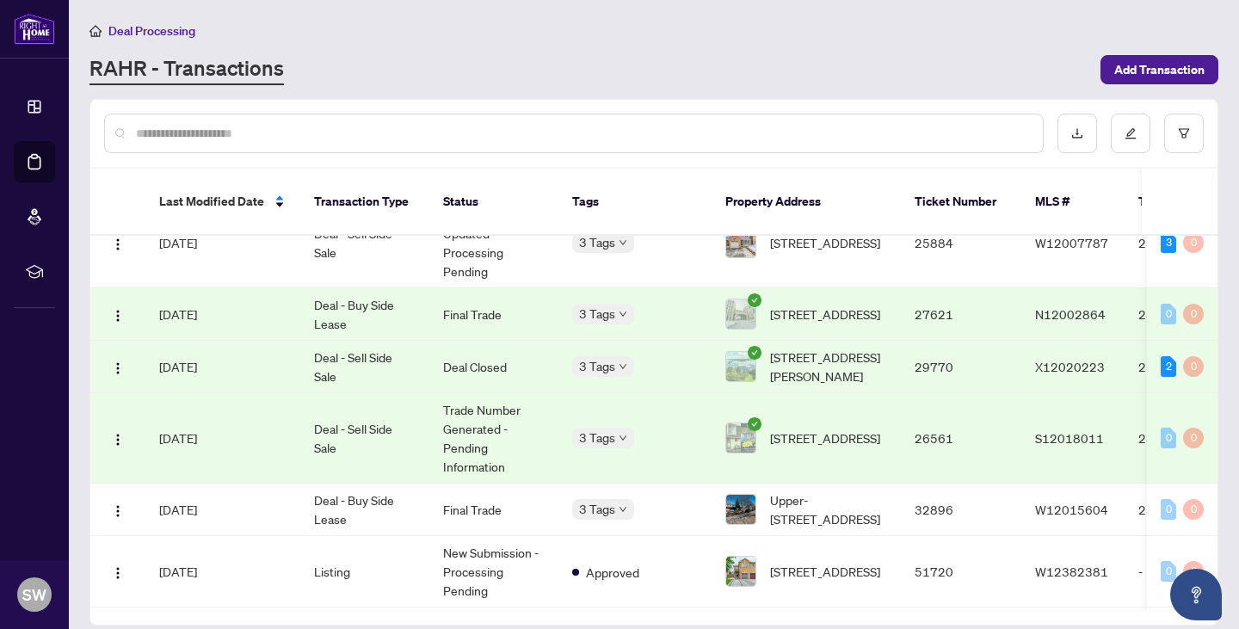
scroll to position [366, 0]
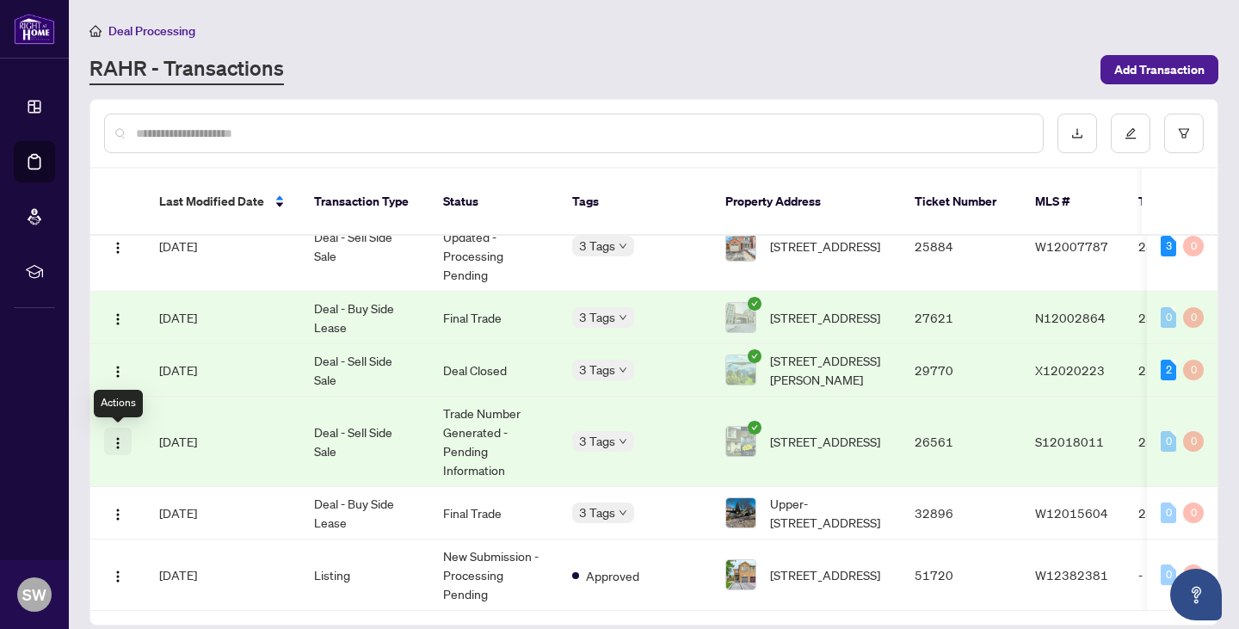
click at [114, 447] on img "button" at bounding box center [118, 443] width 14 height 14
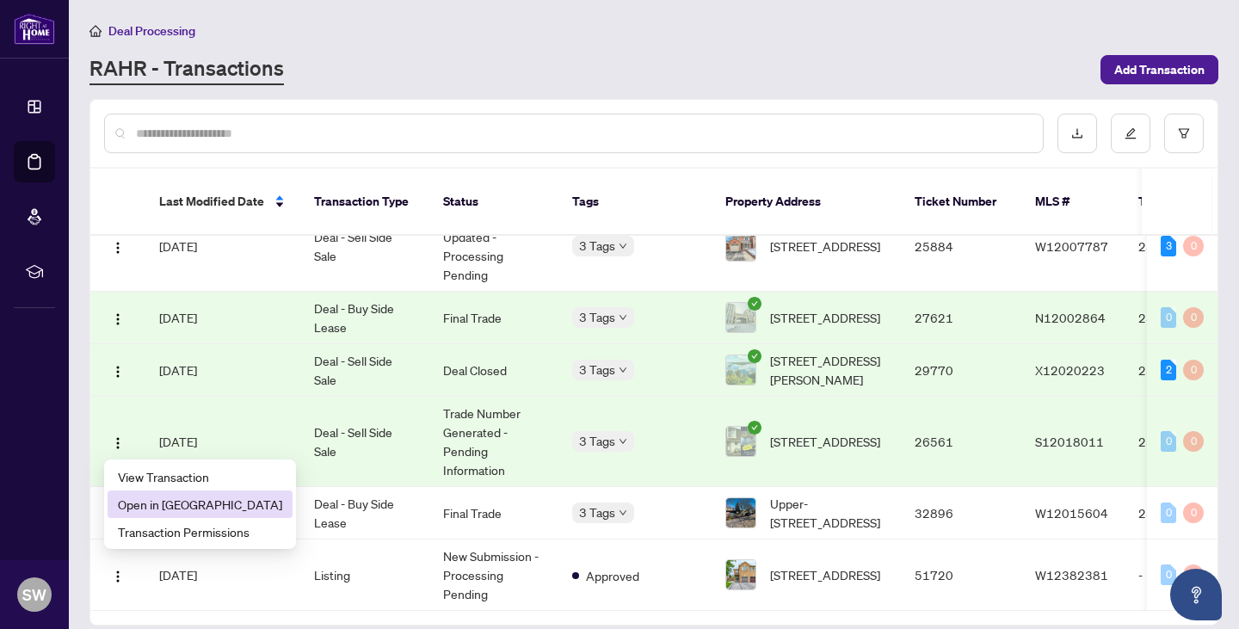
click at [216, 512] on span "Open in [GEOGRAPHIC_DATA]" at bounding box center [200, 504] width 164 height 19
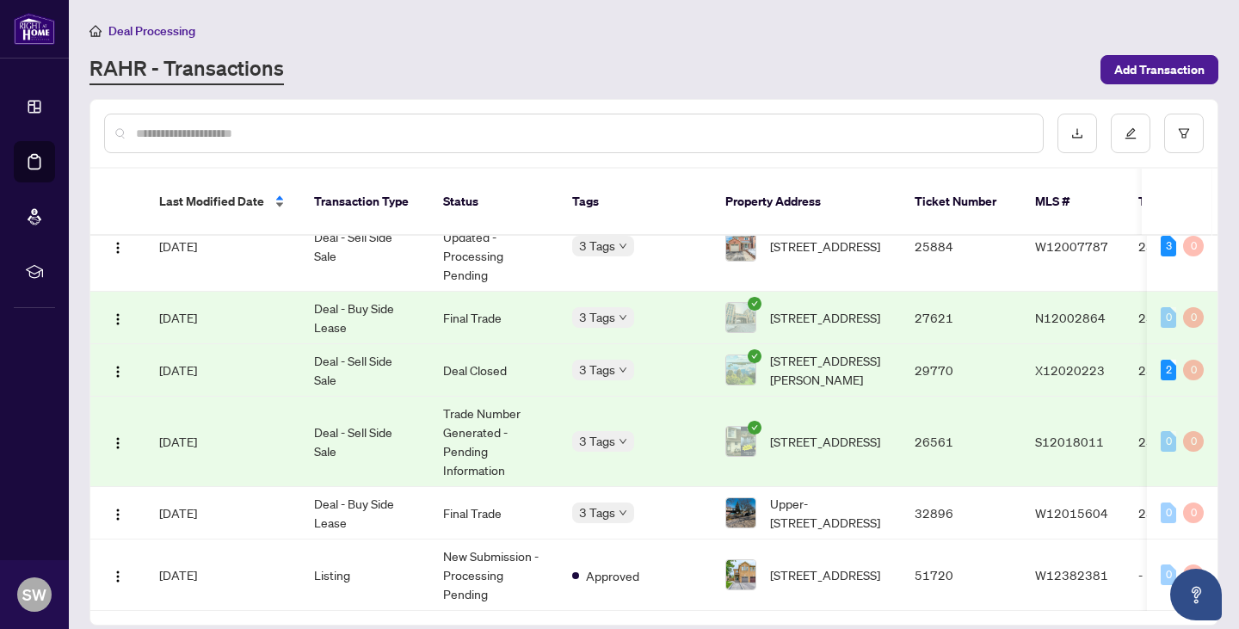
click at [275, 192] on div "Last Modified Date" at bounding box center [222, 201] width 127 height 19
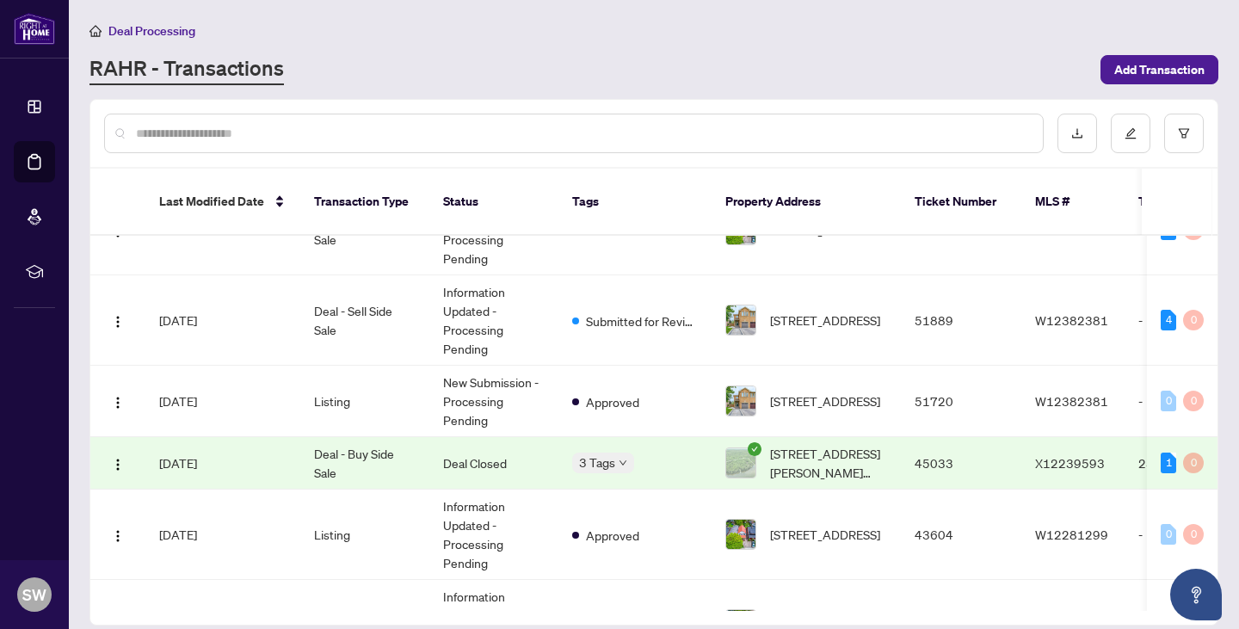
scroll to position [200, 0]
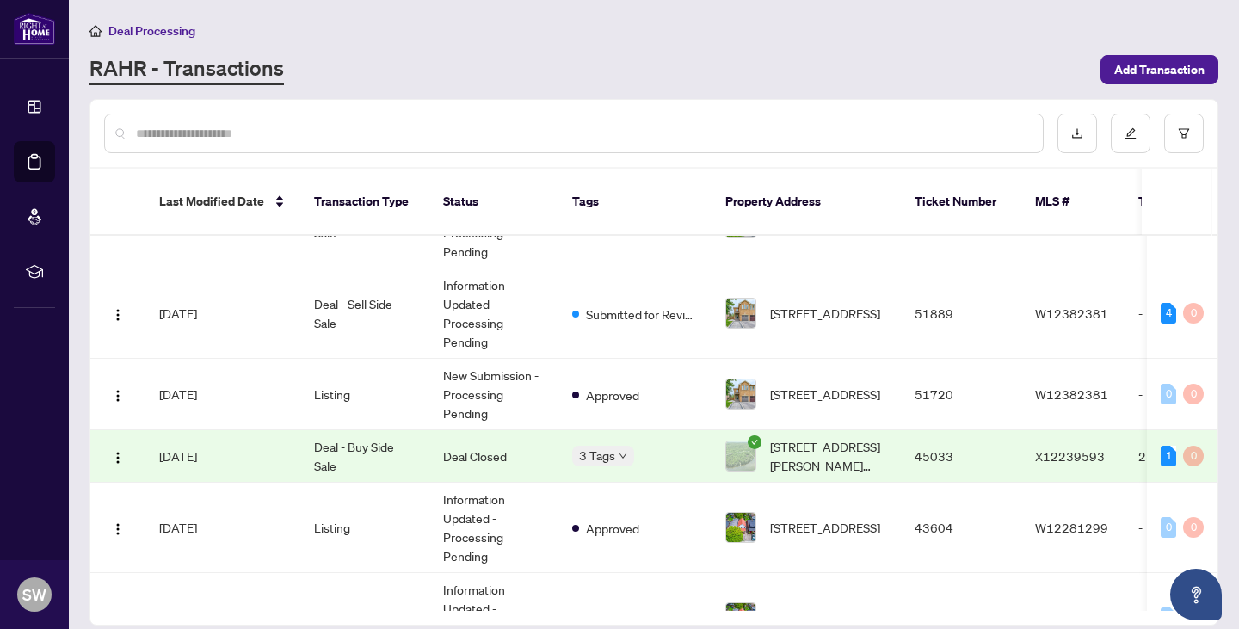
click at [197, 448] on span "[DATE]" at bounding box center [178, 455] width 38 height 15
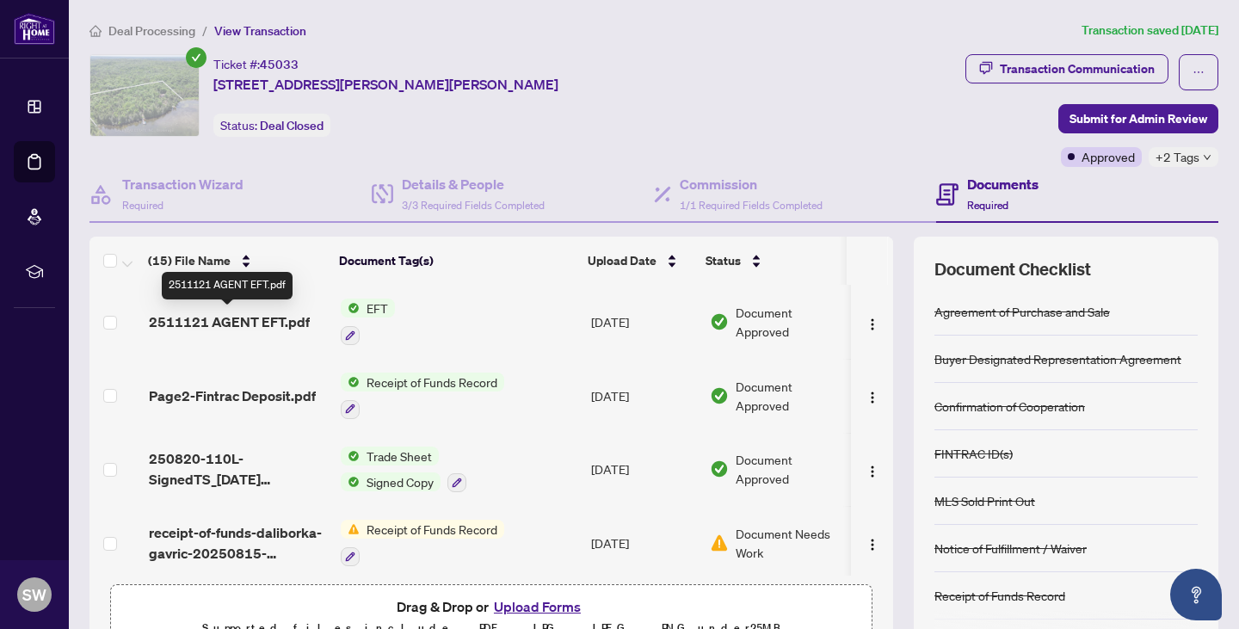
click at [214, 319] on span "2511121 AGENT EFT.pdf" at bounding box center [229, 321] width 161 height 21
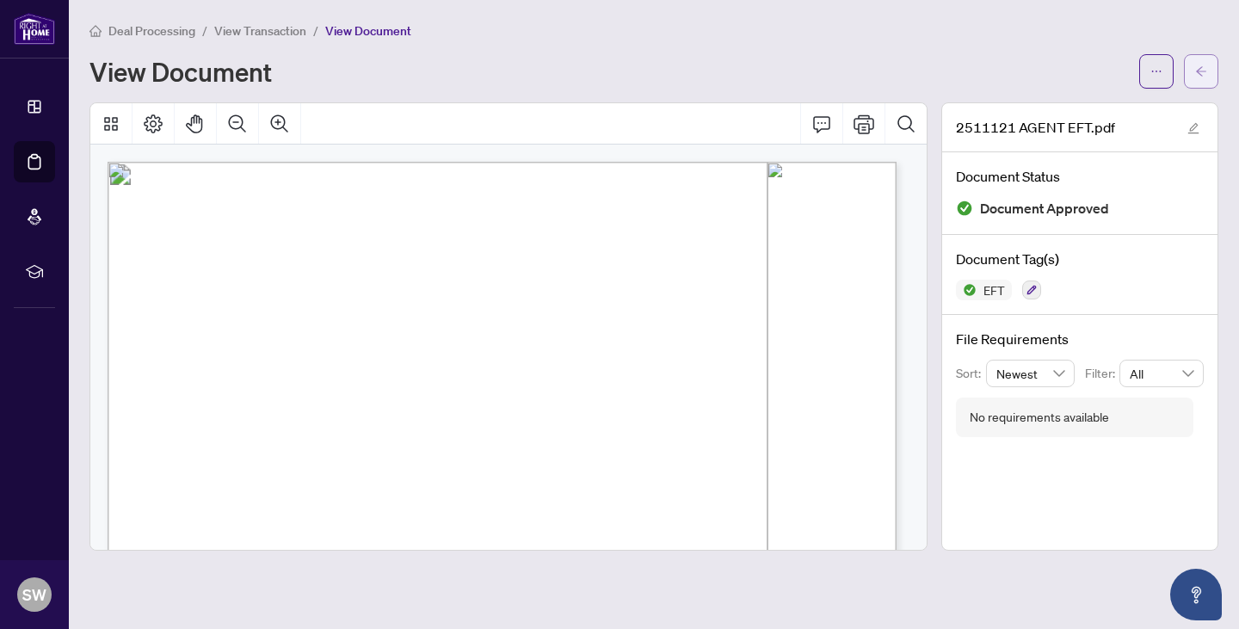
click at [1211, 69] on button "button" at bounding box center [1201, 71] width 34 height 34
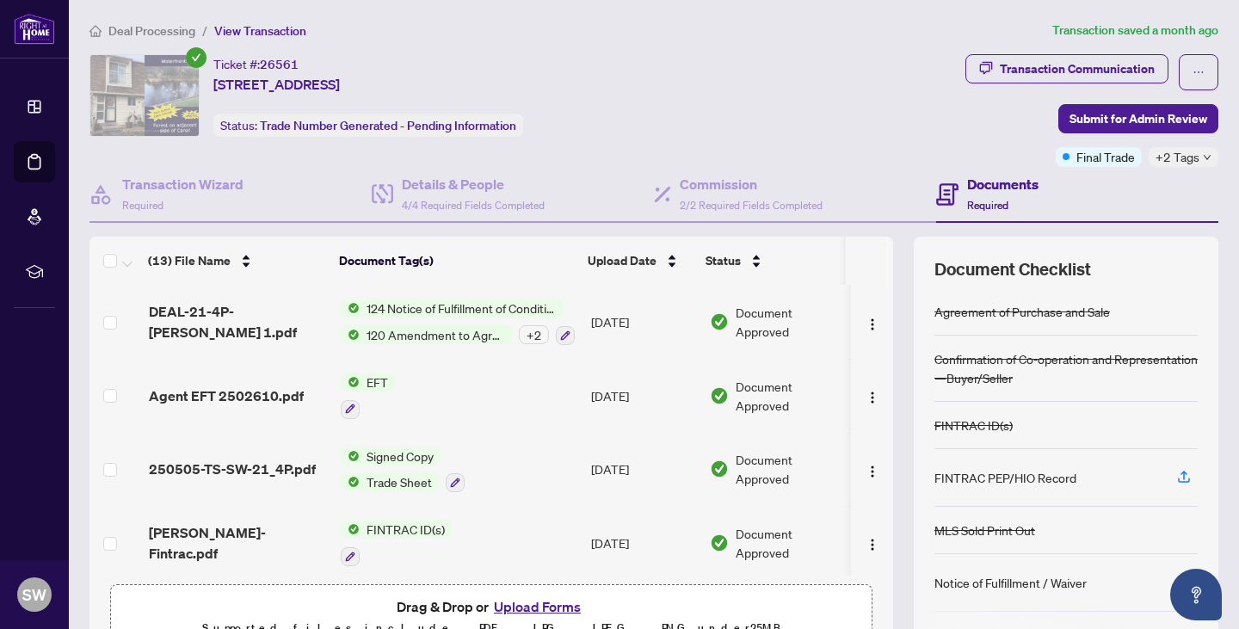
click at [1203, 156] on icon "down" at bounding box center [1207, 157] width 9 height 9
click at [1196, 155] on div "Closed Approved" at bounding box center [1119, 179] width 172 height 70
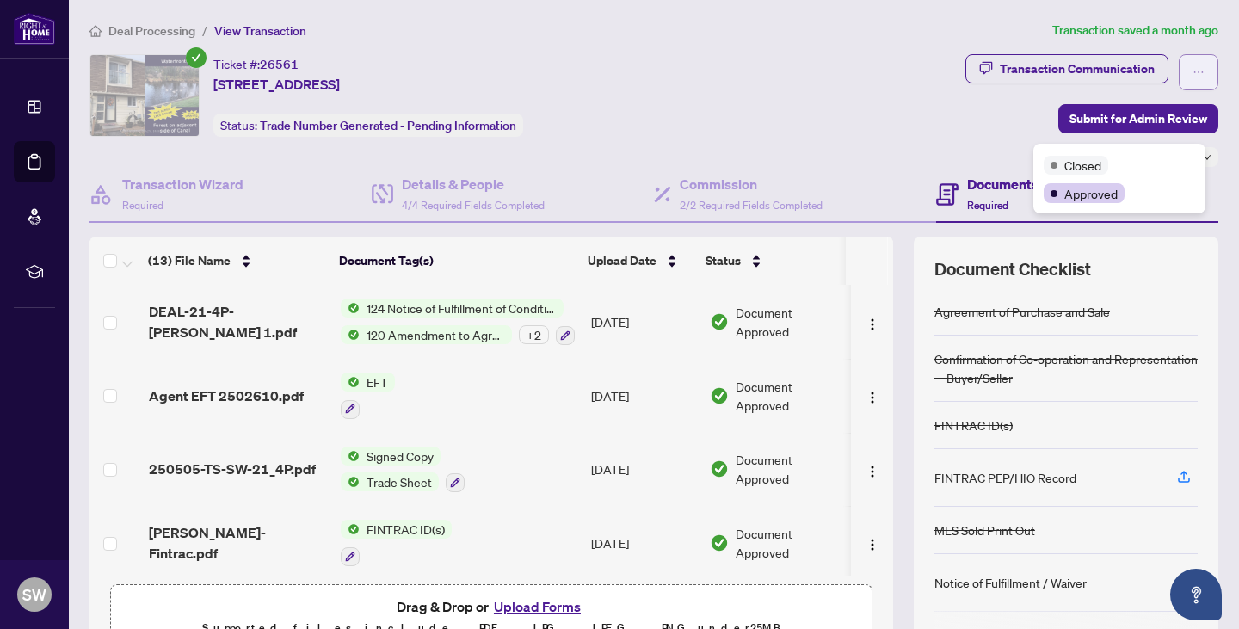
click at [1194, 74] on button "button" at bounding box center [1199, 72] width 40 height 36
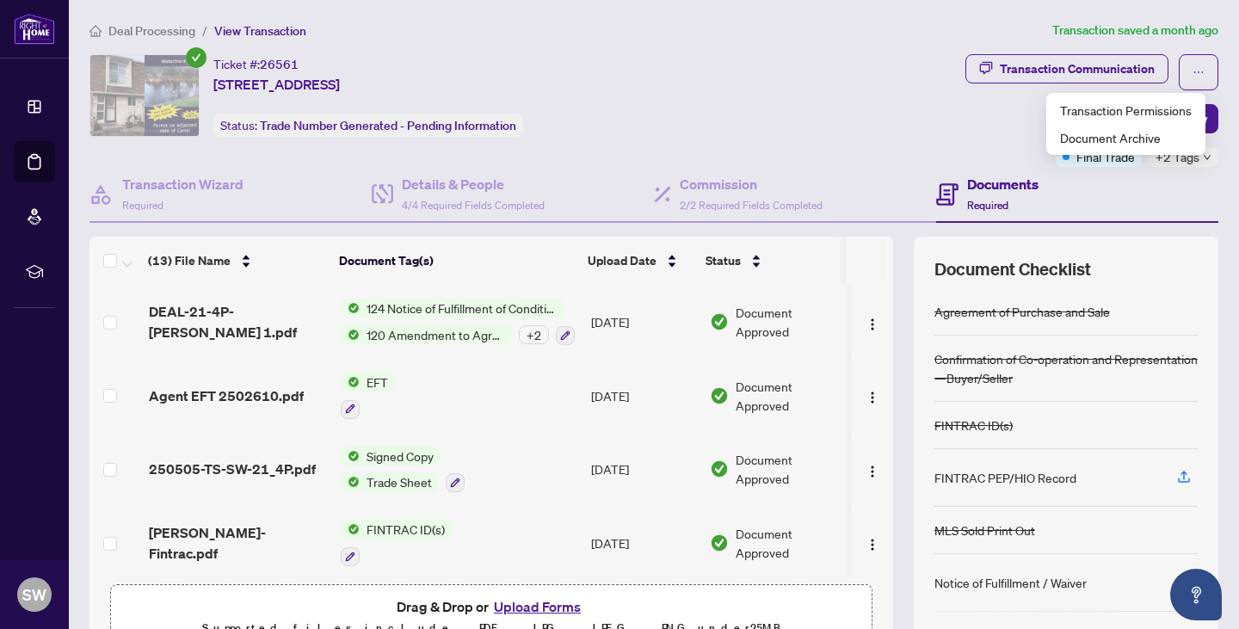
click at [985, 194] on div "Documents Required" at bounding box center [1002, 194] width 71 height 40
click at [978, 182] on h4 "Documents" at bounding box center [1002, 184] width 71 height 21
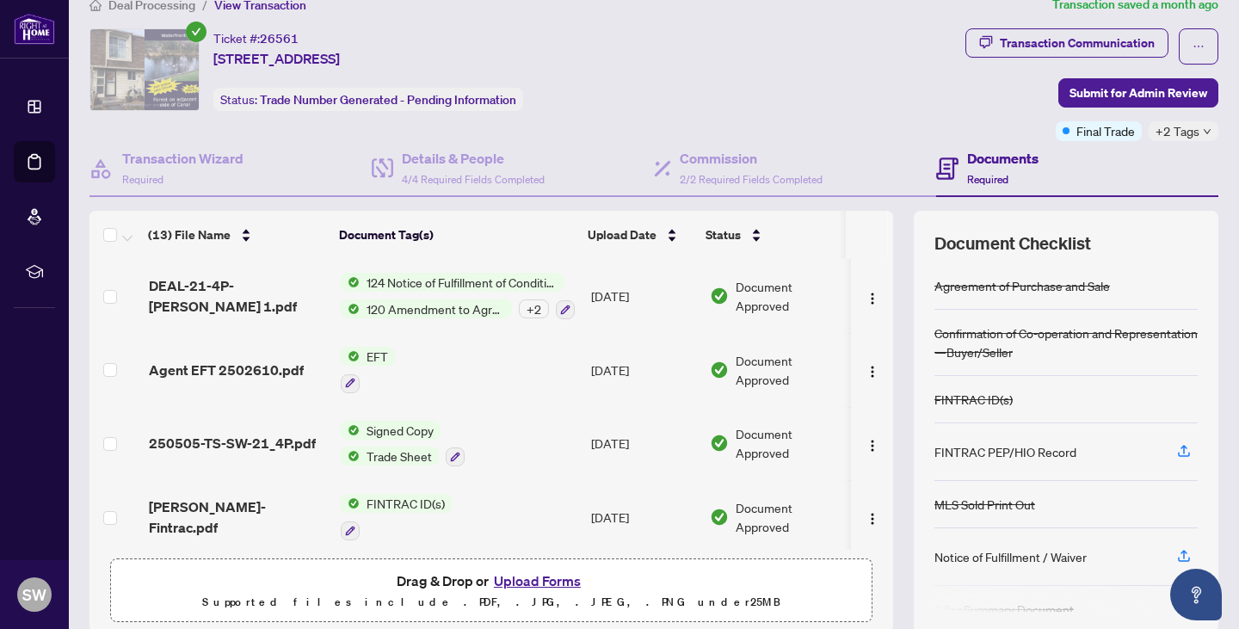
scroll to position [10, 0]
